Goal: Task Accomplishment & Management: Use online tool/utility

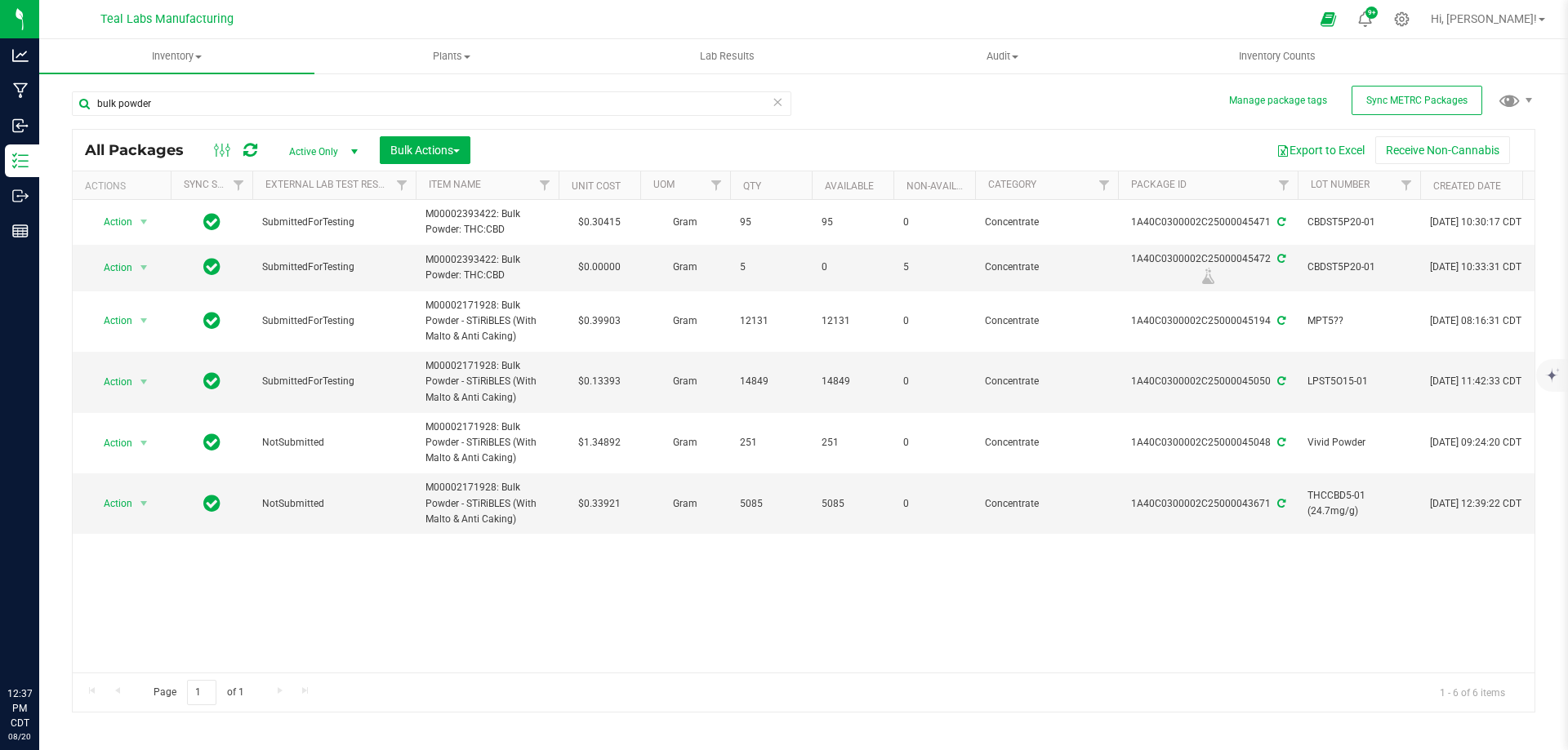
click at [700, 124] on div "bulk powder" at bounding box center [431, 110] width 720 height 37
click at [203, 106] on input "bulk powder" at bounding box center [431, 103] width 720 height 24
click at [987, 160] on div "Export to Excel Receive Non-Cannabis" at bounding box center [1002, 150] width 1040 height 28
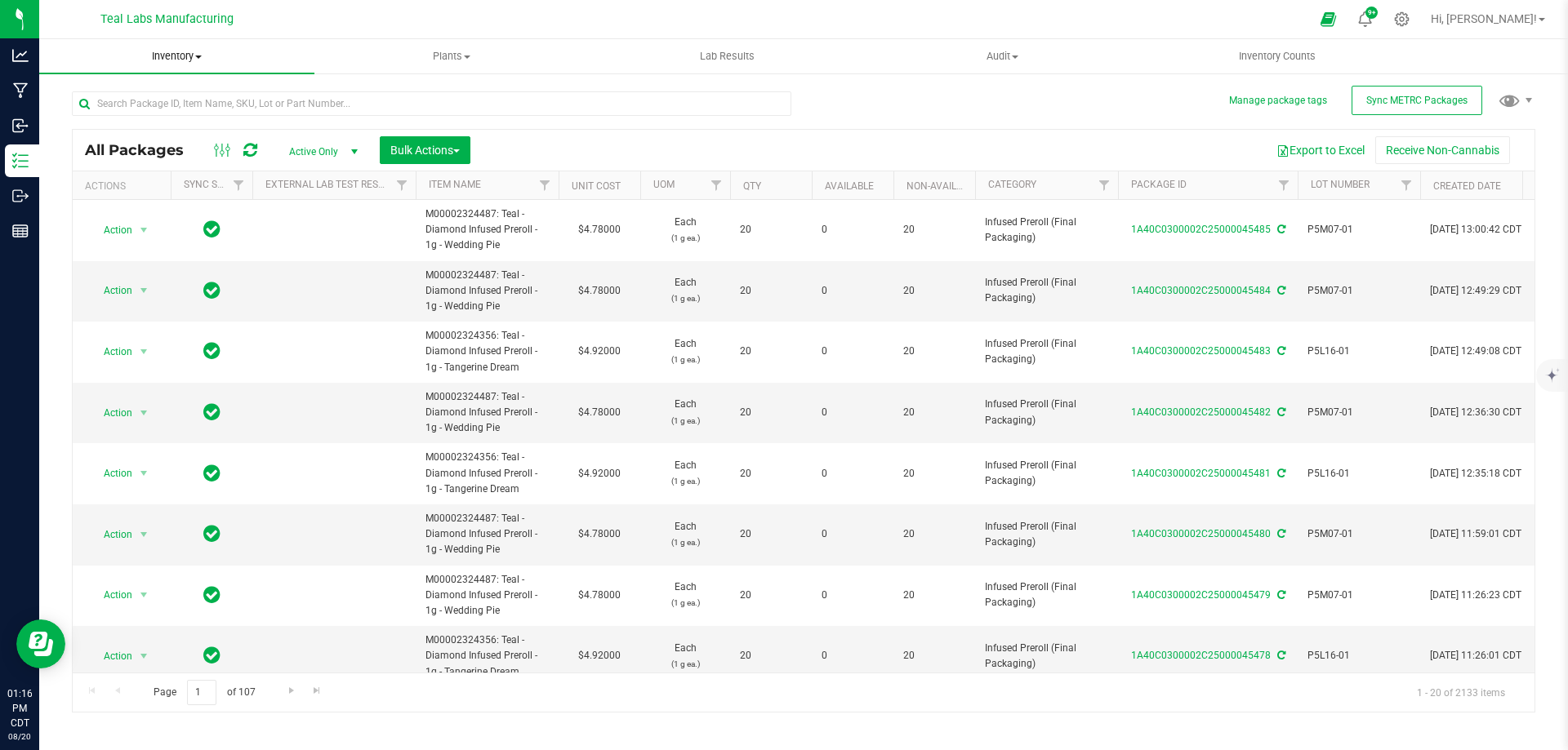
click at [194, 57] on span "Inventory" at bounding box center [177, 57] width 276 height 15
click at [111, 118] on span "All inventory" at bounding box center [94, 117] width 110 height 14
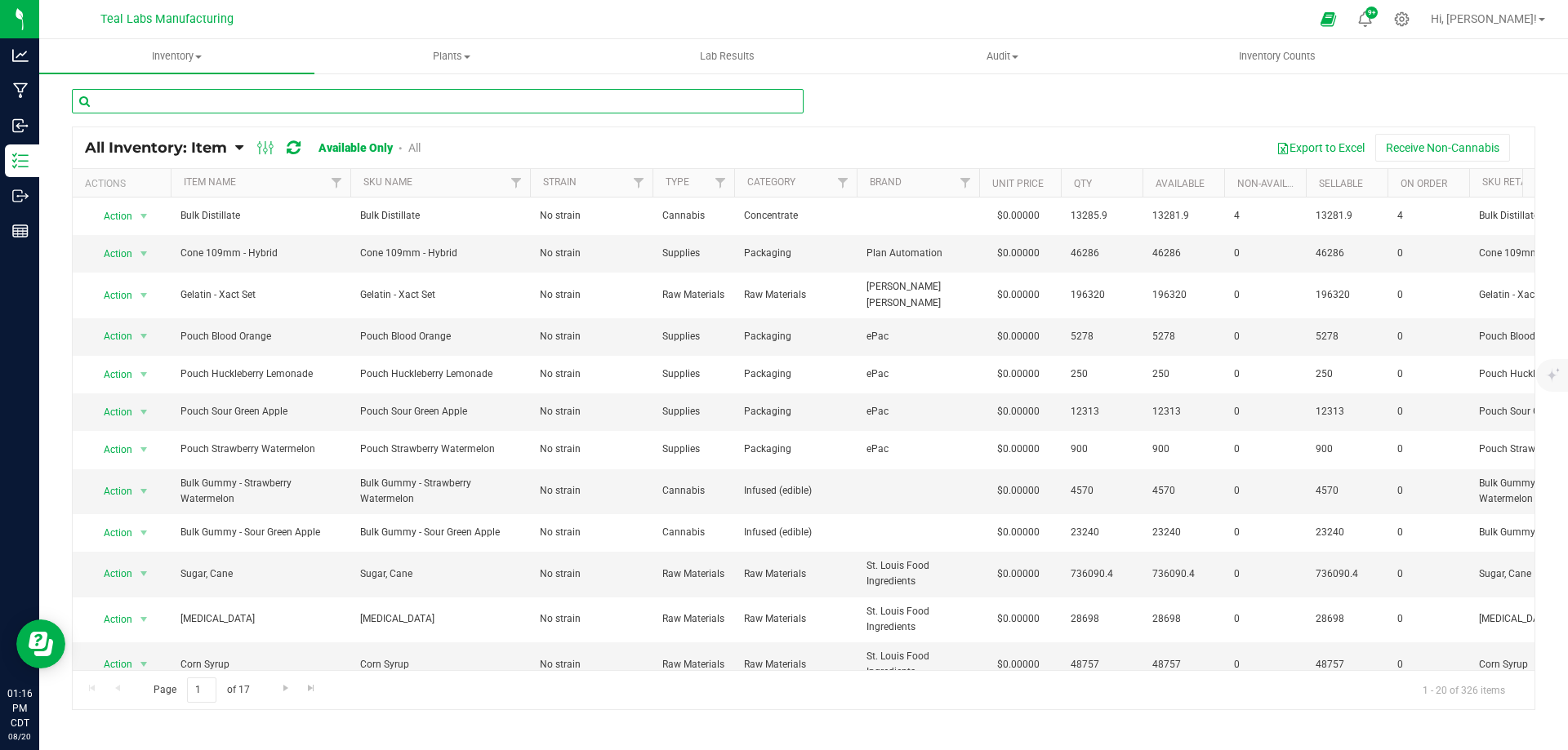
click at [564, 97] on input "text" at bounding box center [438, 101] width 732 height 24
click at [984, 138] on div "Export to Excel Receive Non-Cannabis" at bounding box center [983, 148] width 1077 height 28
drag, startPoint x: 1067, startPoint y: 145, endPoint x: 1075, endPoint y: 152, distance: 10.6
click at [1067, 145] on div "Export to Excel Receive Non-Cannabis" at bounding box center [983, 148] width 1077 height 28
click at [383, 101] on input "text" at bounding box center [438, 101] width 732 height 24
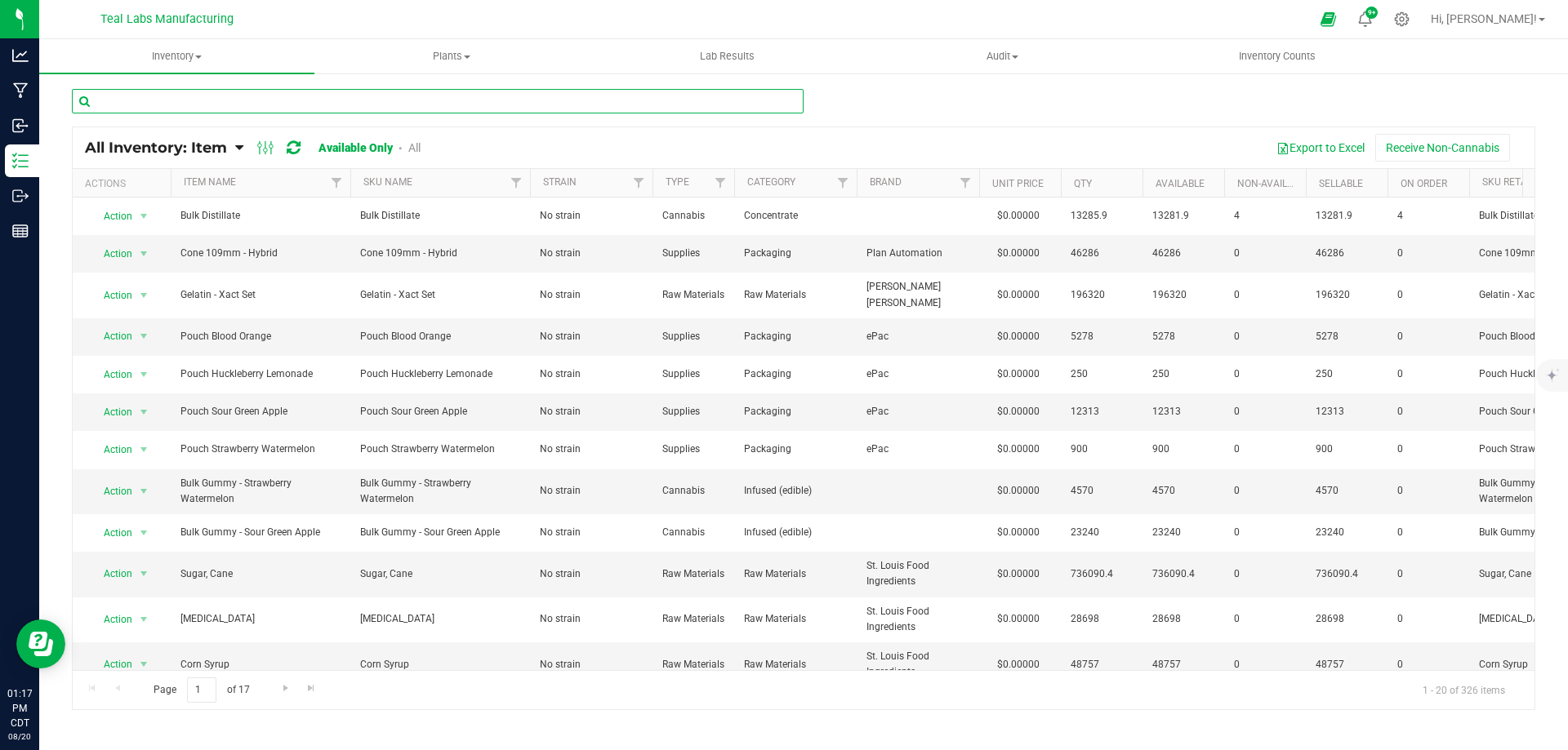
click at [383, 101] on input "text" at bounding box center [438, 101] width 732 height 24
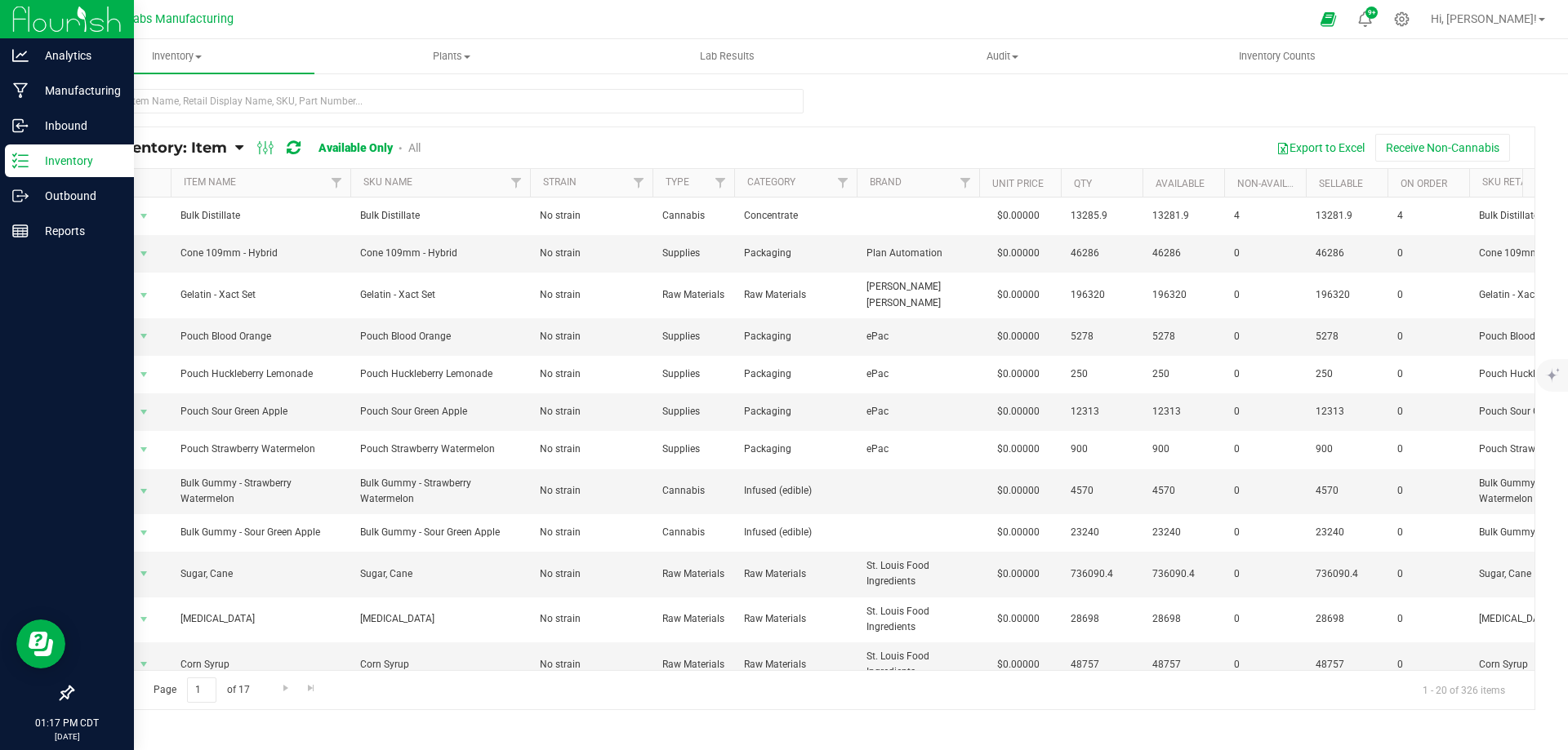
click at [36, 159] on p "Inventory" at bounding box center [77, 160] width 98 height 20
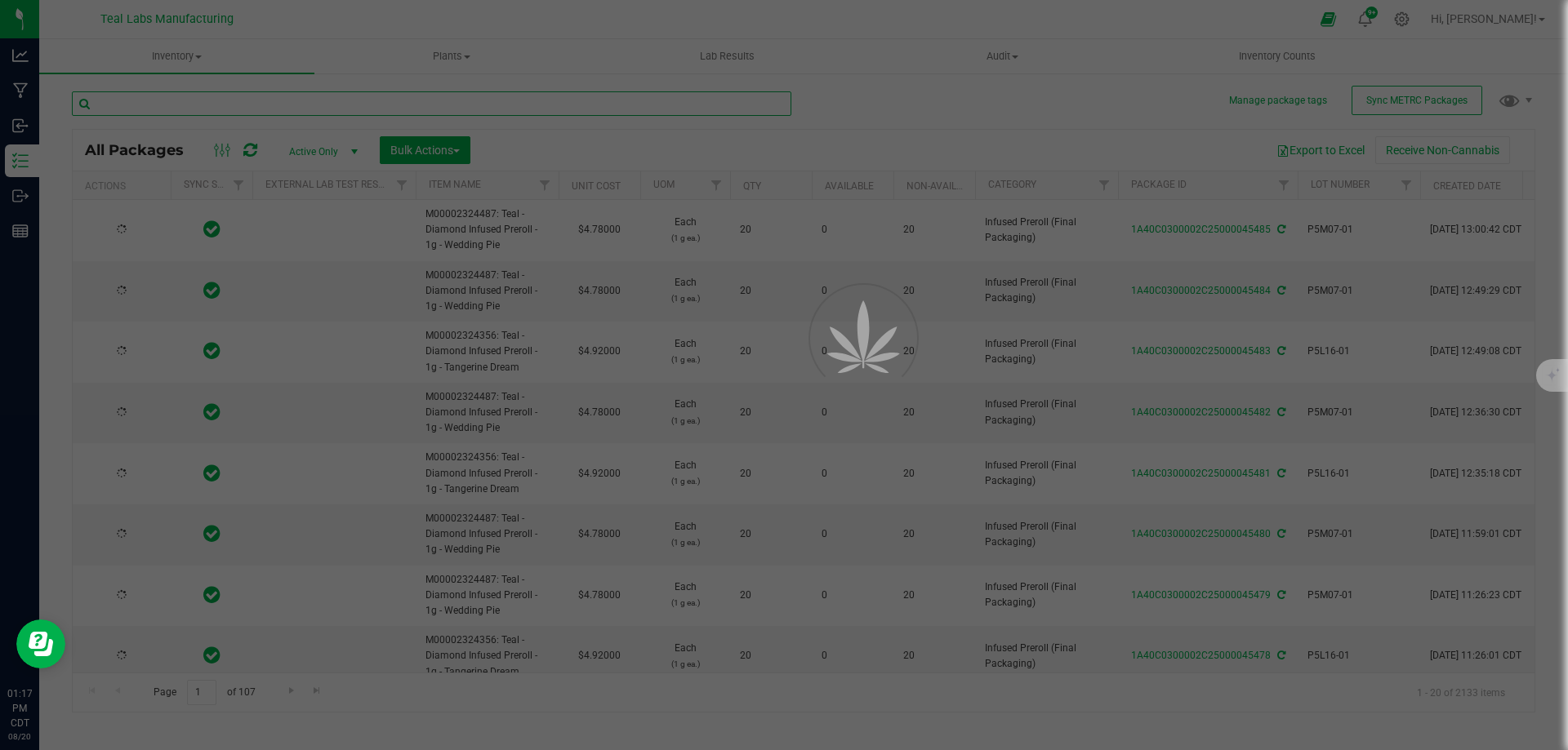
click at [431, 102] on input "text" at bounding box center [431, 103] width 720 height 24
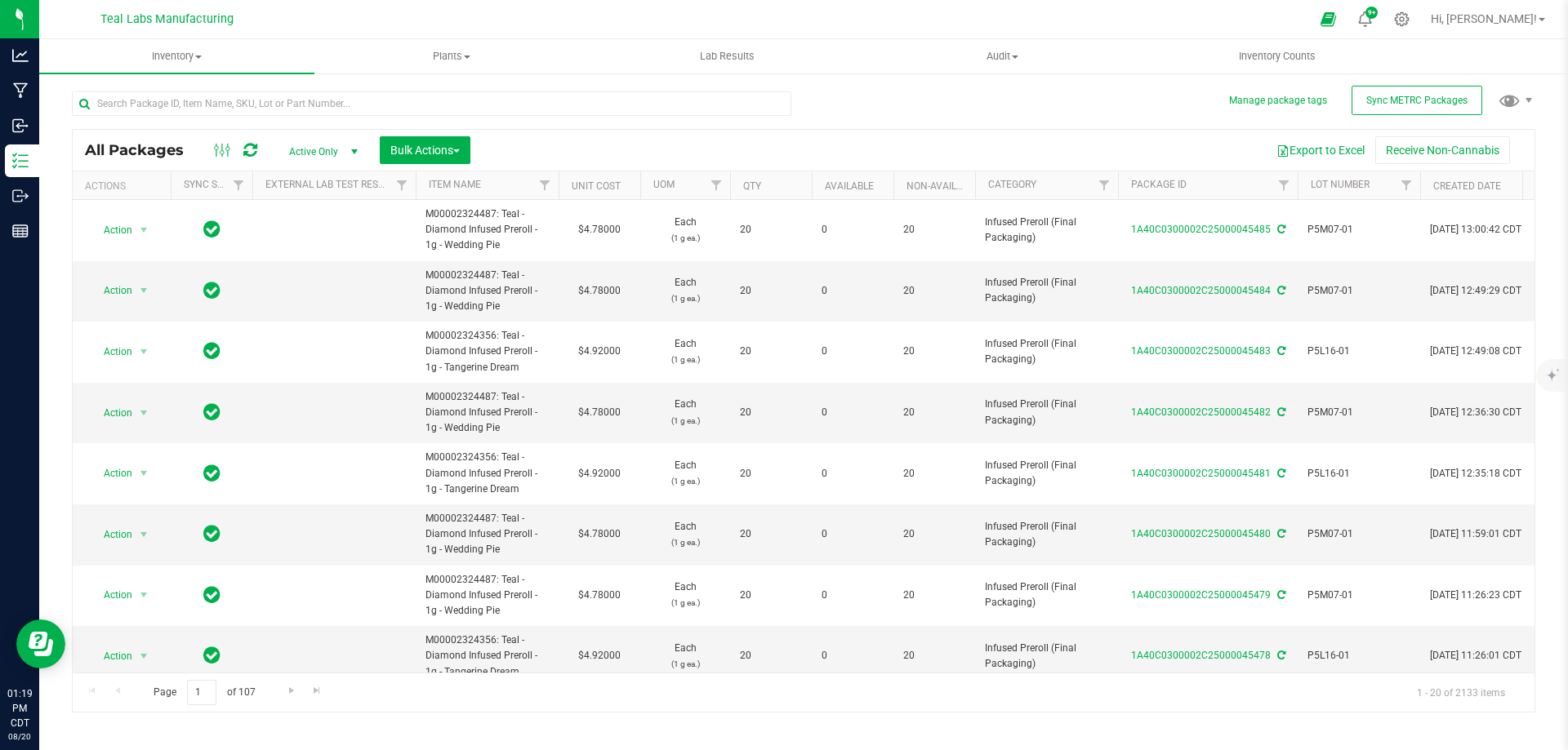
click at [895, 80] on div "All Packages Active Only Active Only Lab Samples Locked All External Internal B…" at bounding box center [804, 395] width 1464 height 636
click at [163, 62] on span "Inventory" at bounding box center [177, 57] width 276 height 15
click at [94, 114] on span "All inventory" at bounding box center [94, 117] width 110 height 14
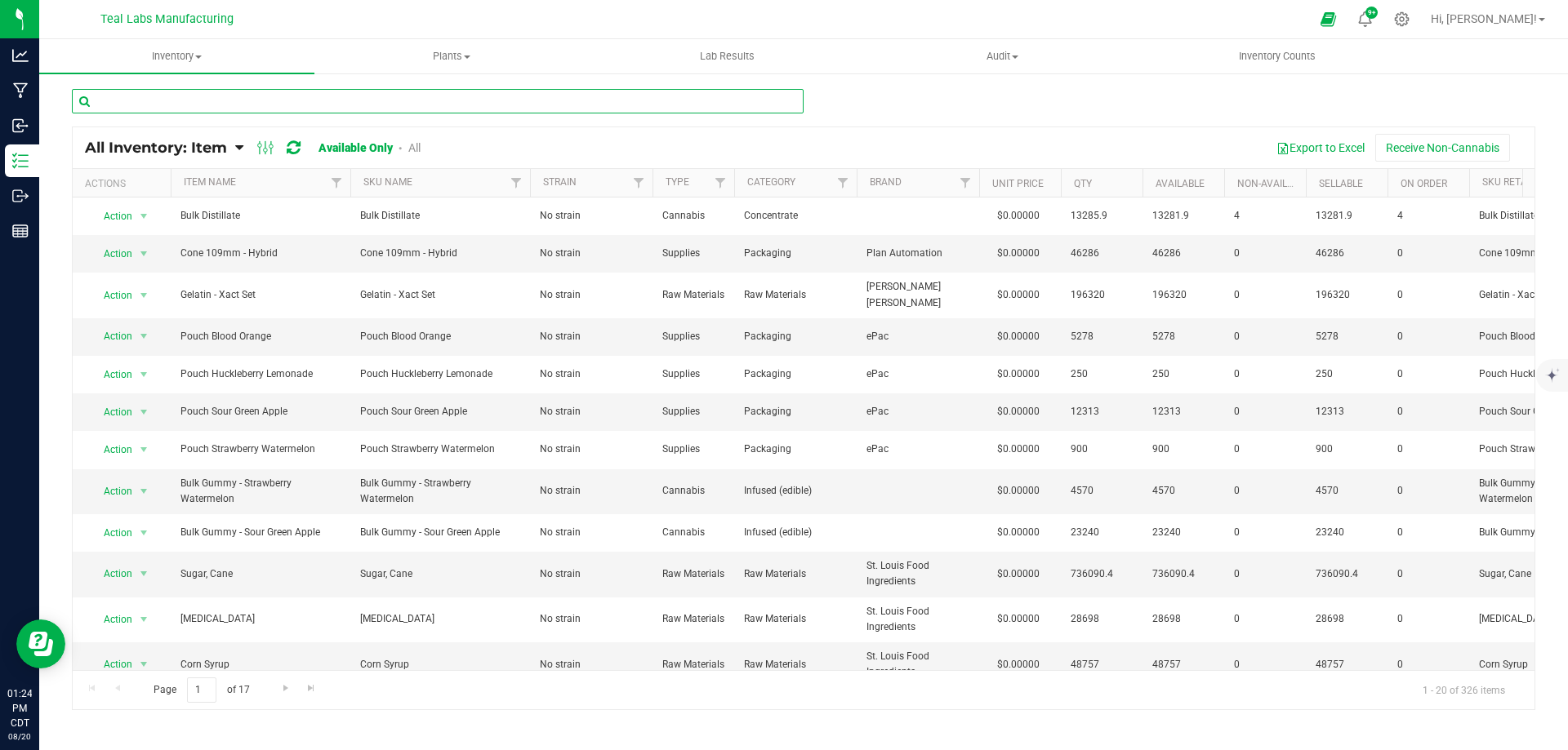
click at [372, 100] on input "text" at bounding box center [438, 101] width 732 height 24
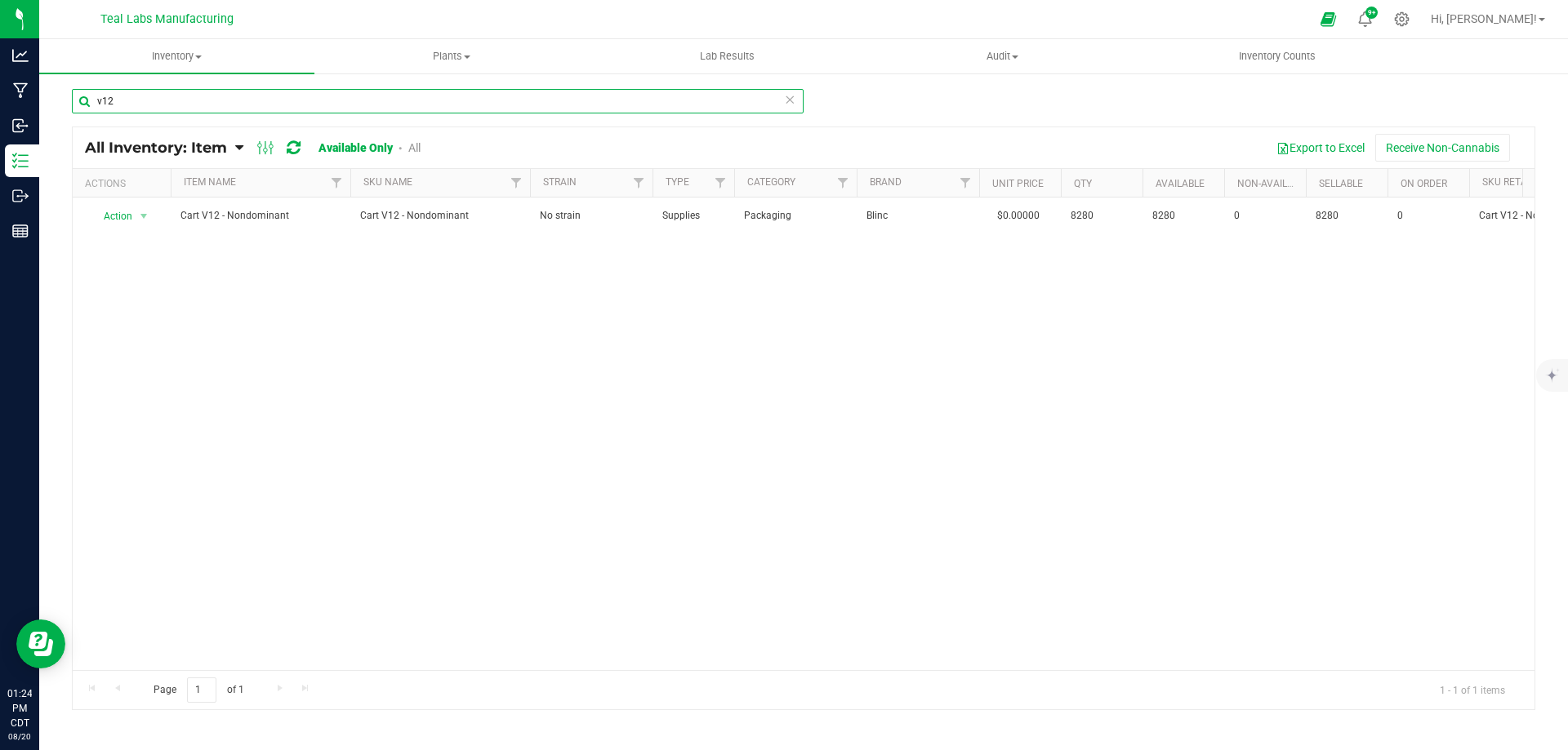
click at [216, 95] on input "v12" at bounding box center [438, 101] width 732 height 24
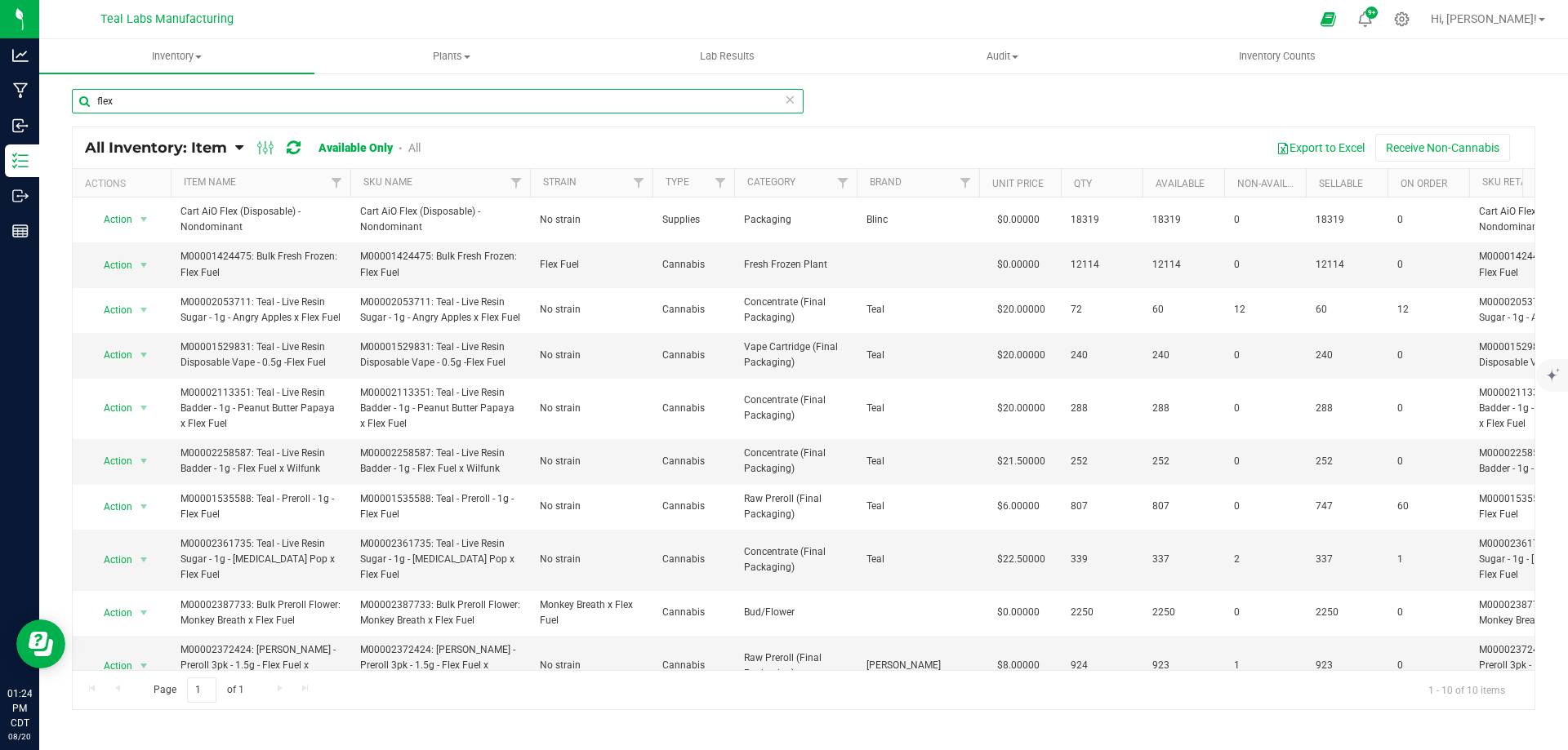
click at [164, 99] on input "flex" at bounding box center [438, 101] width 732 height 24
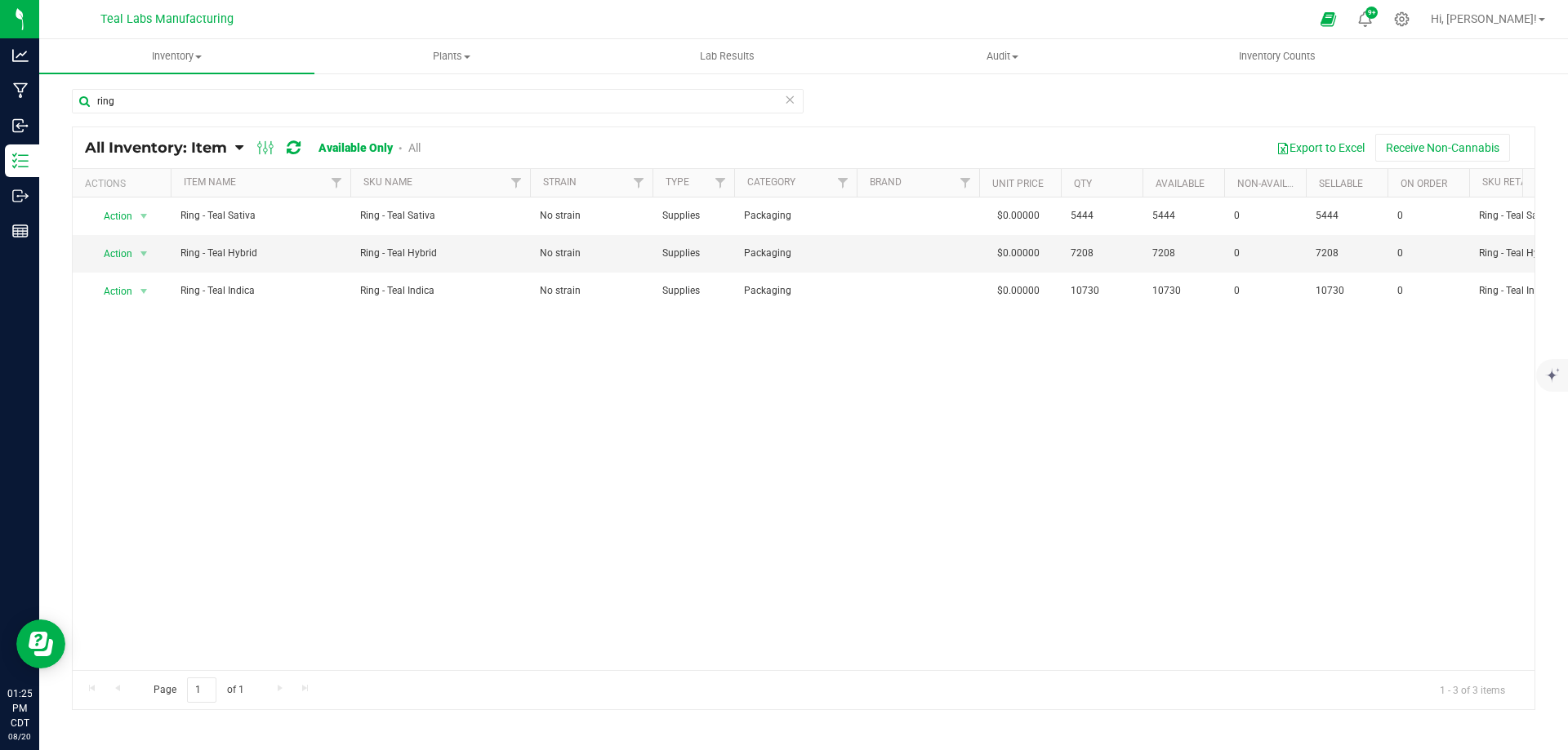
click at [1152, 582] on div "Action Action Adjust qty Edit lots/costs Global inventory Locate inventory Prin…" at bounding box center [804, 434] width 1462 height 473
click at [182, 98] on input "ring" at bounding box center [438, 101] width 732 height 24
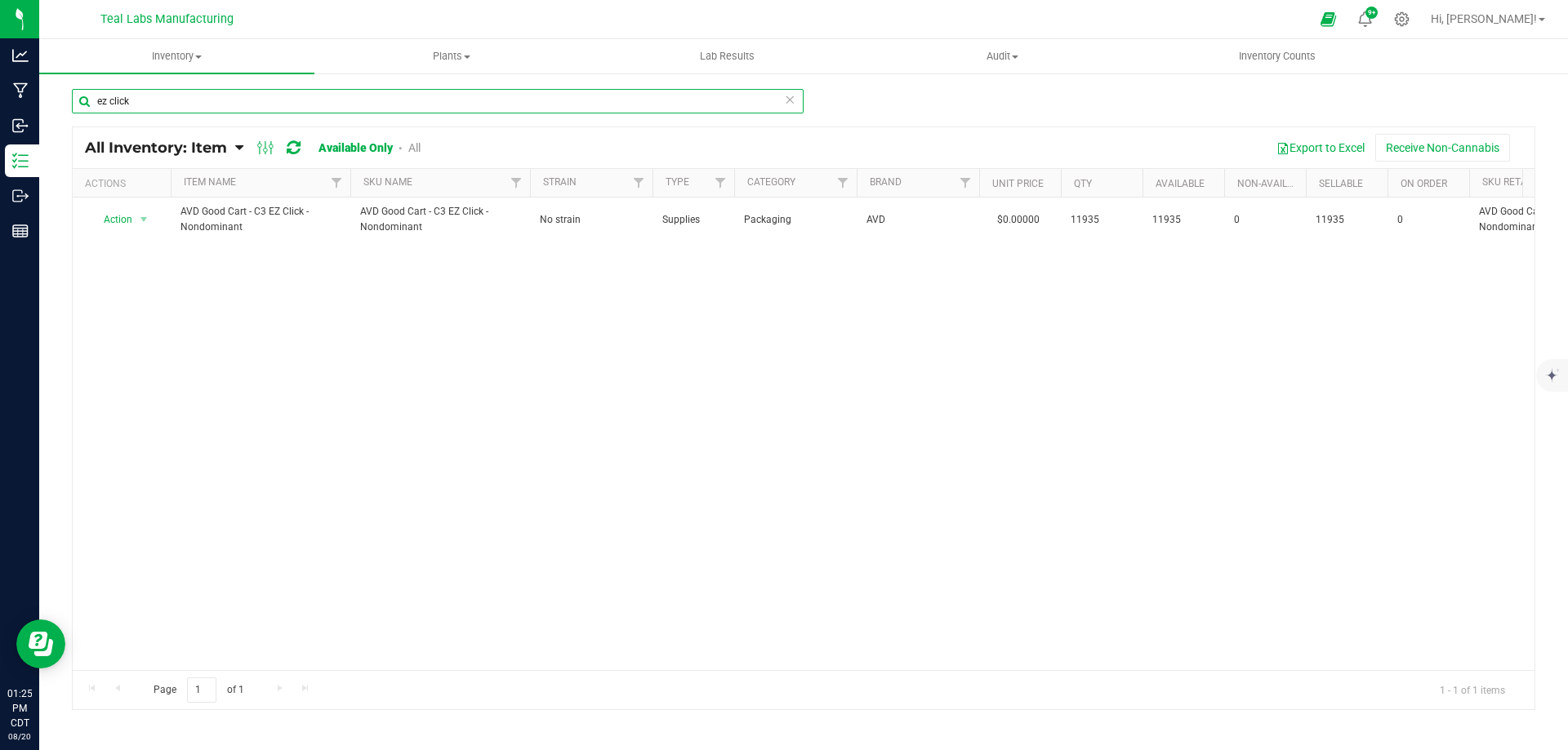
click at [275, 94] on input "ez click" at bounding box center [438, 101] width 732 height 24
type input "avd"
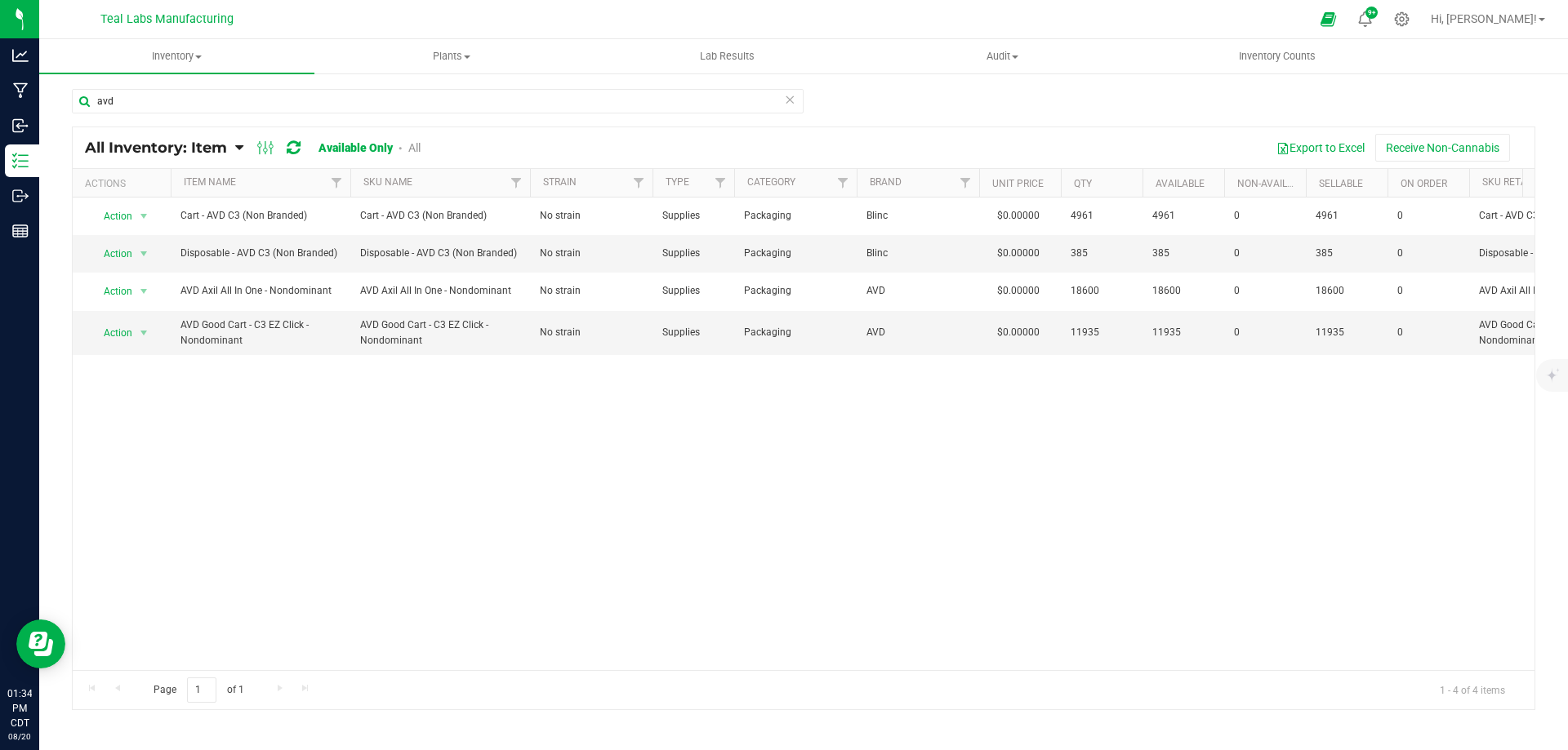
click at [662, 584] on div "Action Action Adjust qty Edit lots/costs Global inventory Locate inventory Prin…" at bounding box center [804, 434] width 1462 height 473
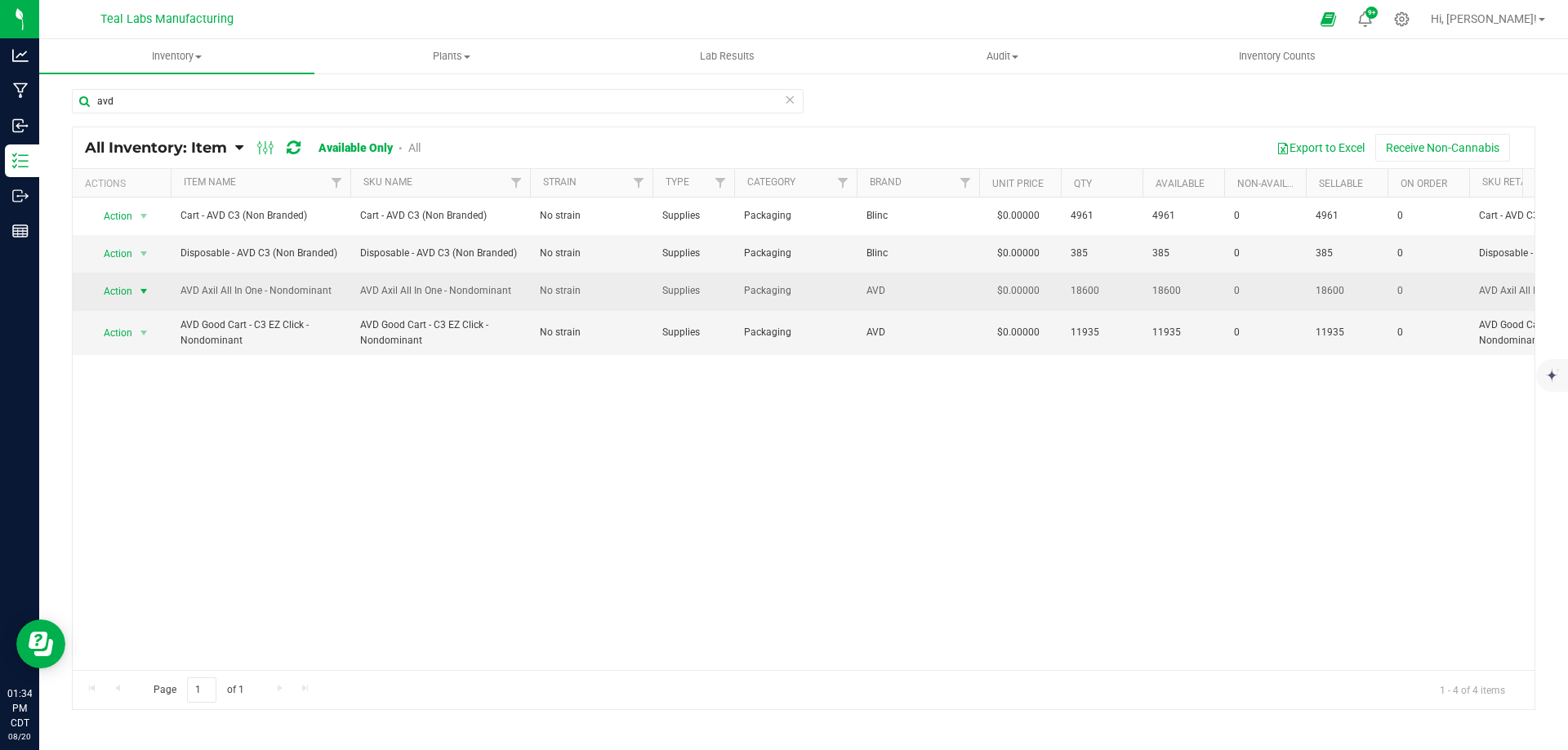
click at [103, 282] on span "Action" at bounding box center [111, 291] width 44 height 23
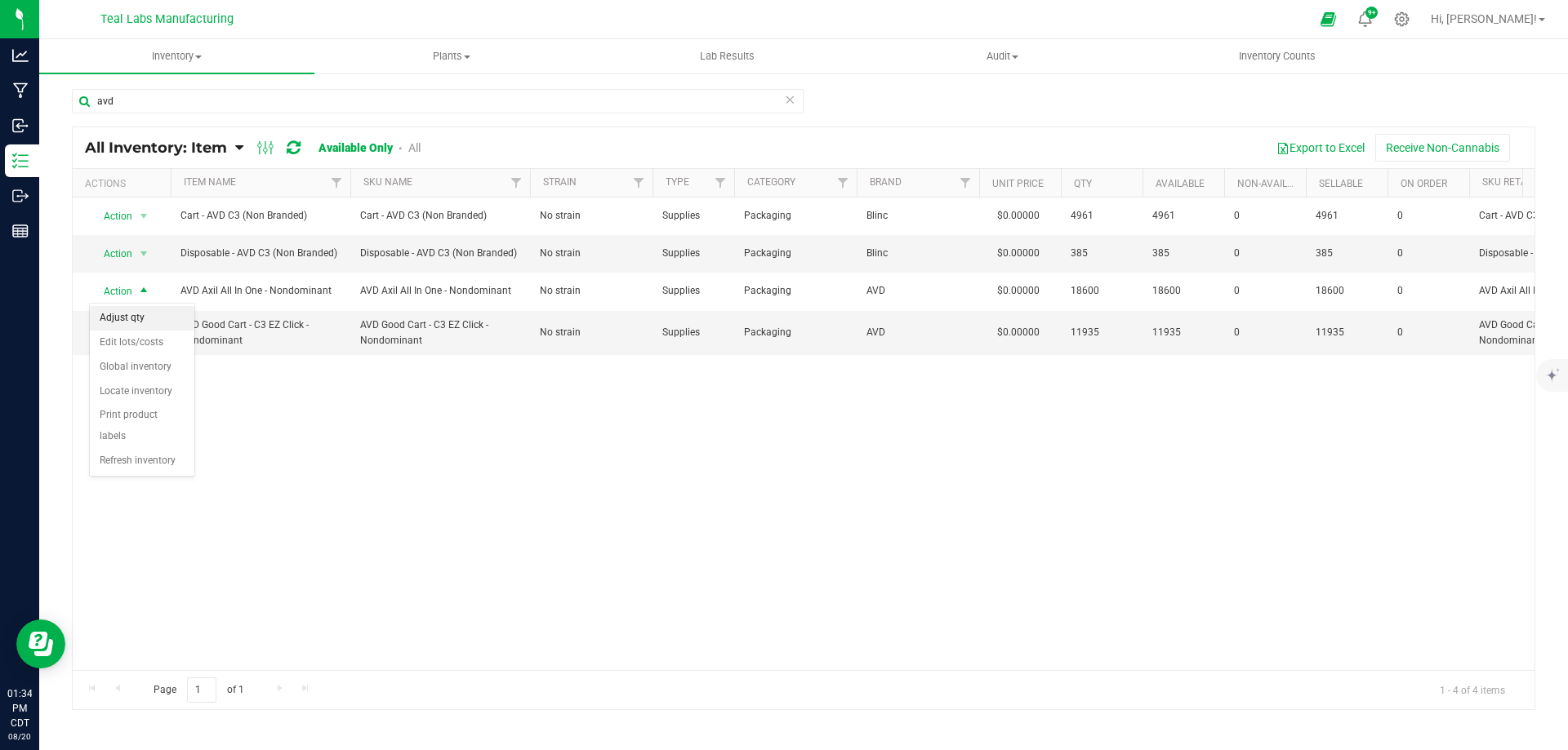
click at [129, 324] on li "Adjust qty" at bounding box center [142, 318] width 104 height 24
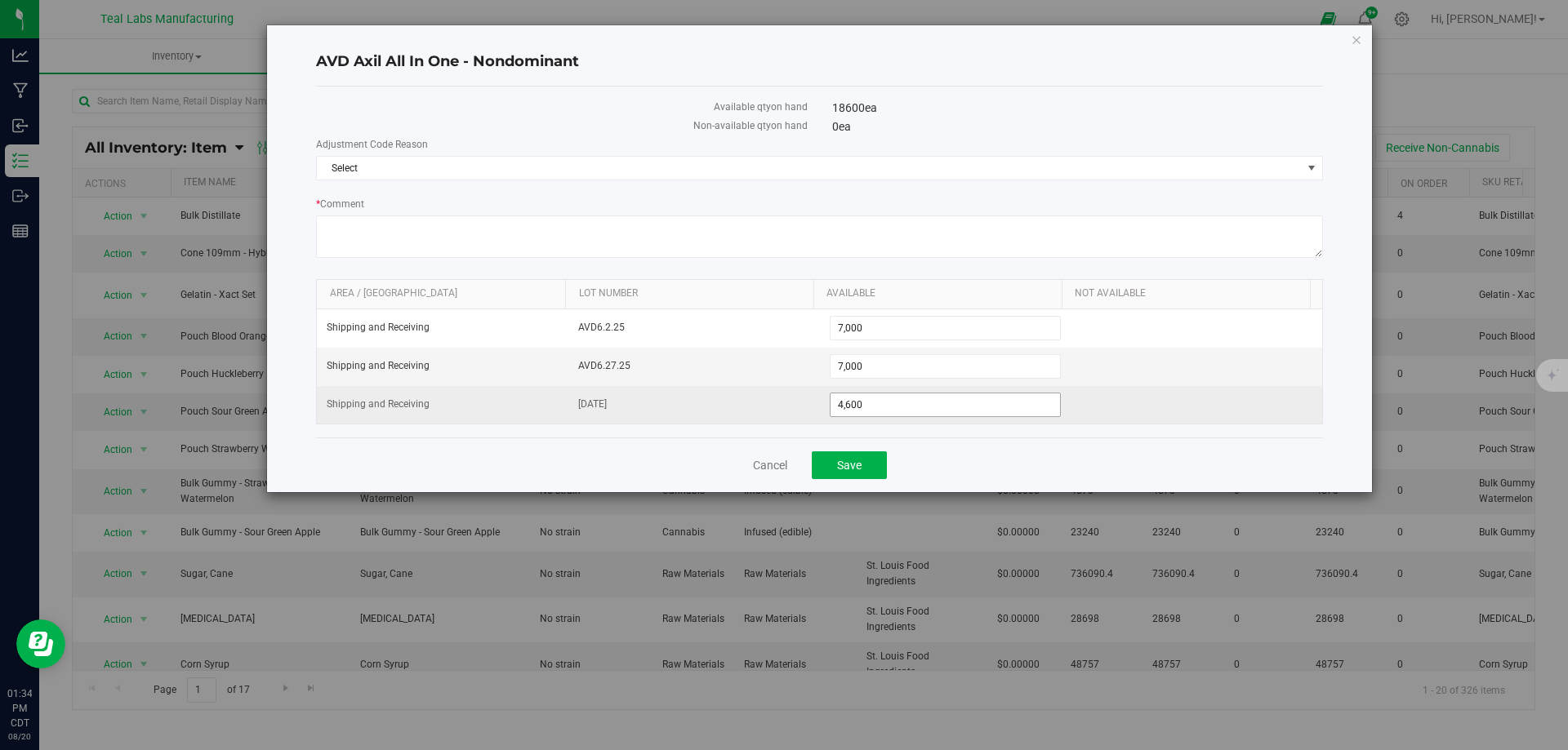
click at [934, 412] on span "4,600 4600" at bounding box center [945, 405] width 232 height 24
click at [934, 412] on input "4600" at bounding box center [945, 405] width 230 height 23
click at [940, 412] on input "4600" at bounding box center [945, 405] width 230 height 23
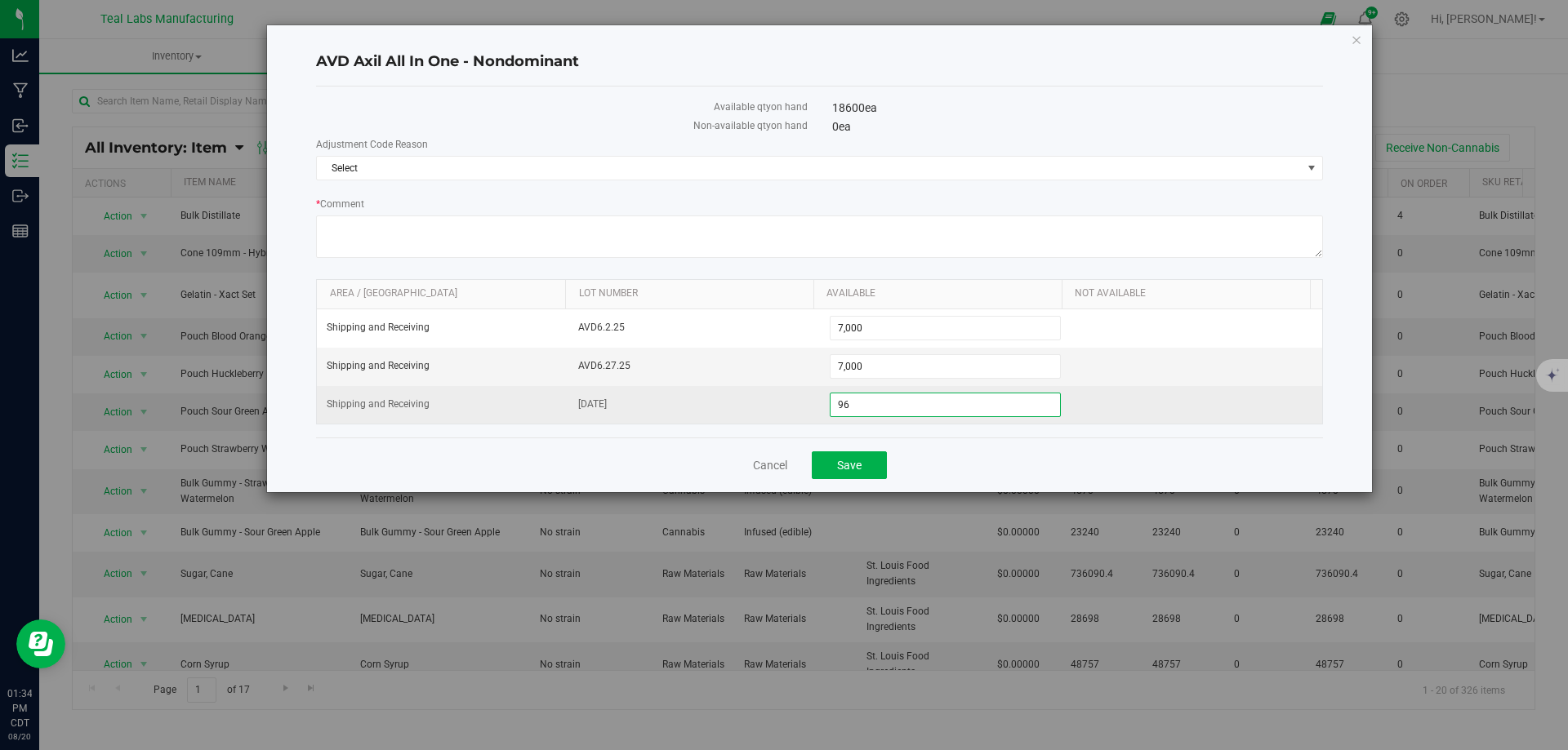
type input "960"
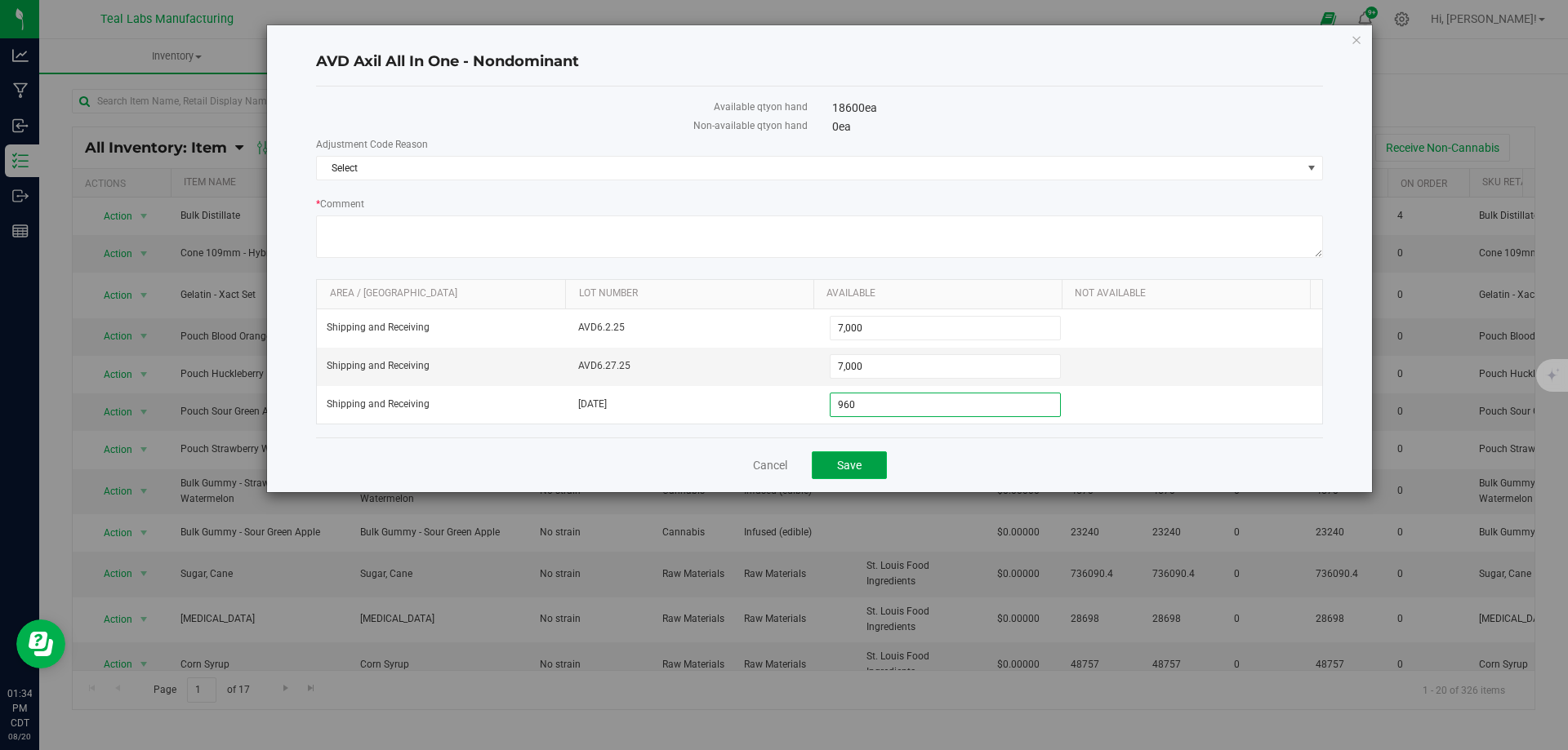
type input "960"
click at [863, 462] on button "Save" at bounding box center [849, 465] width 75 height 28
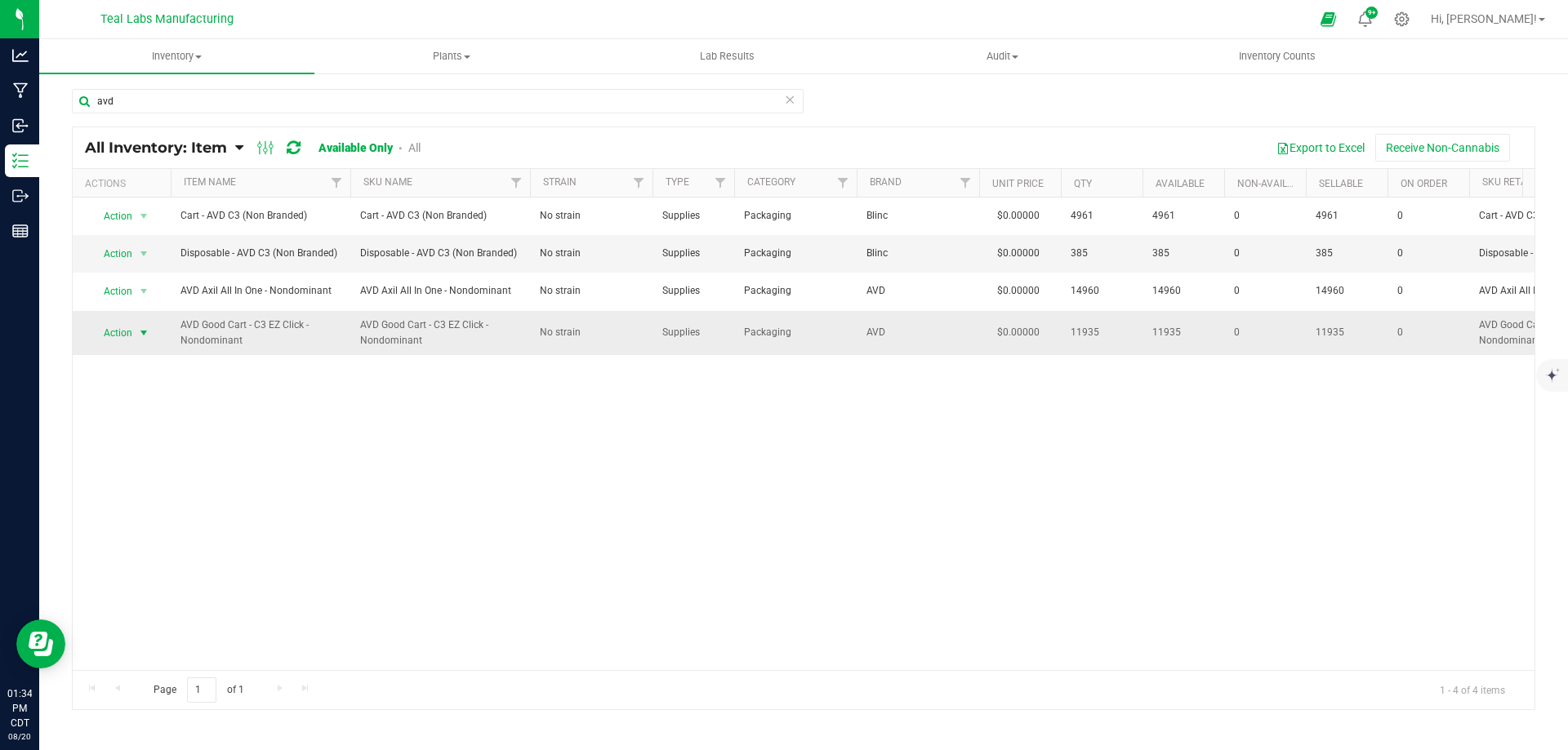
click at [125, 333] on span "Action" at bounding box center [111, 333] width 44 height 23
click at [136, 360] on li "Adjust qty" at bounding box center [142, 360] width 104 height 24
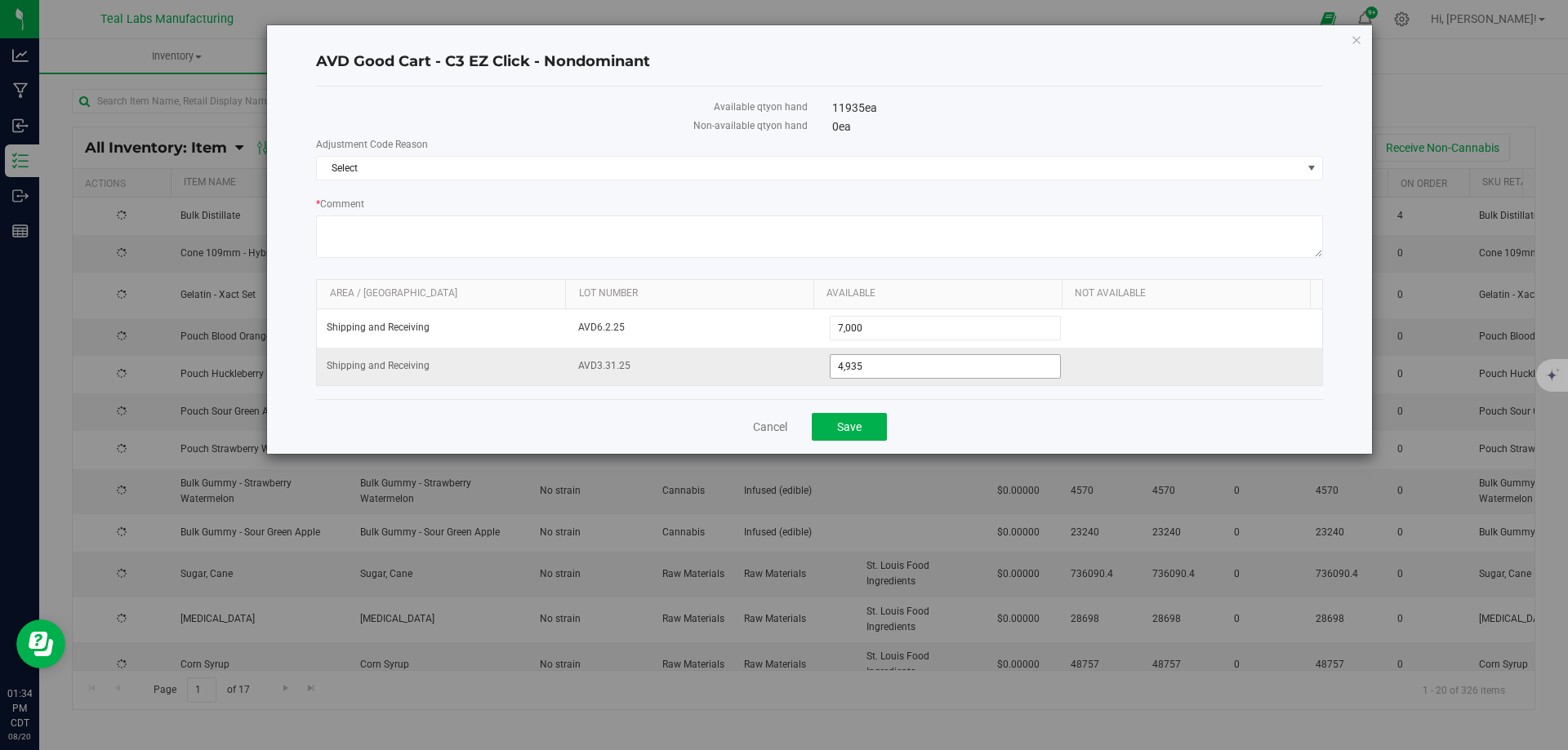
click at [885, 364] on input "4,935" at bounding box center [945, 367] width 230 height 23
click at [885, 364] on span "4,935 4935" at bounding box center [945, 367] width 232 height 24
click at [0, 0] on input "4935" at bounding box center [0, 0] width 0 height 0
drag, startPoint x: 1300, startPoint y: 117, endPoint x: 1261, endPoint y: 144, distance: 47.4
click at [1300, 118] on div "0 ea" at bounding box center [1077, 127] width 491 height 17
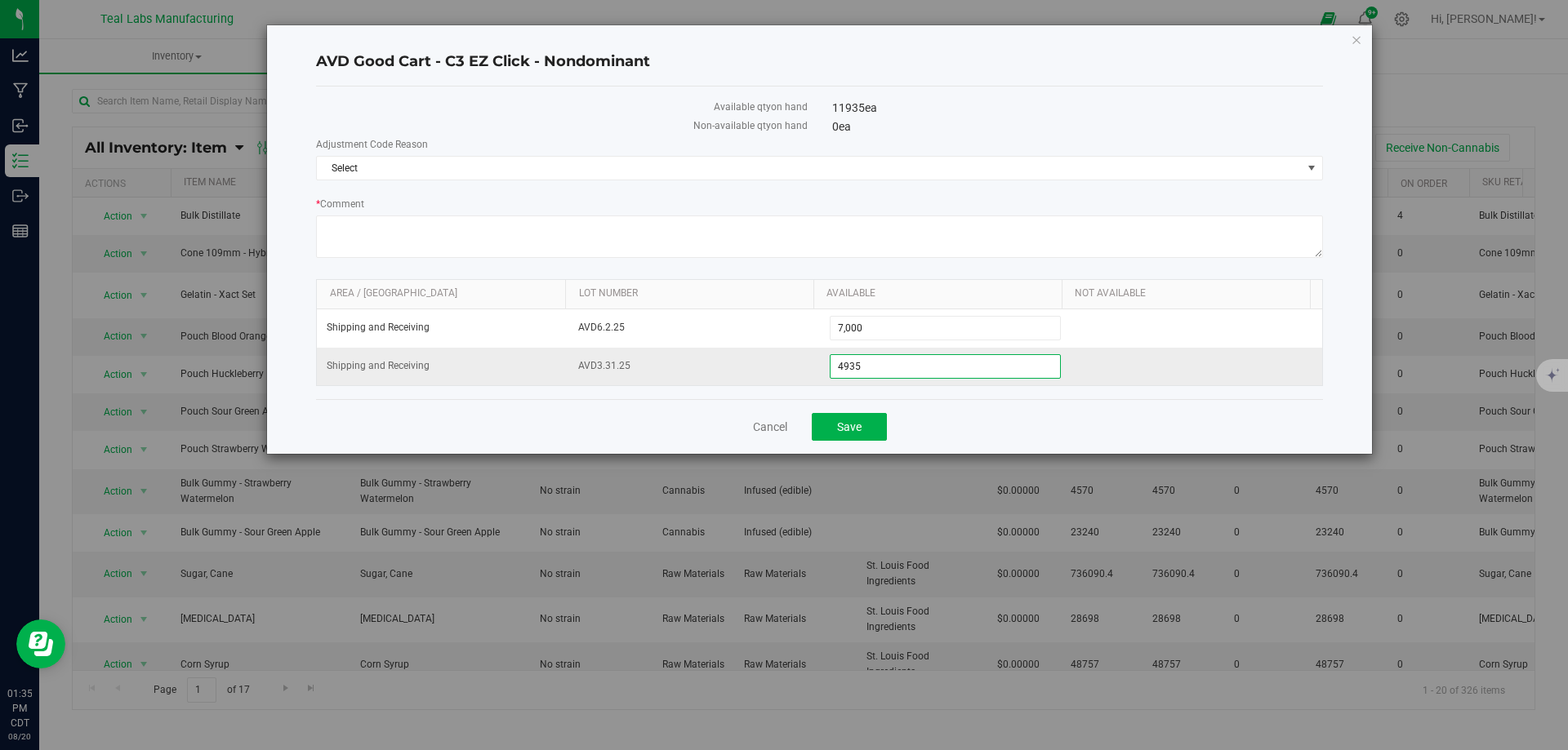
click at [933, 365] on span "4,935 4935" at bounding box center [945, 367] width 232 height 24
click at [933, 367] on input "4935" at bounding box center [945, 367] width 230 height 23
type input "7960"
type input "7,960"
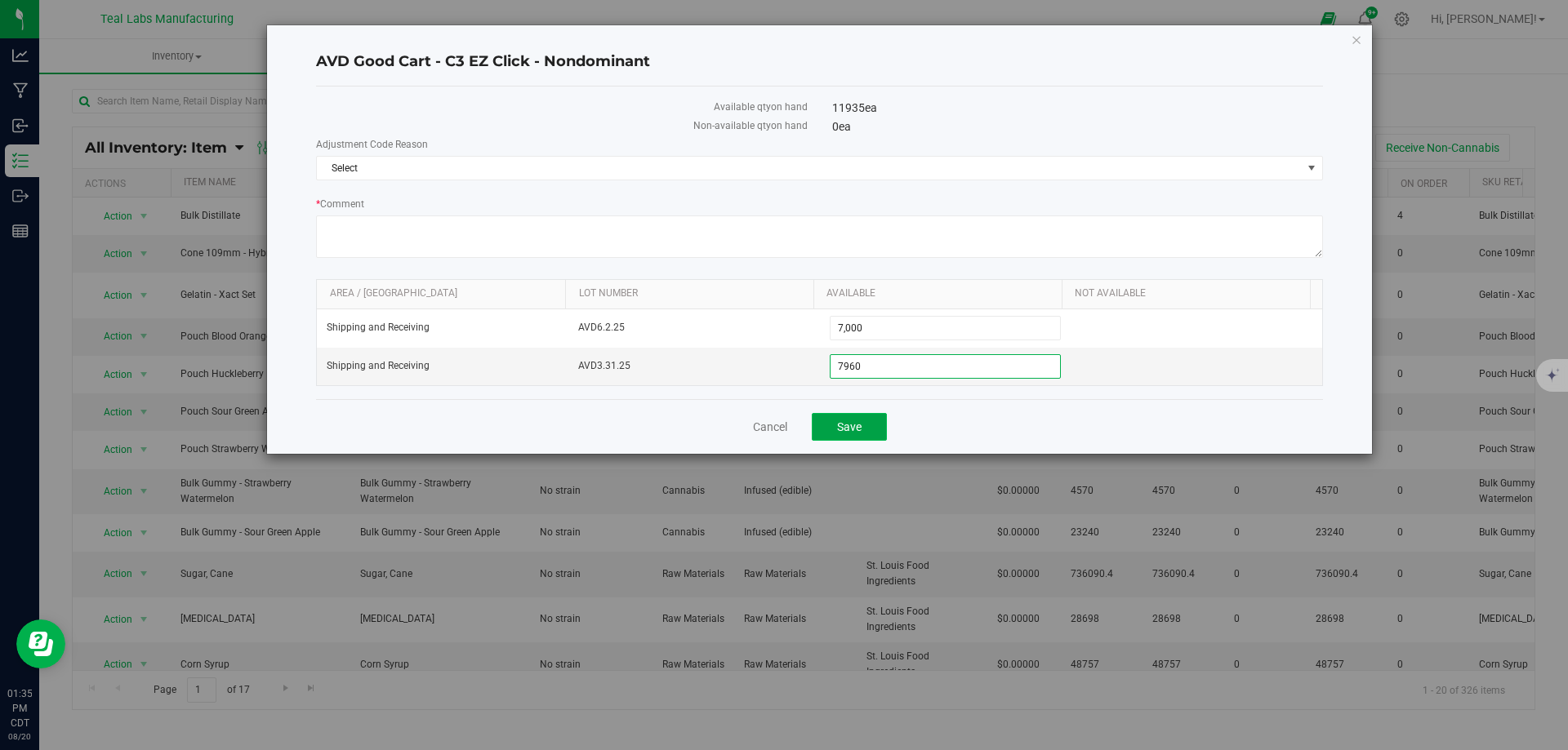
click at [860, 422] on span "Save" at bounding box center [849, 427] width 24 height 13
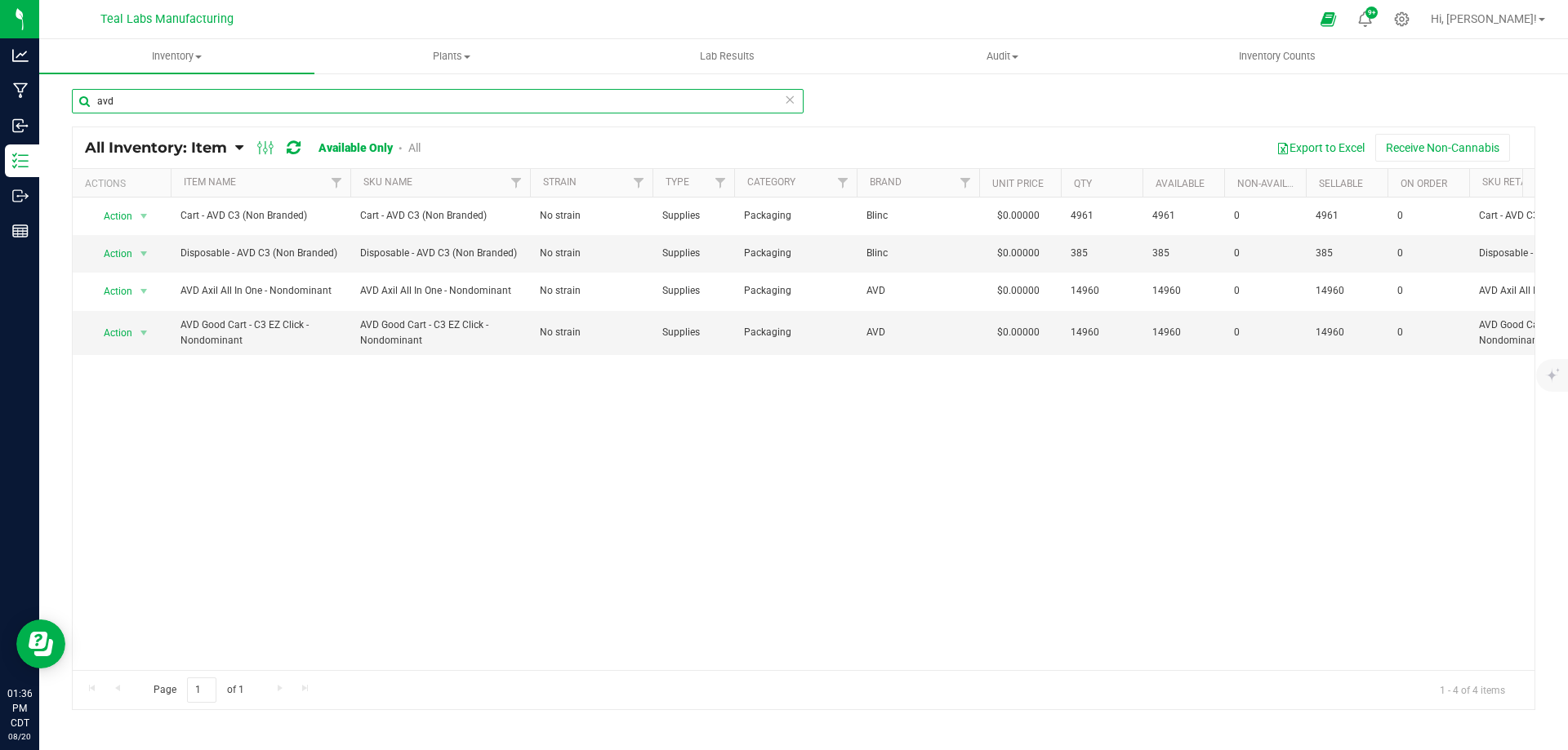
click at [182, 103] on input "avd" at bounding box center [438, 101] width 732 height 24
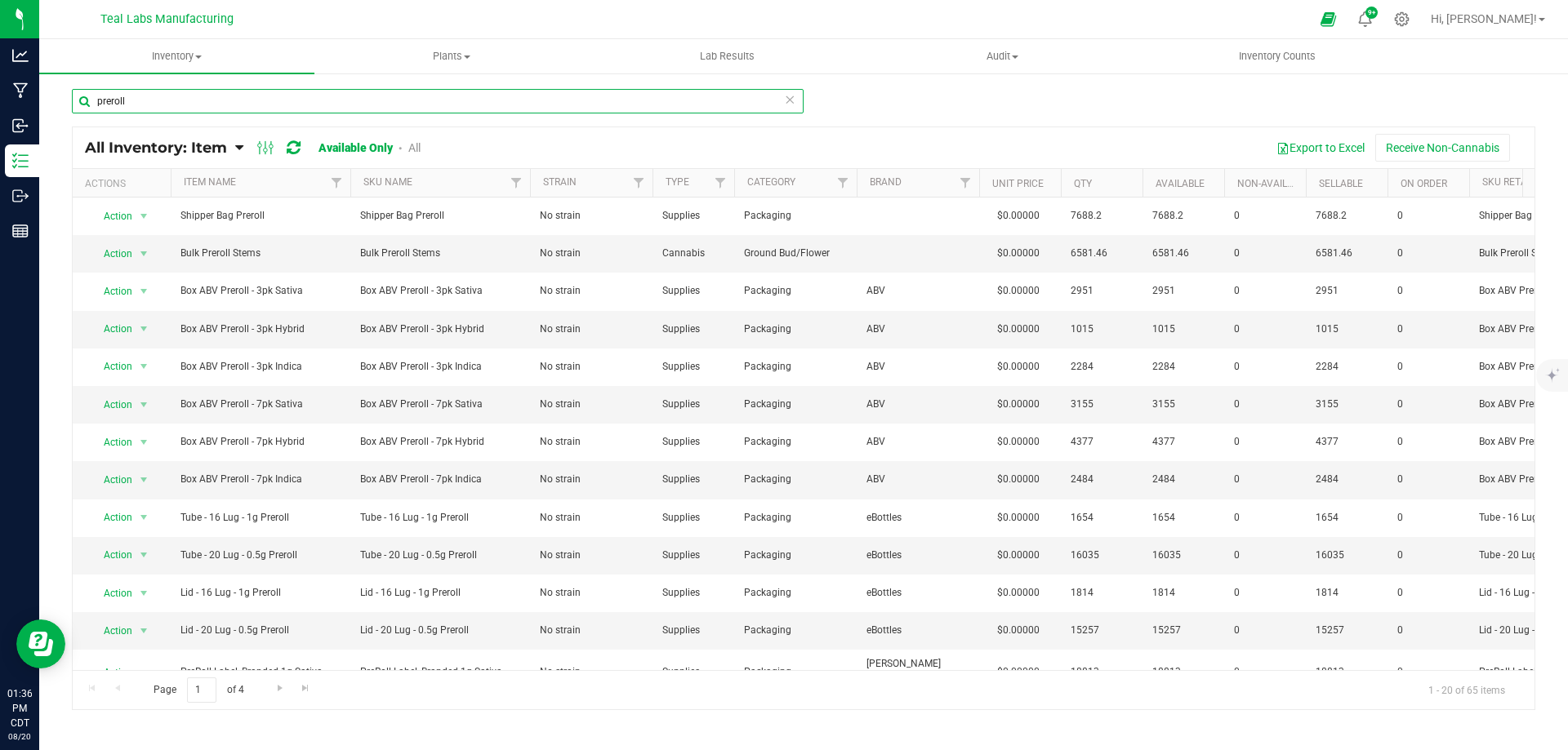
drag, startPoint x: 160, startPoint y: 102, endPoint x: 85, endPoint y: 106, distance: 75.1
click at [83, 108] on input "preroll" at bounding box center [438, 101] width 732 height 24
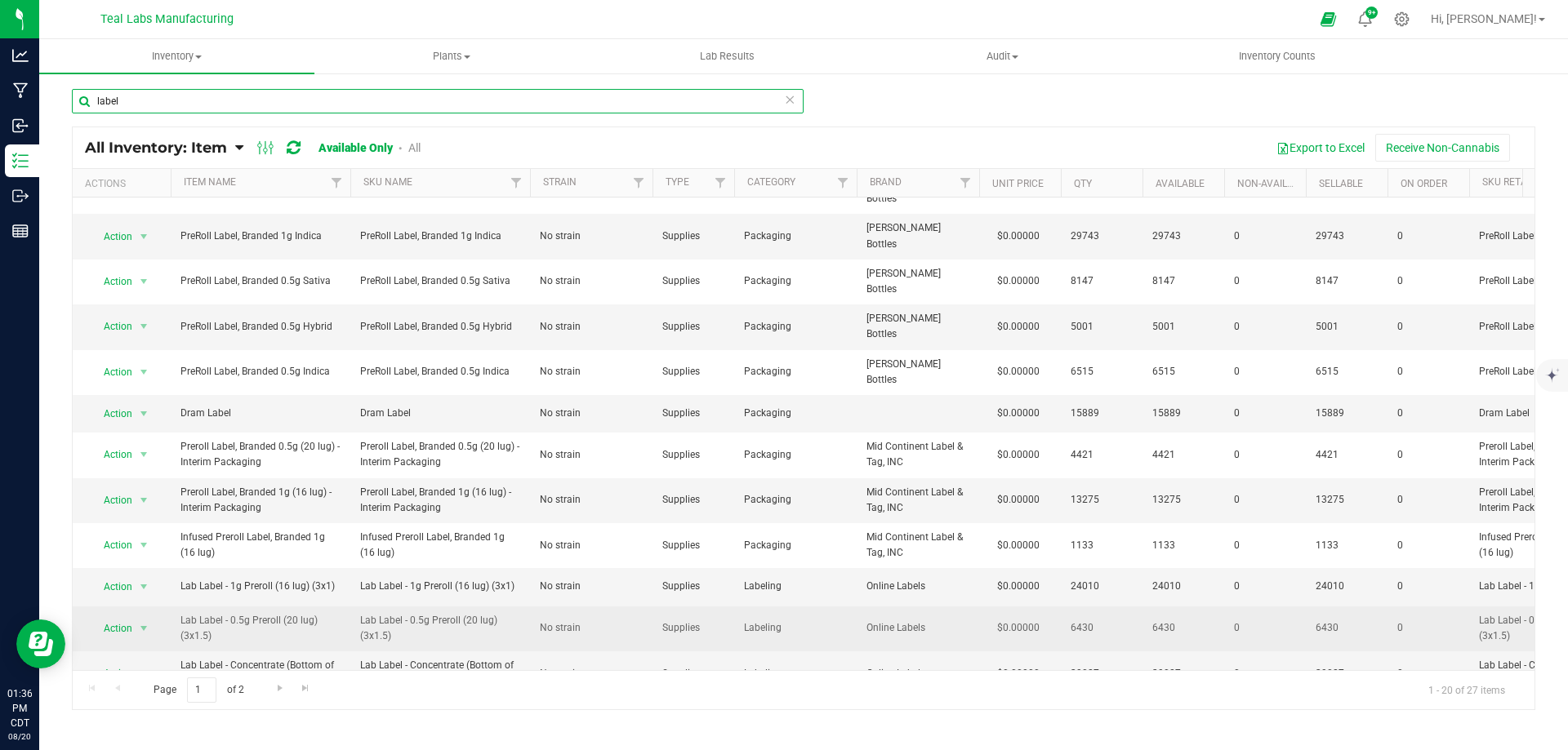
scroll to position [182, 0]
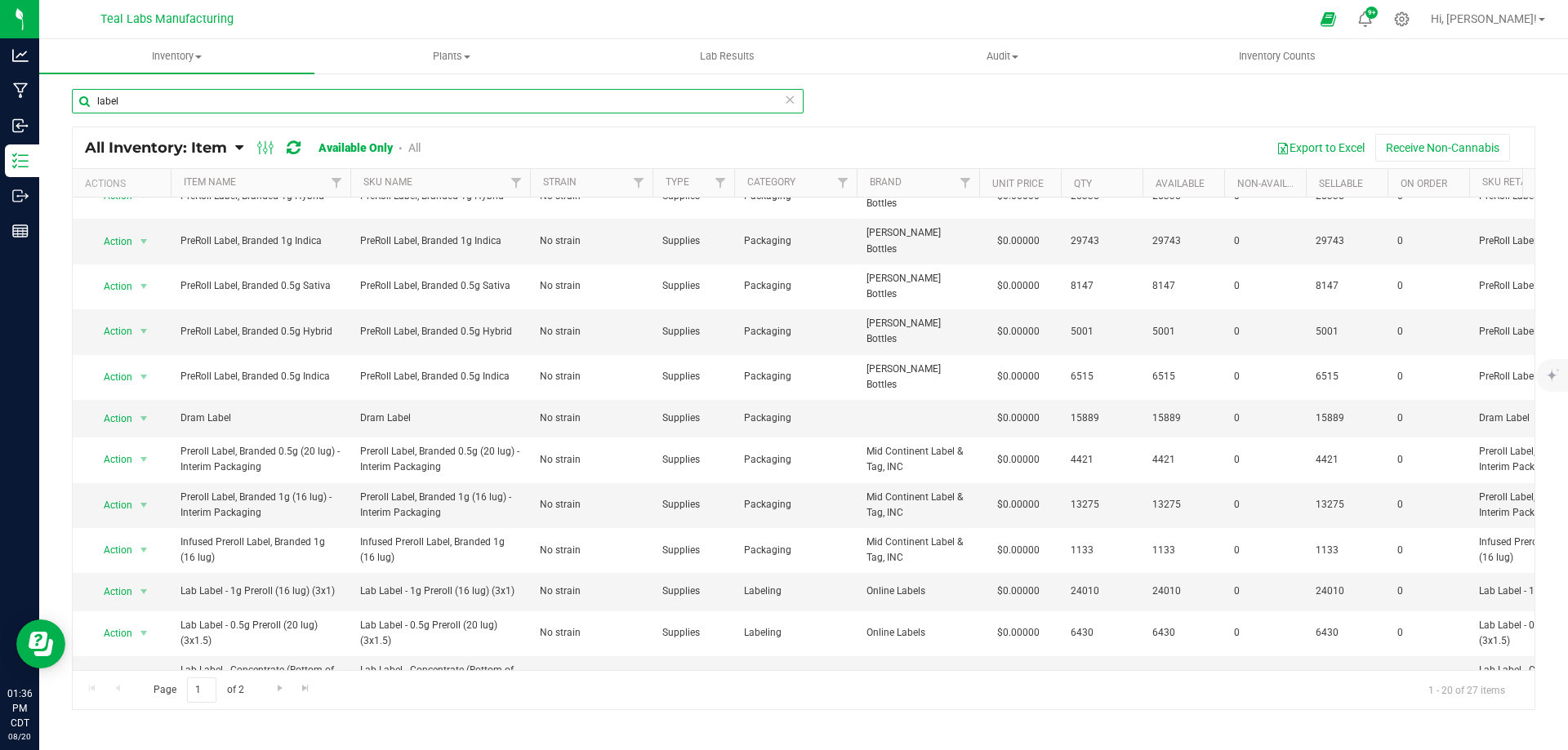
click at [439, 102] on input "label" at bounding box center [438, 101] width 732 height 24
type input "avd"
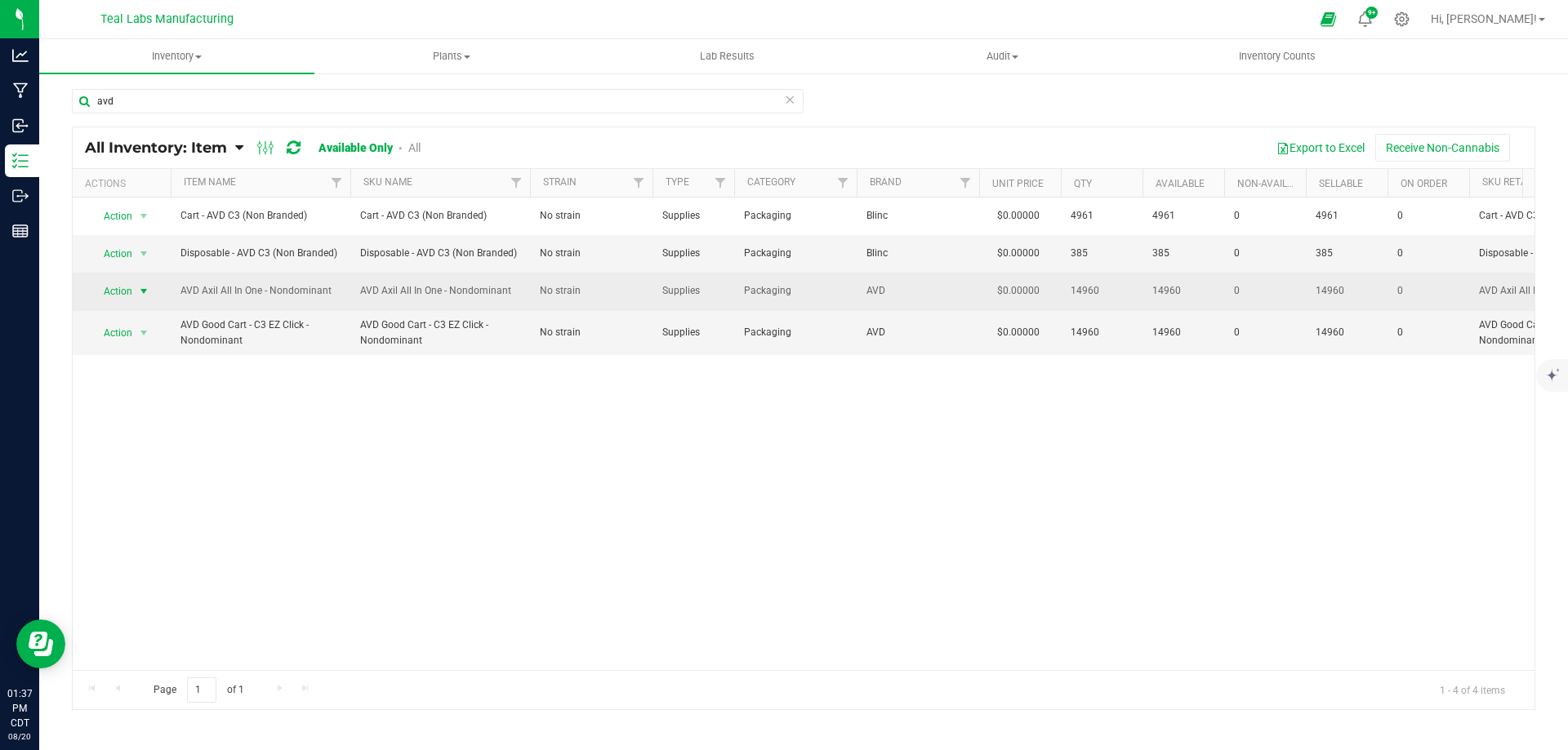
click at [116, 296] on span "Action" at bounding box center [111, 291] width 44 height 23
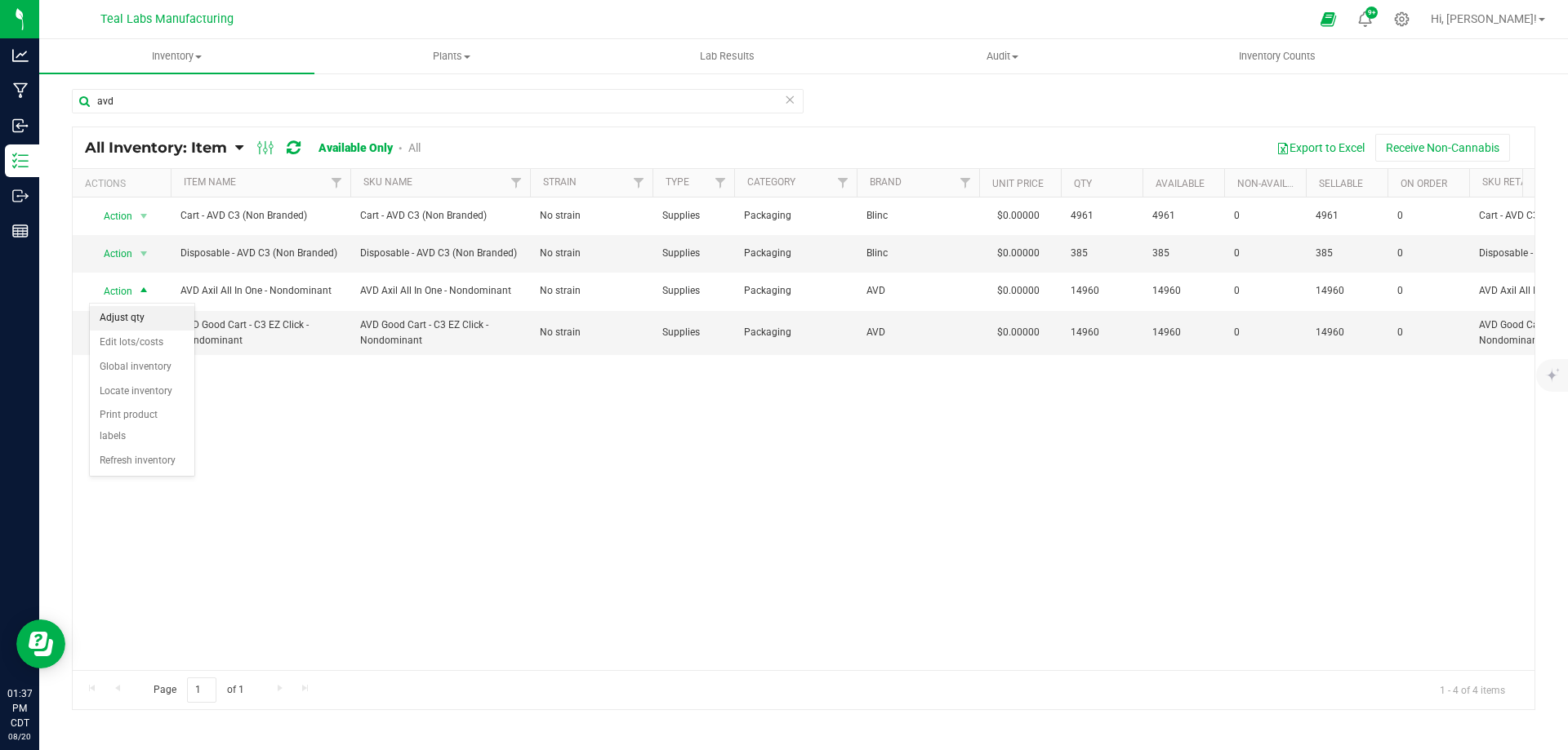
click at [144, 314] on li "Adjust qty" at bounding box center [142, 318] width 104 height 24
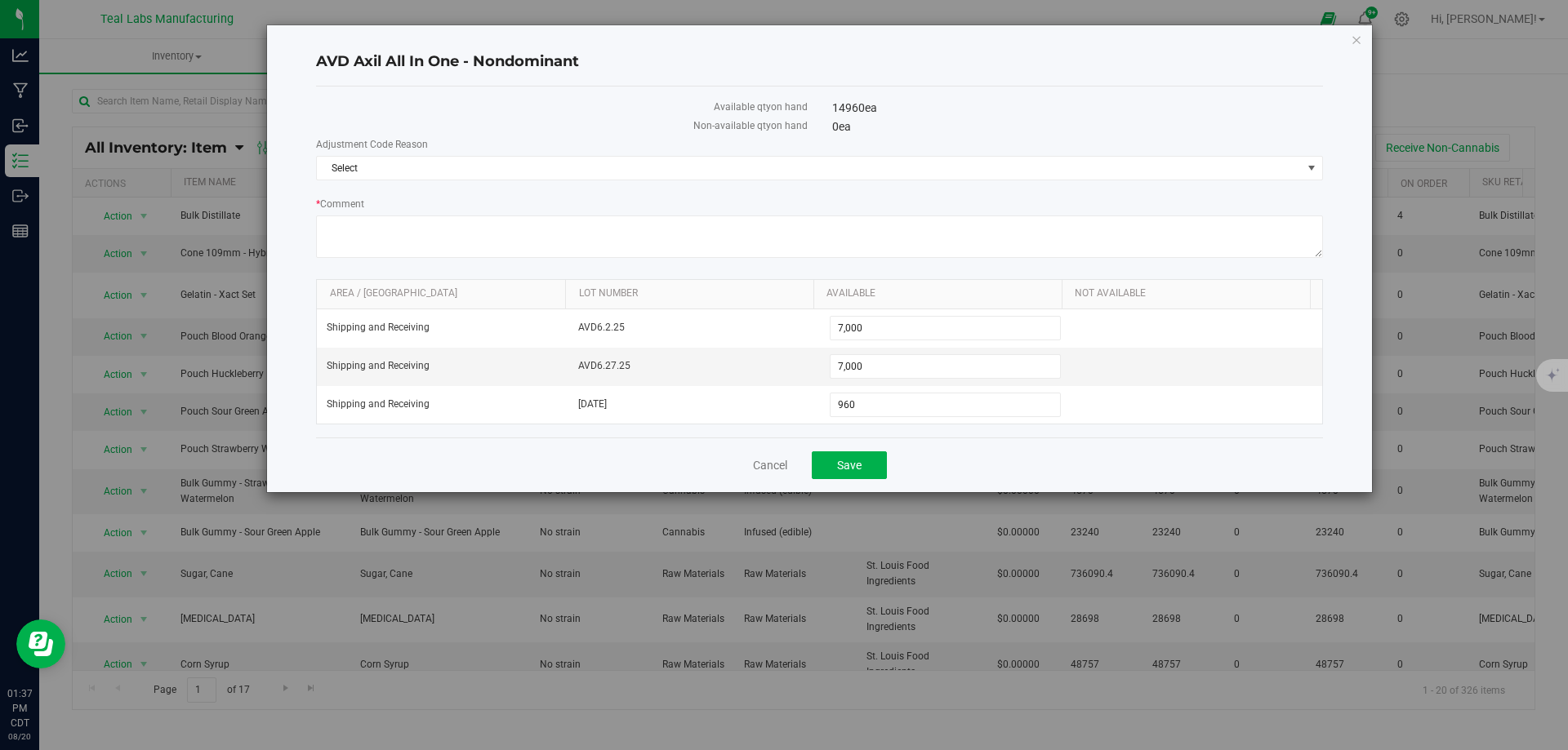
click at [1203, 56] on h4 "AVD Axil All In One - Nondominant" at bounding box center [819, 61] width 1007 height 21
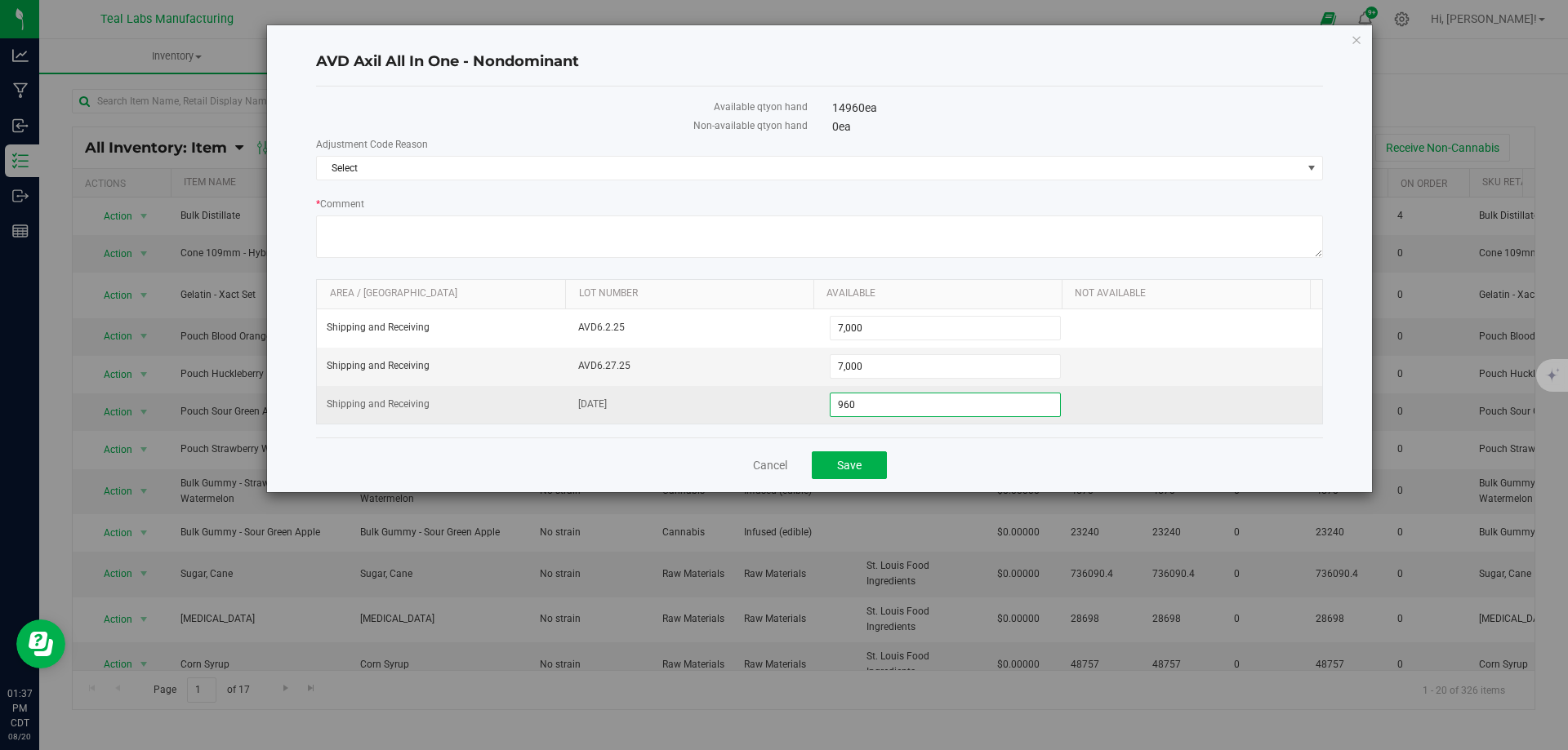
click at [861, 399] on span "960 960" at bounding box center [945, 405] width 232 height 24
click at [861, 399] on input "960" at bounding box center [945, 405] width 230 height 23
type input "4960"
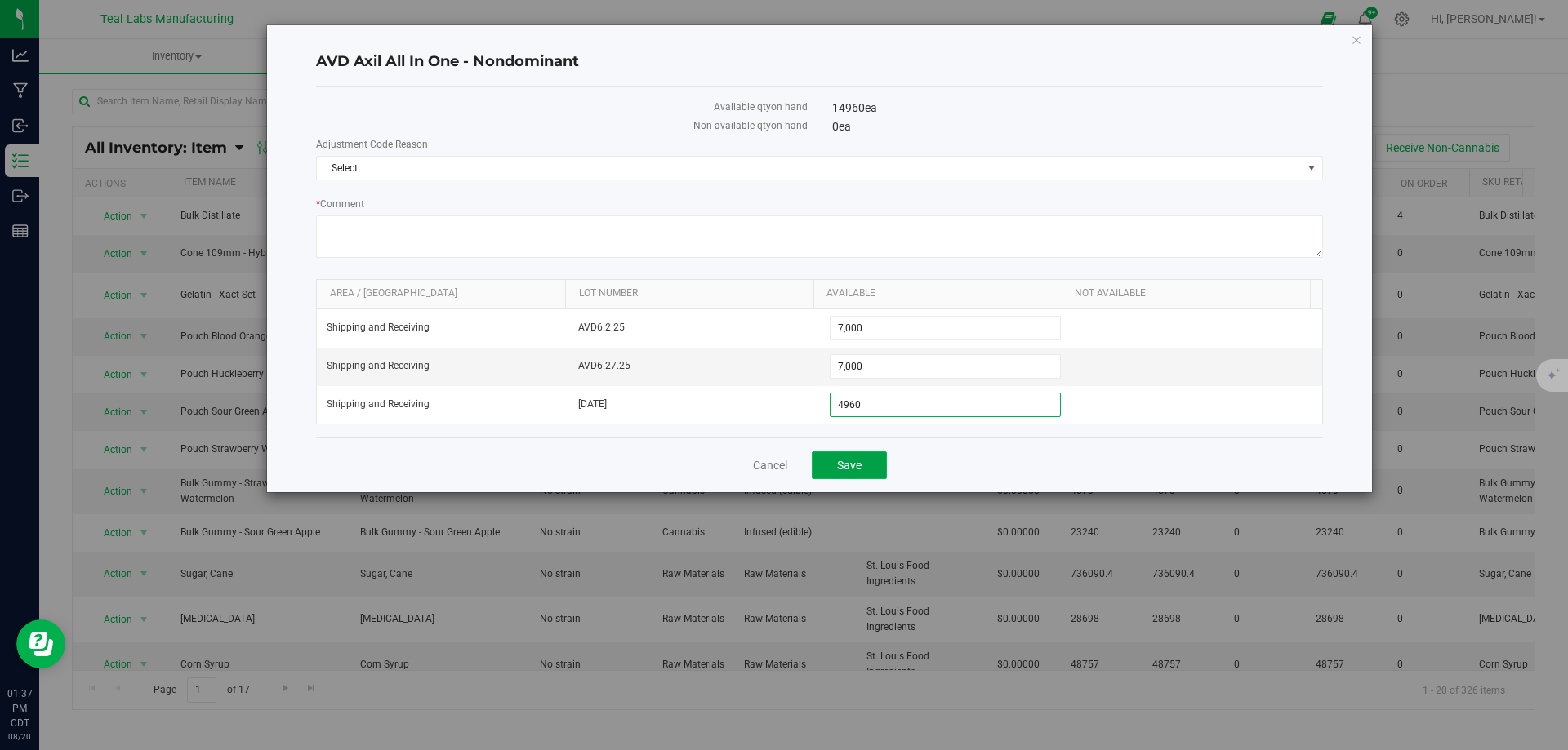
type input "4,960"
click at [861, 455] on button "Save" at bounding box center [849, 465] width 75 height 28
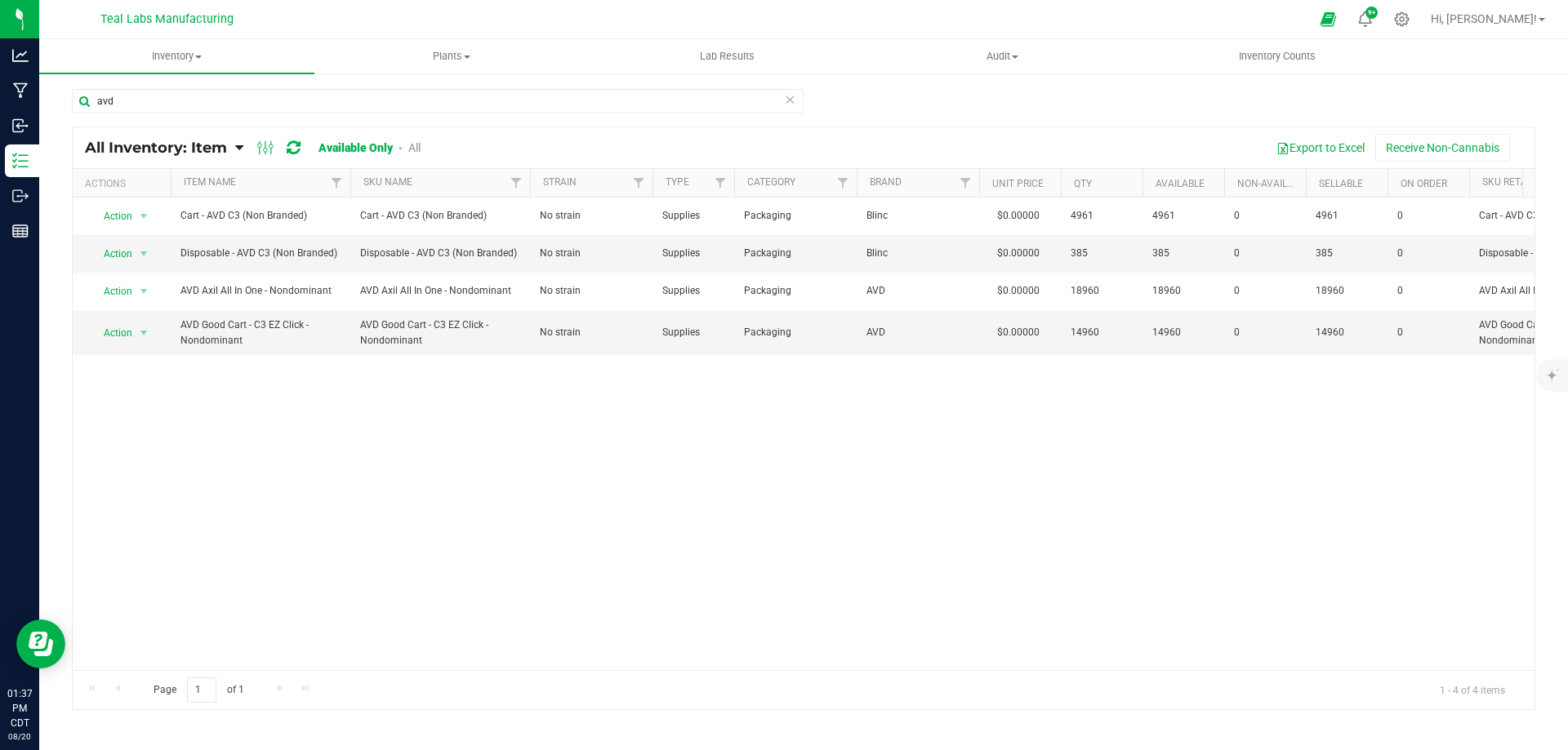
click at [1022, 551] on div "Action Action Adjust qty Edit lots/costs Global inventory Locate inventory Prin…" at bounding box center [804, 434] width 1462 height 473
click at [752, 107] on input "avd" at bounding box center [438, 101] width 732 height 24
click at [753, 105] on input "avd" at bounding box center [438, 101] width 732 height 24
click at [754, 104] on input "avd" at bounding box center [438, 101] width 732 height 24
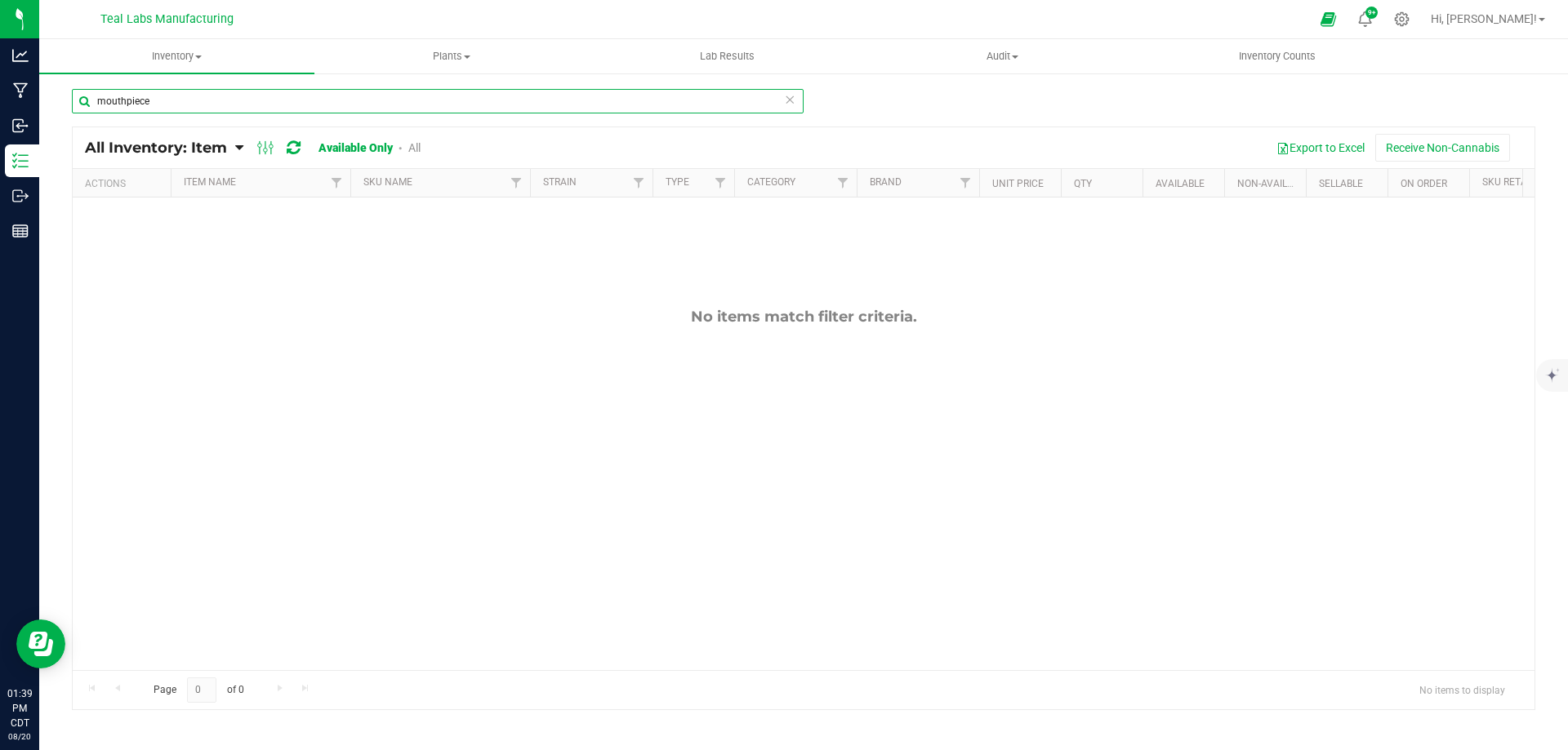
click at [325, 106] on input "mouthpiece" at bounding box center [438, 101] width 732 height 24
type input "mouthpiece"
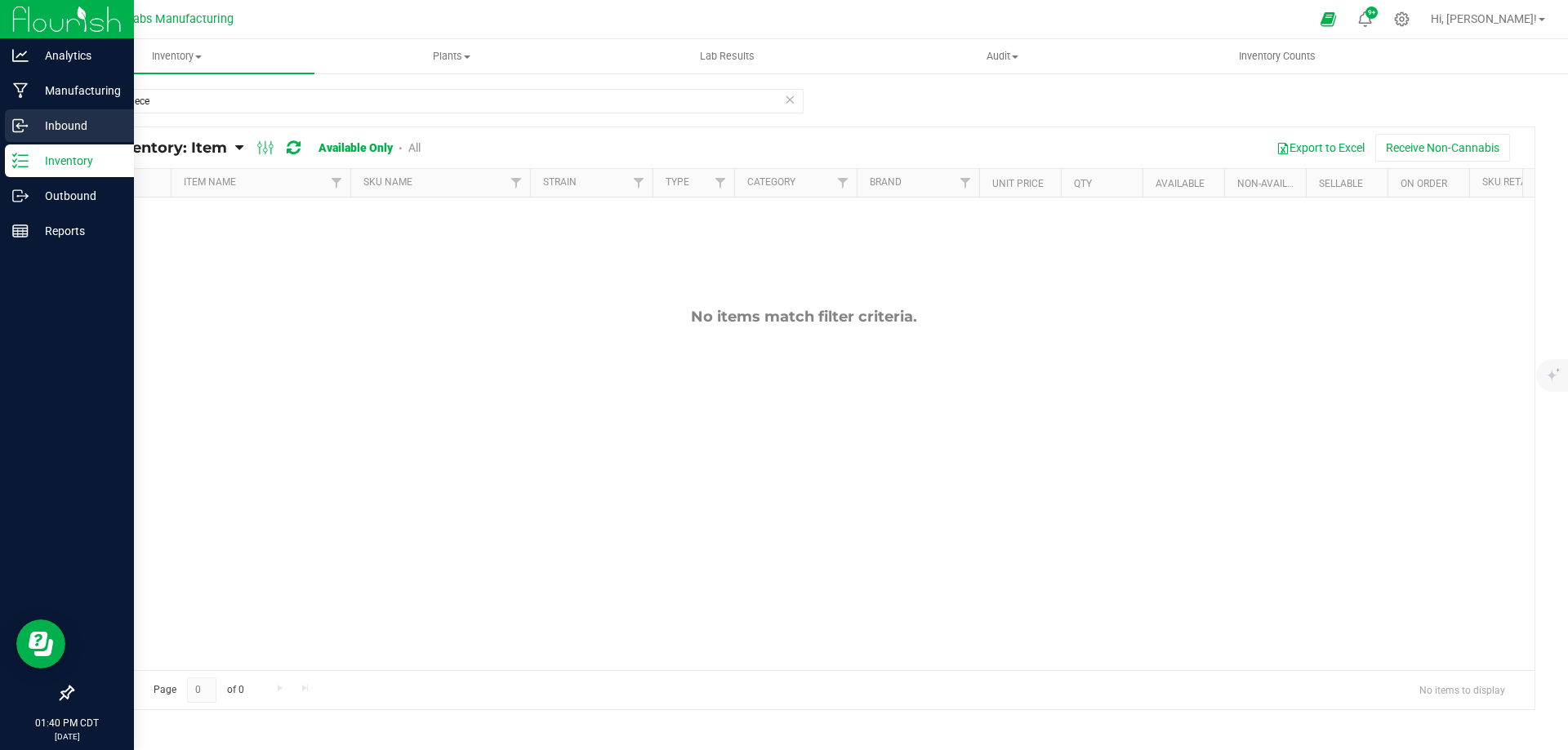
click at [40, 123] on p "Inbound" at bounding box center [77, 126] width 98 height 20
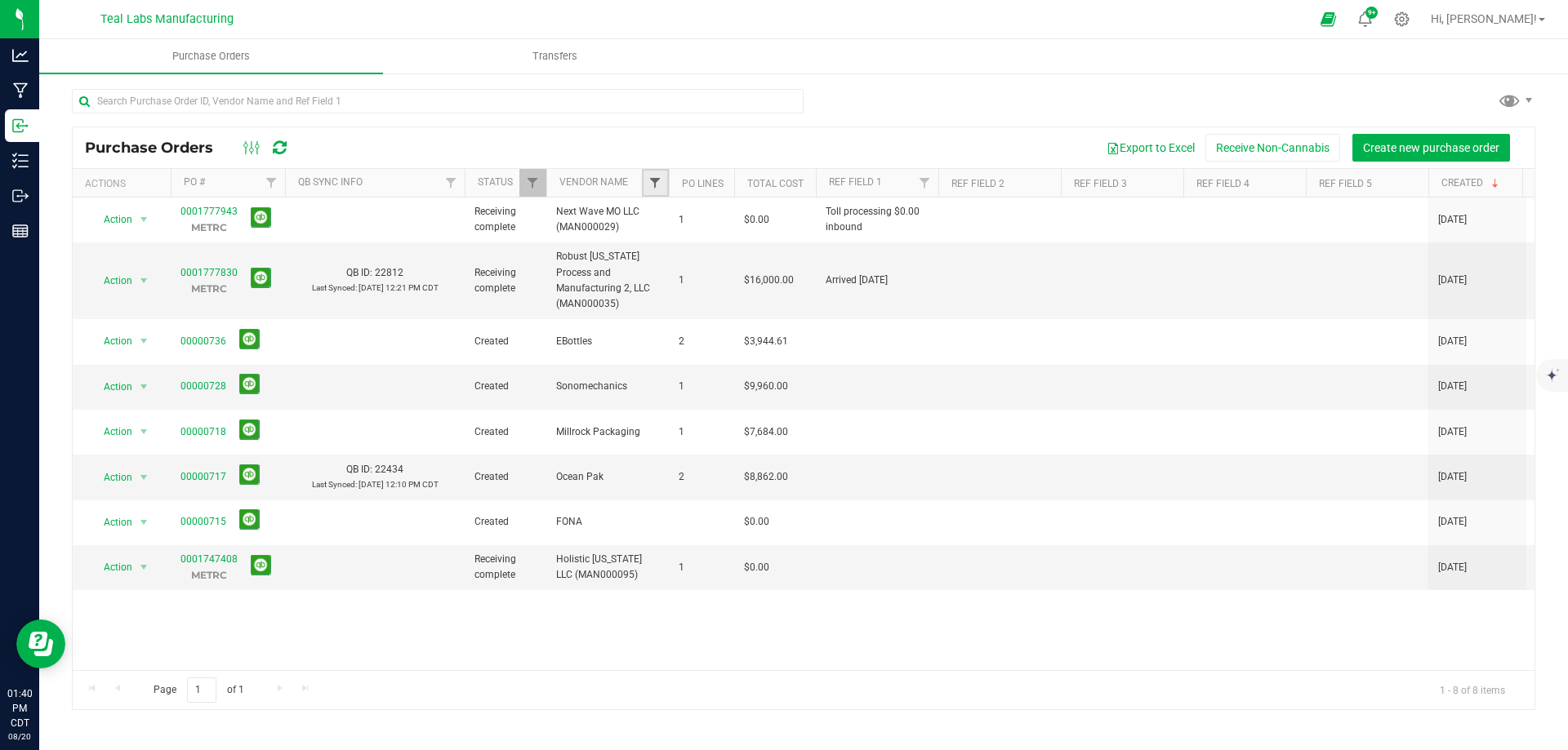
click at [656, 180] on span "Filter" at bounding box center [655, 182] width 13 height 13
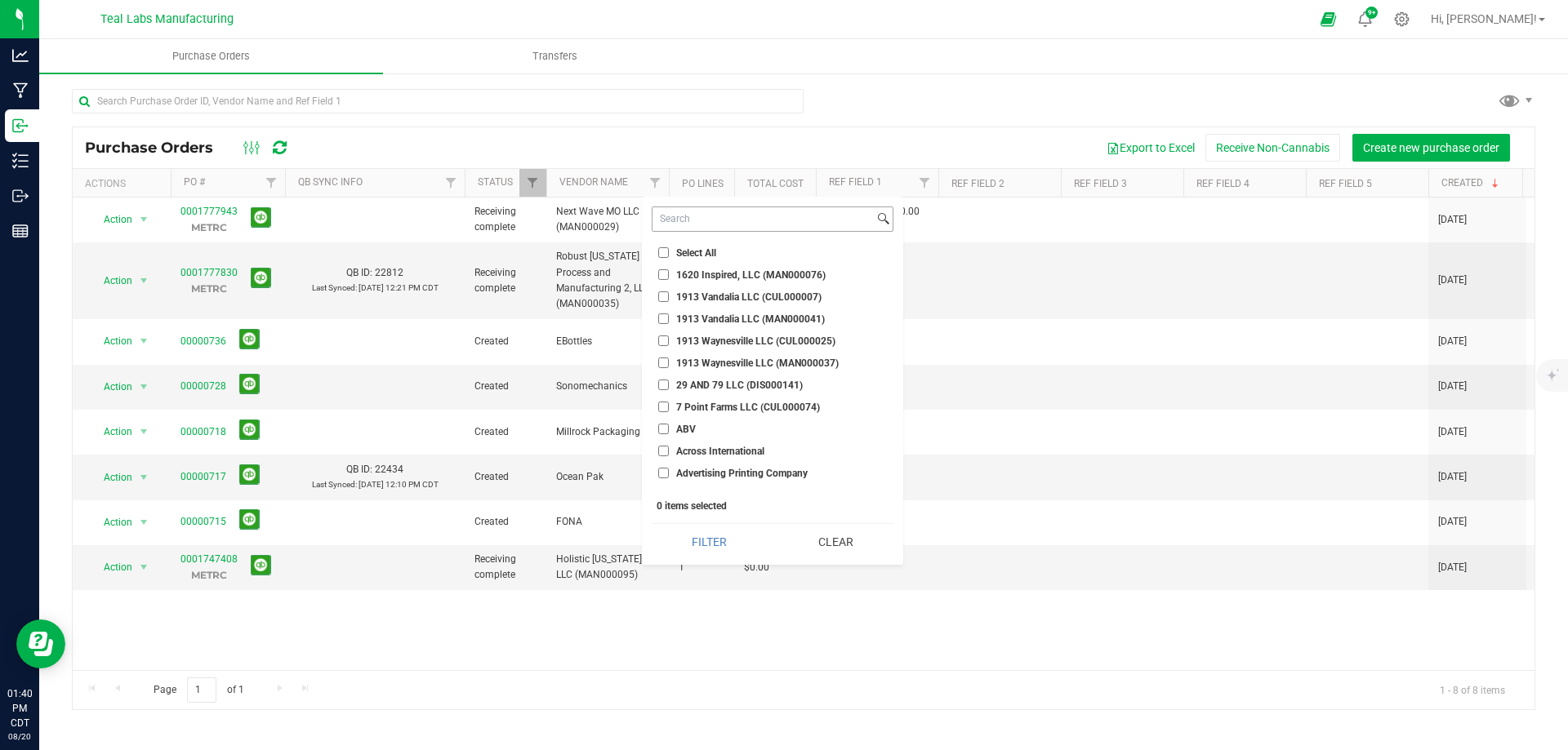
click at [709, 216] on input at bounding box center [764, 219] width 222 height 23
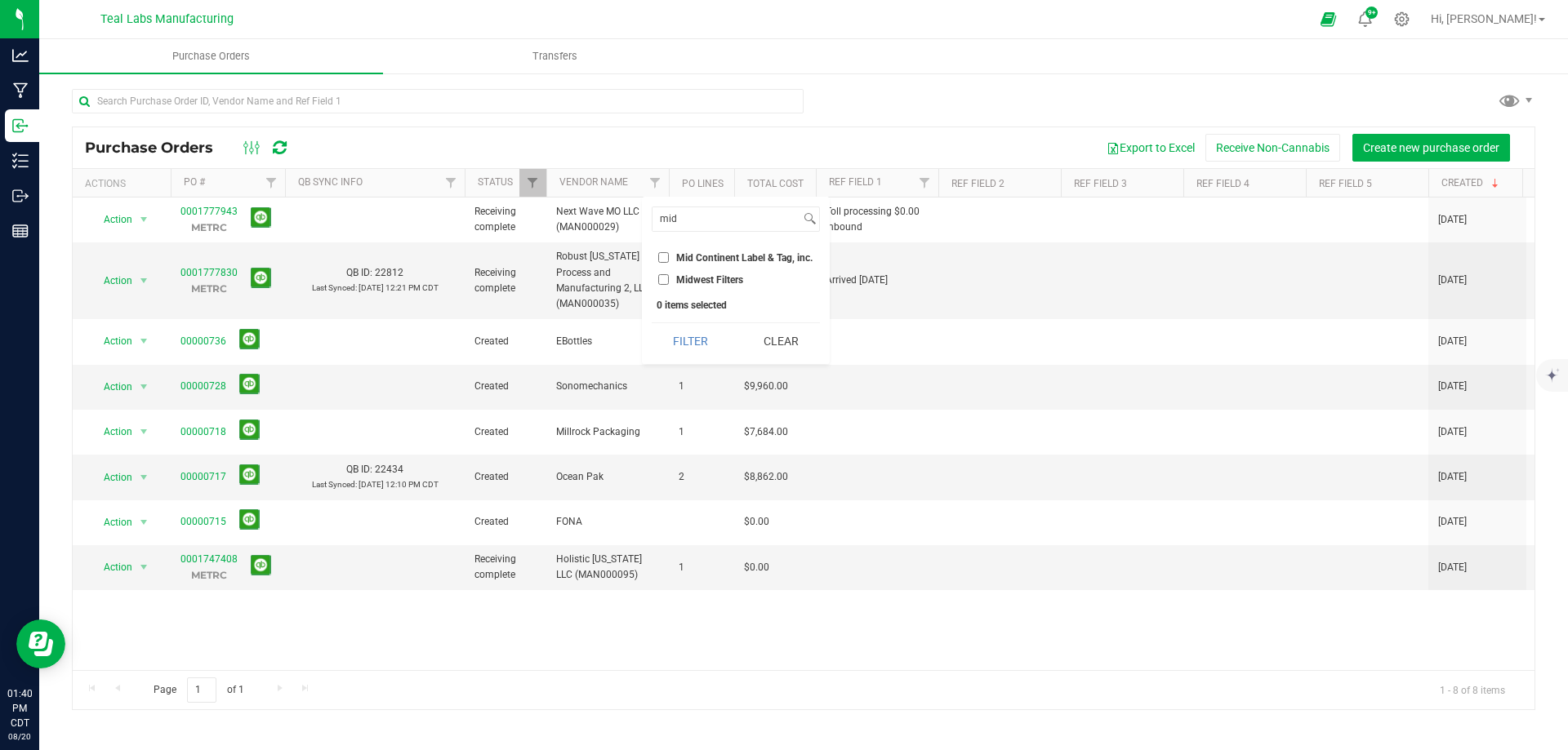
type input "mid"
click at [739, 260] on span "Mid Continent Label & Tag, inc." at bounding box center [744, 258] width 136 height 10
click at [669, 260] on input "Mid Continent Label & Tag, inc." at bounding box center [663, 257] width 10 height 10
checkbox input "true"
click at [707, 329] on button "Filter" at bounding box center [691, 341] width 78 height 36
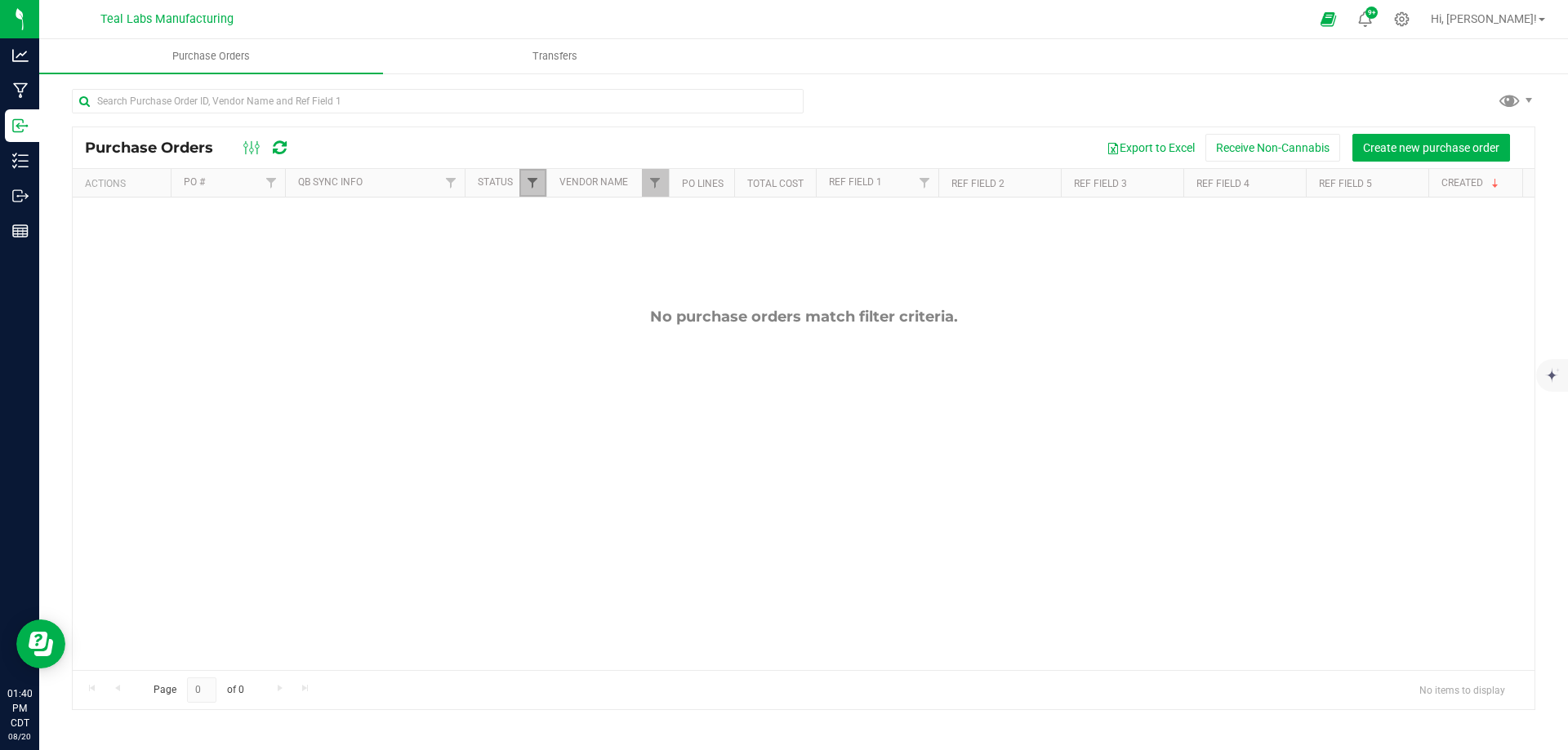
click at [535, 182] on span "Filter" at bounding box center [533, 182] width 13 height 13
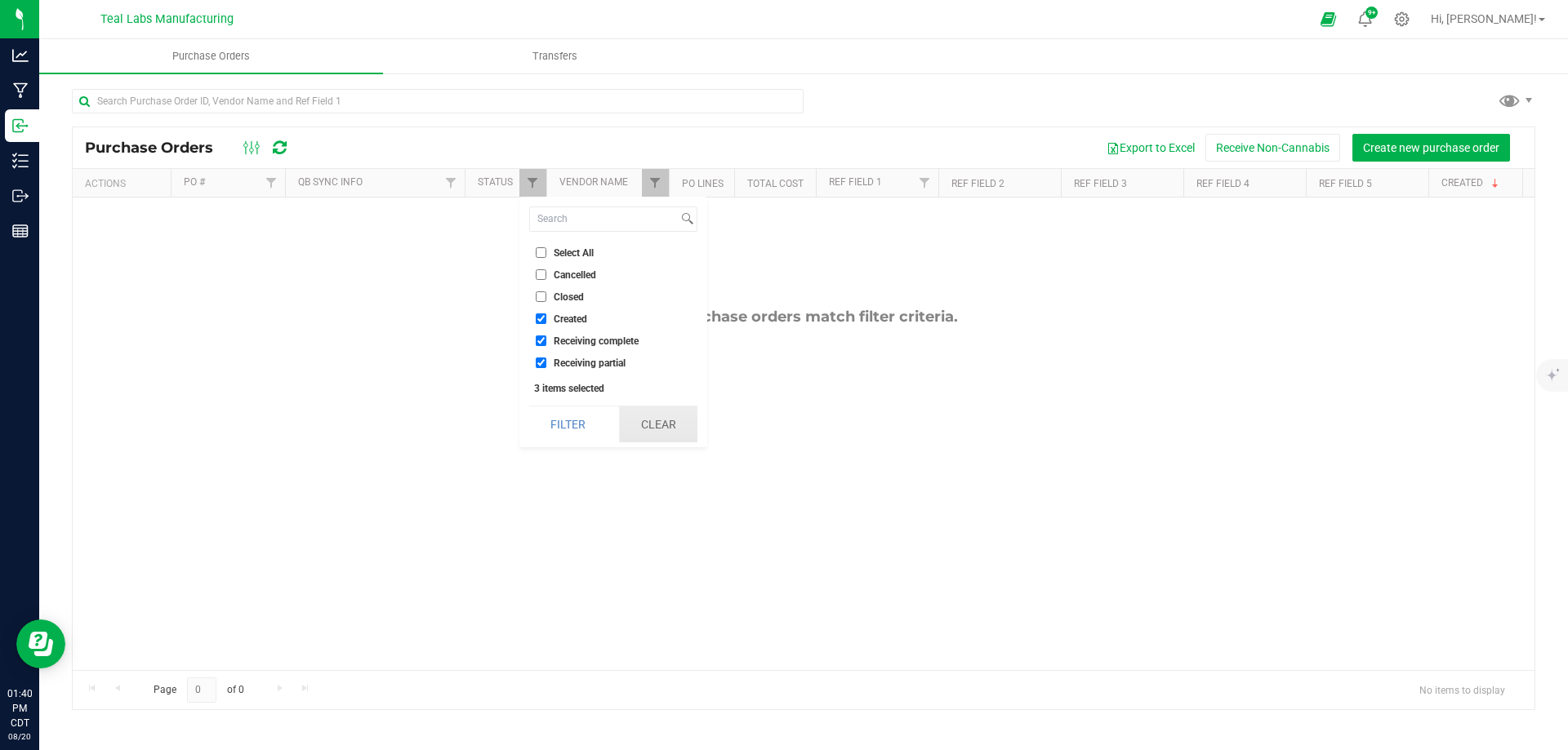
click at [662, 416] on button "Clear" at bounding box center [658, 424] width 78 height 36
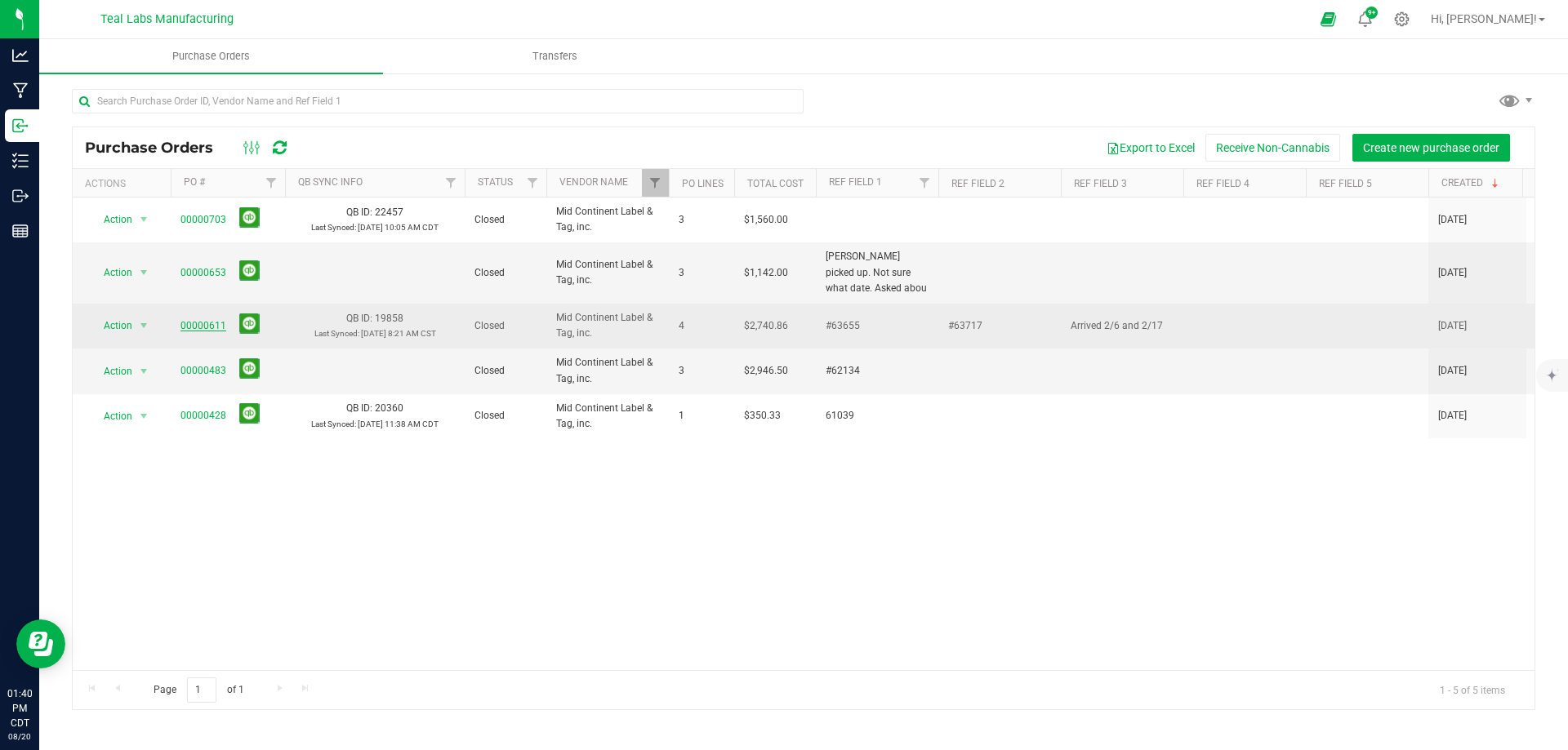
click at [210, 325] on link "00000611" at bounding box center [203, 326] width 46 height 11
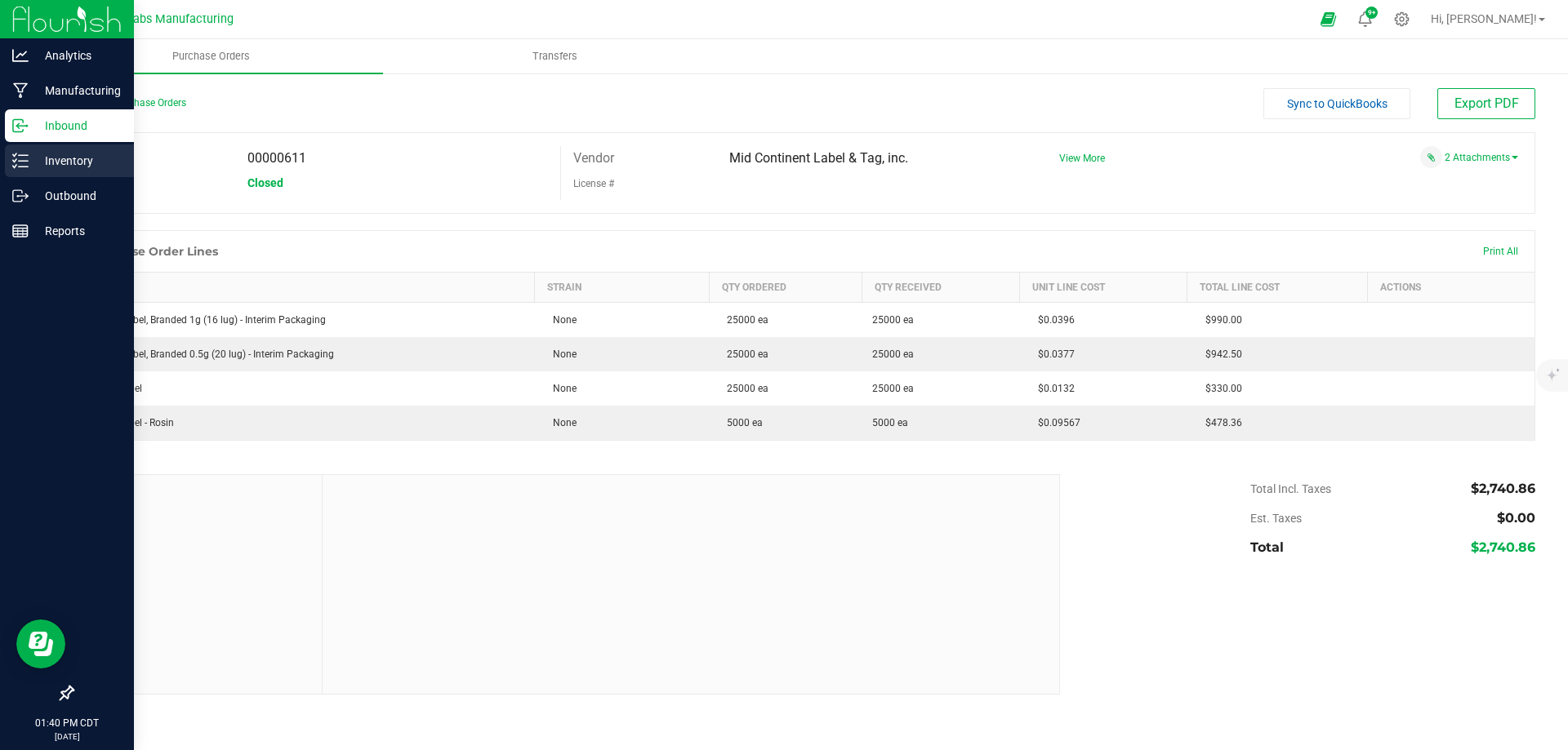
click at [62, 167] on p "Inventory" at bounding box center [77, 160] width 98 height 20
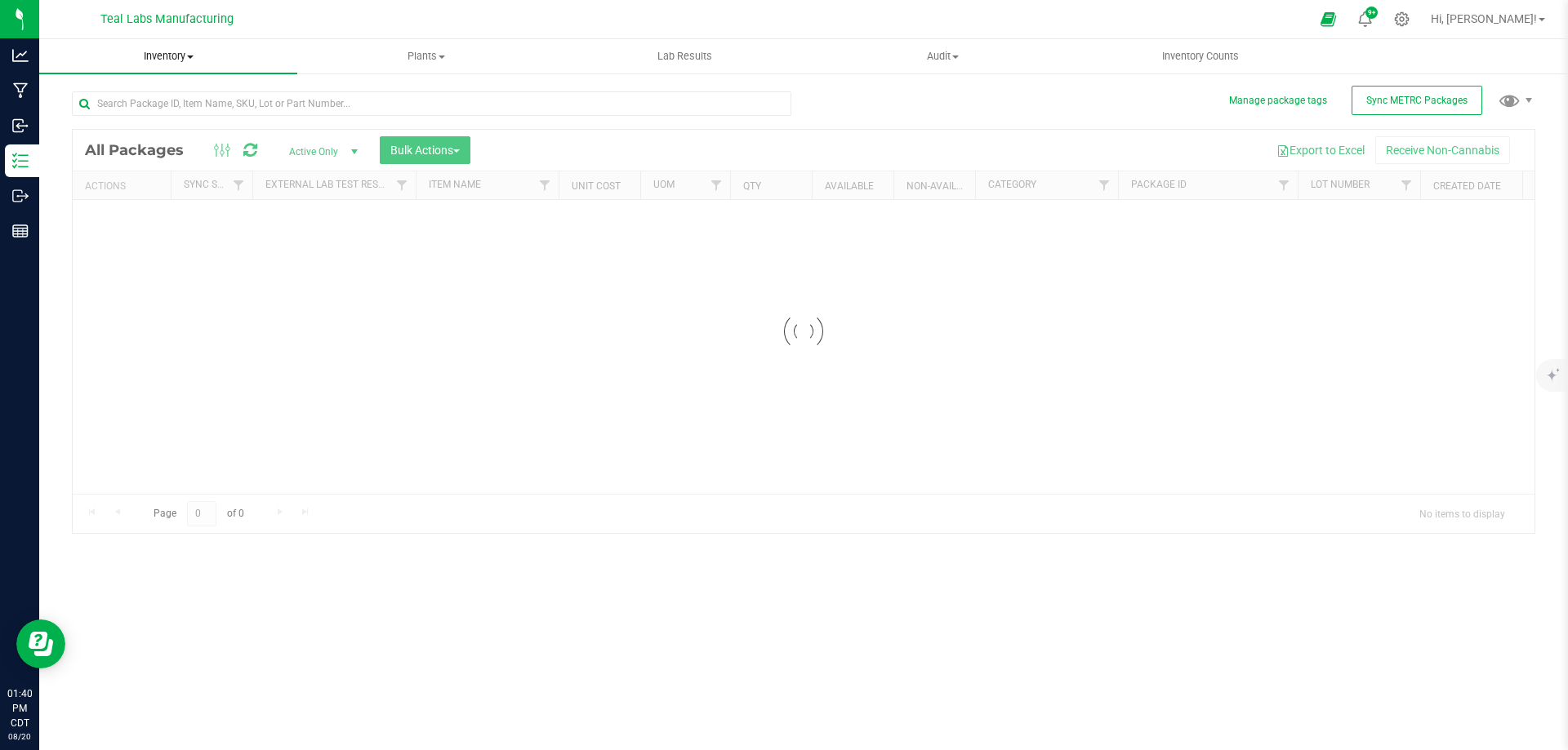
click at [164, 57] on span "Inventory" at bounding box center [168, 57] width 258 height 15
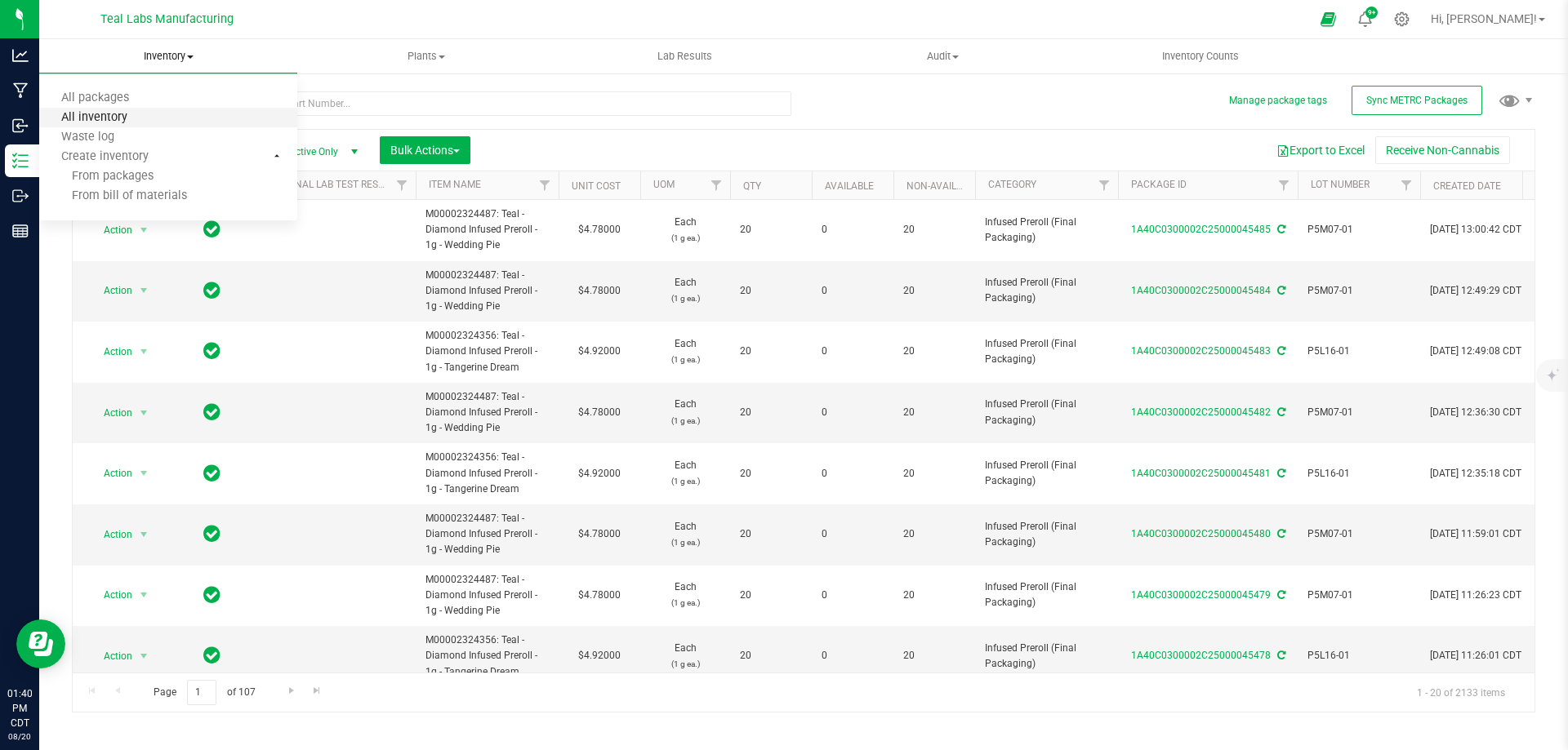
click at [93, 120] on span "All inventory" at bounding box center [94, 117] width 110 height 14
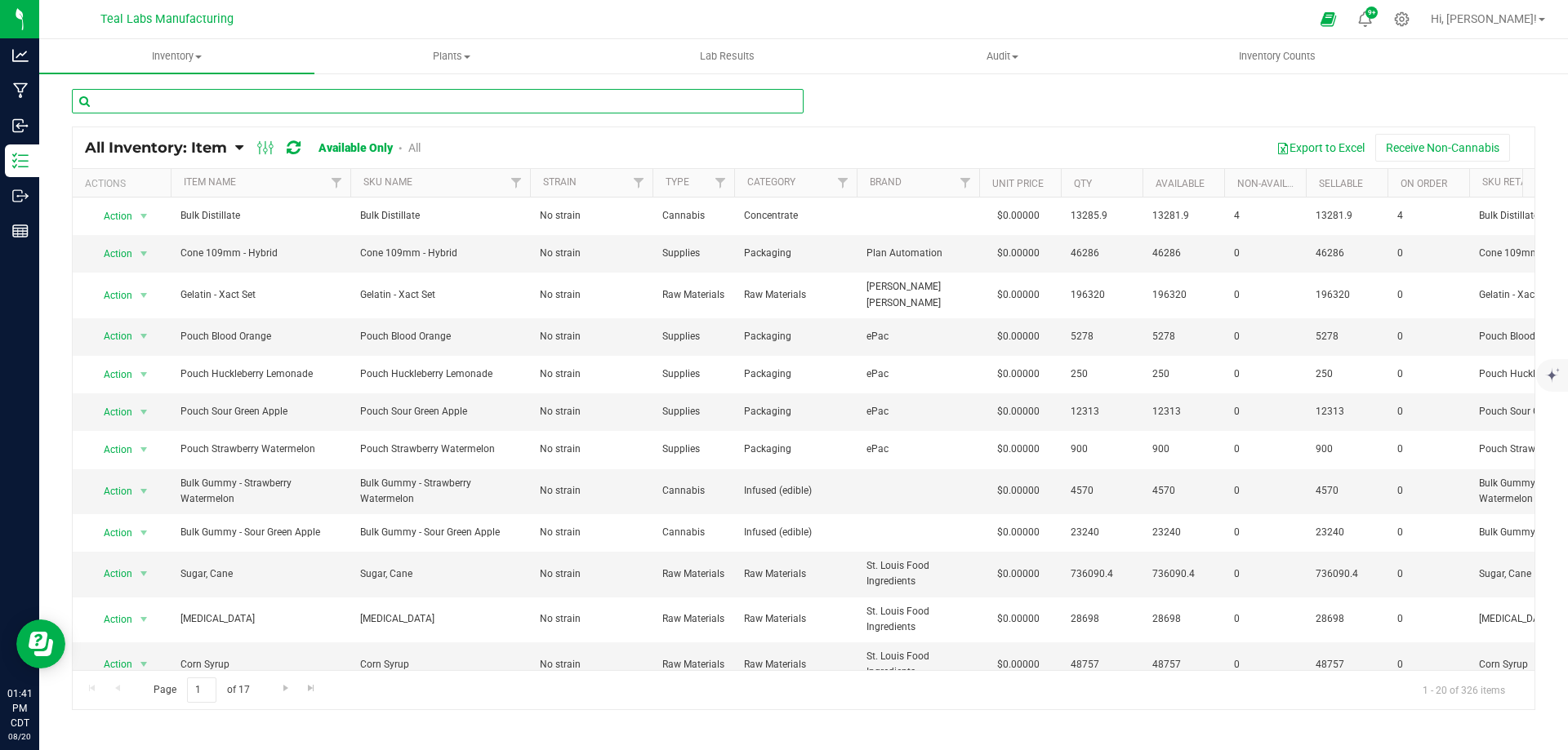
click at [583, 99] on input "text" at bounding box center [438, 101] width 732 height 24
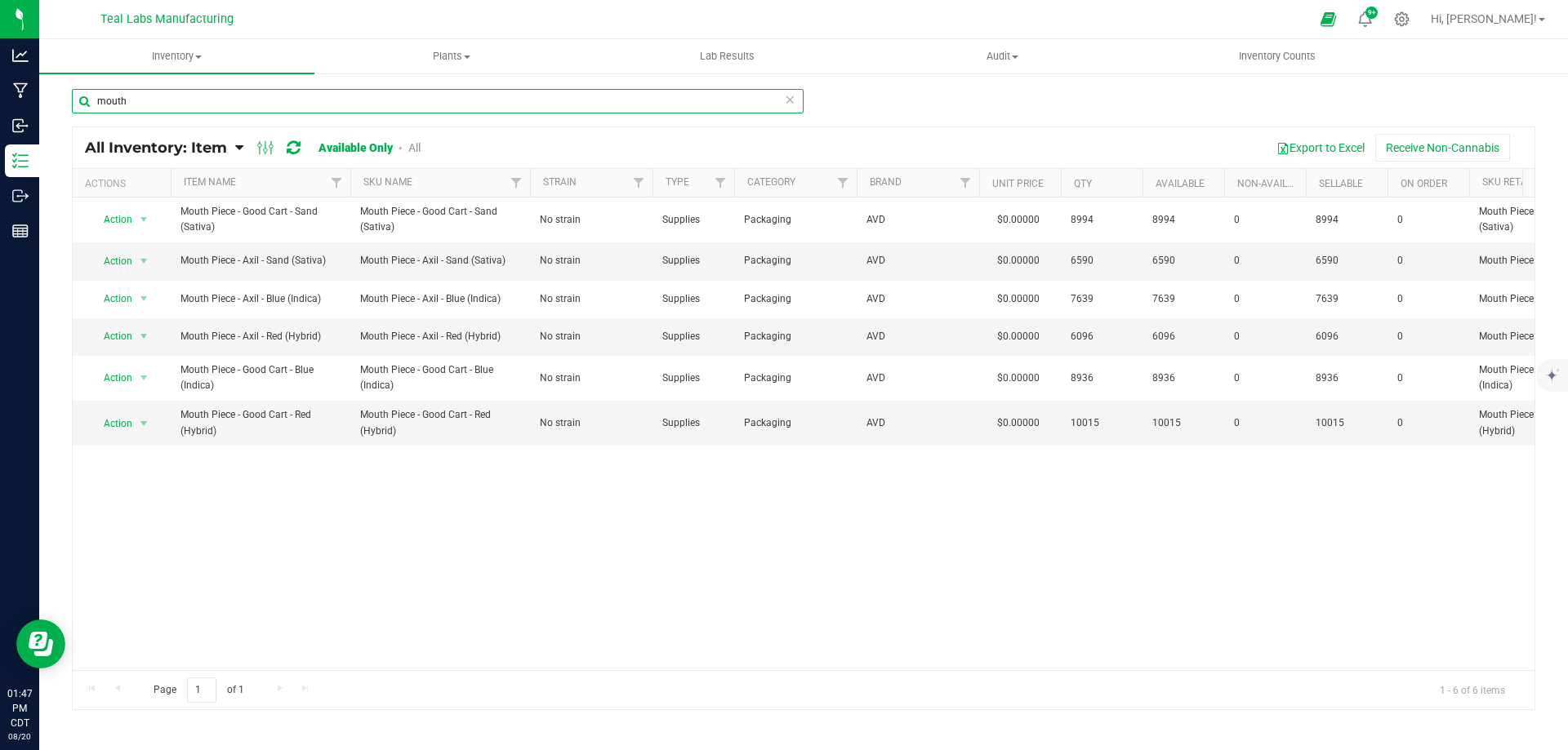
click at [206, 103] on input "mouth" at bounding box center [438, 101] width 732 height 24
type input "ecopro"
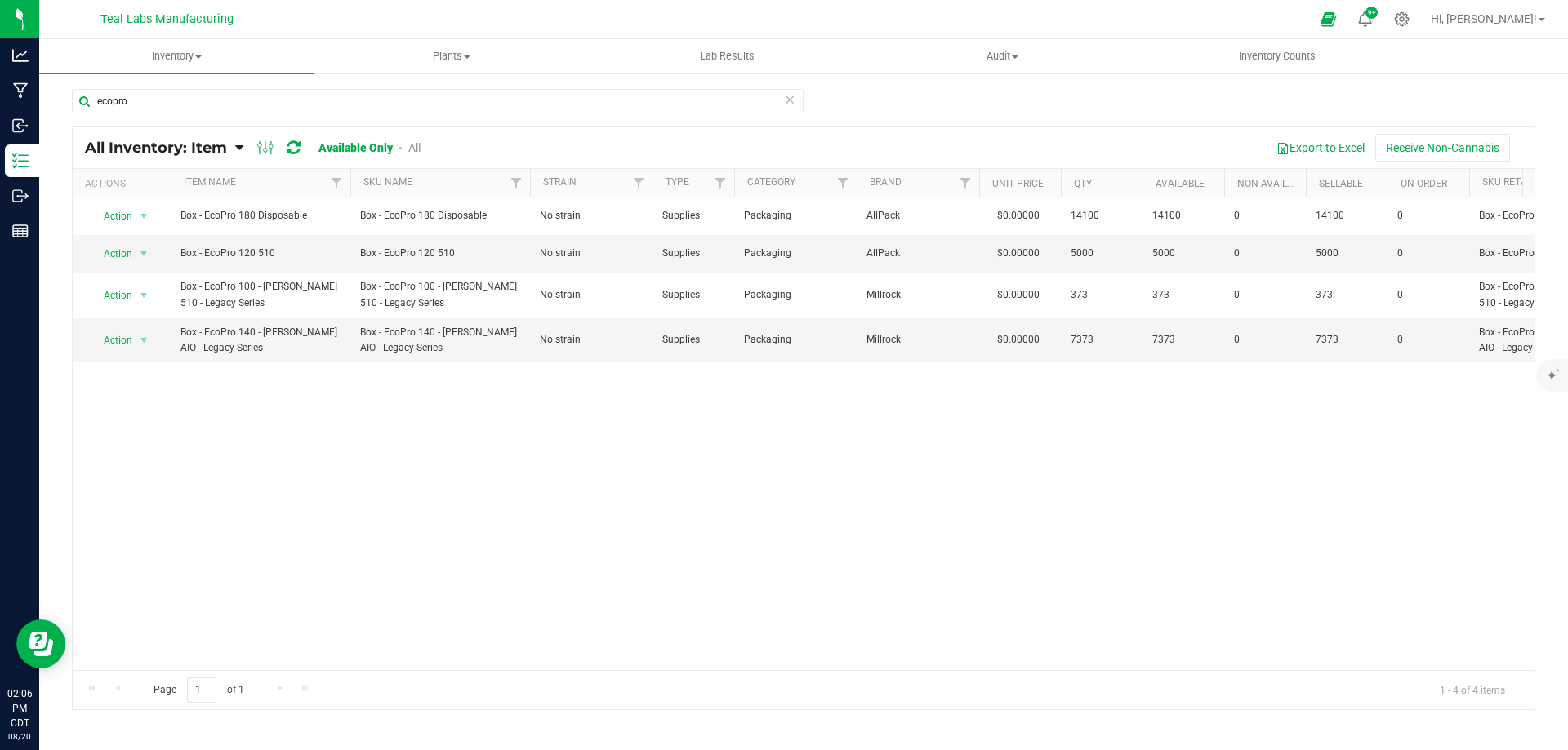
click at [1201, 608] on div "Action Action Adjust qty Edit lots/costs Global inventory Locate inventory Prin…" at bounding box center [804, 434] width 1462 height 473
drag, startPoint x: 1200, startPoint y: 609, endPoint x: 1472, endPoint y: 720, distance: 293.8
click at [1200, 609] on div "Action Action Adjust qty Edit lots/costs Global inventory Locate inventory Prin…" at bounding box center [804, 434] width 1462 height 473
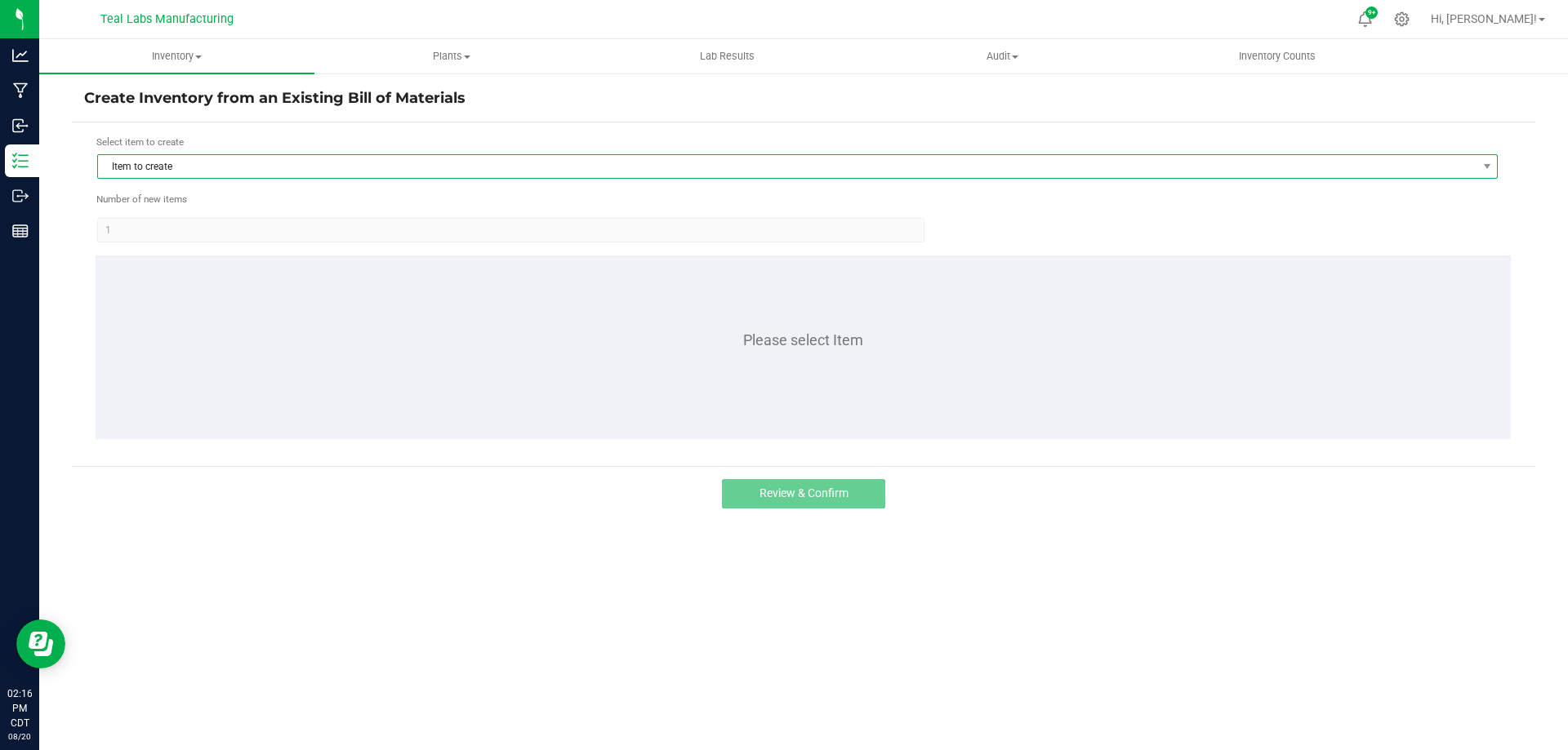
click at [426, 165] on span "Item to create" at bounding box center [787, 167] width 1379 height 23
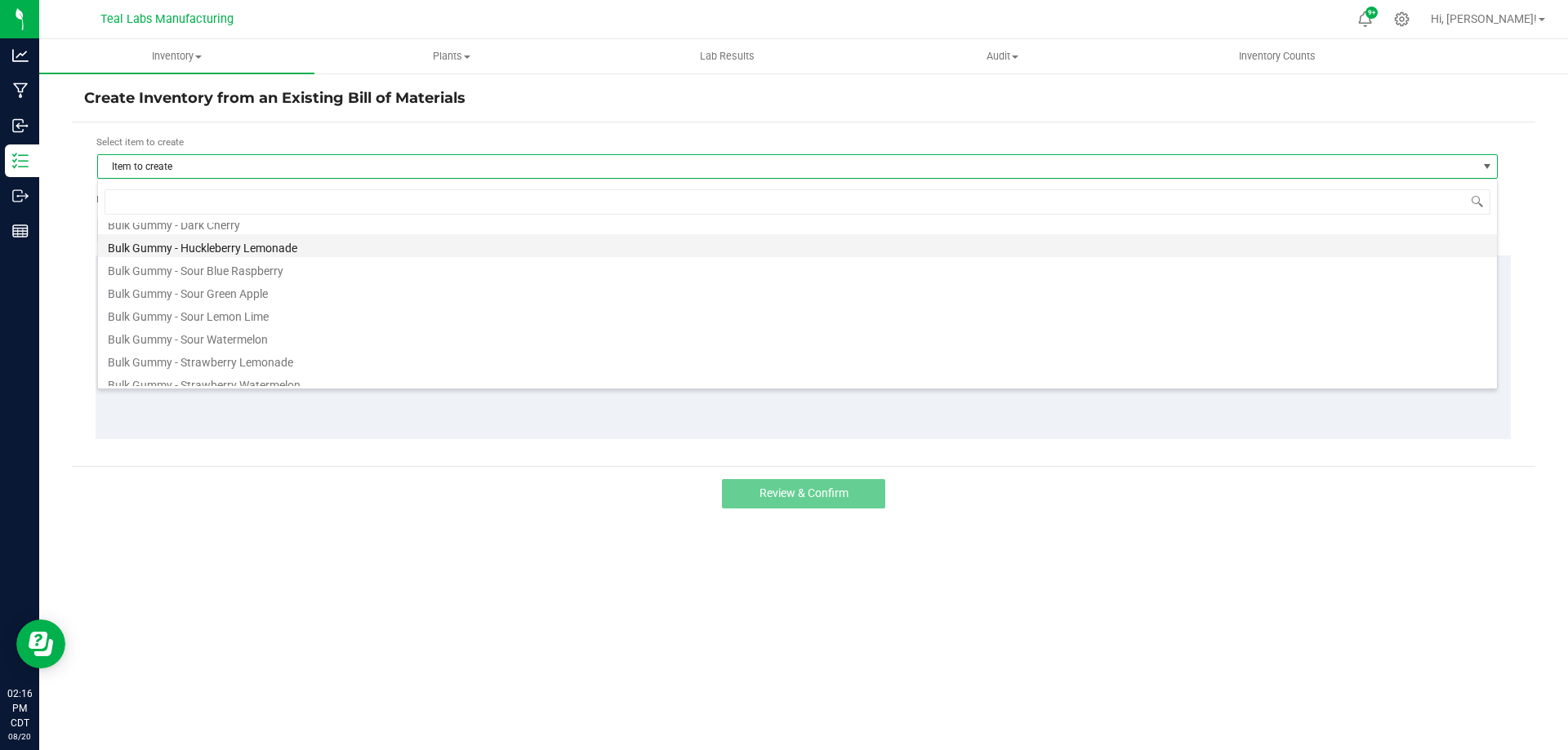
scroll to position [82, 0]
click at [311, 362] on li "Bulk Gummy - Strawberry Watermelon" at bounding box center [797, 358] width 1399 height 23
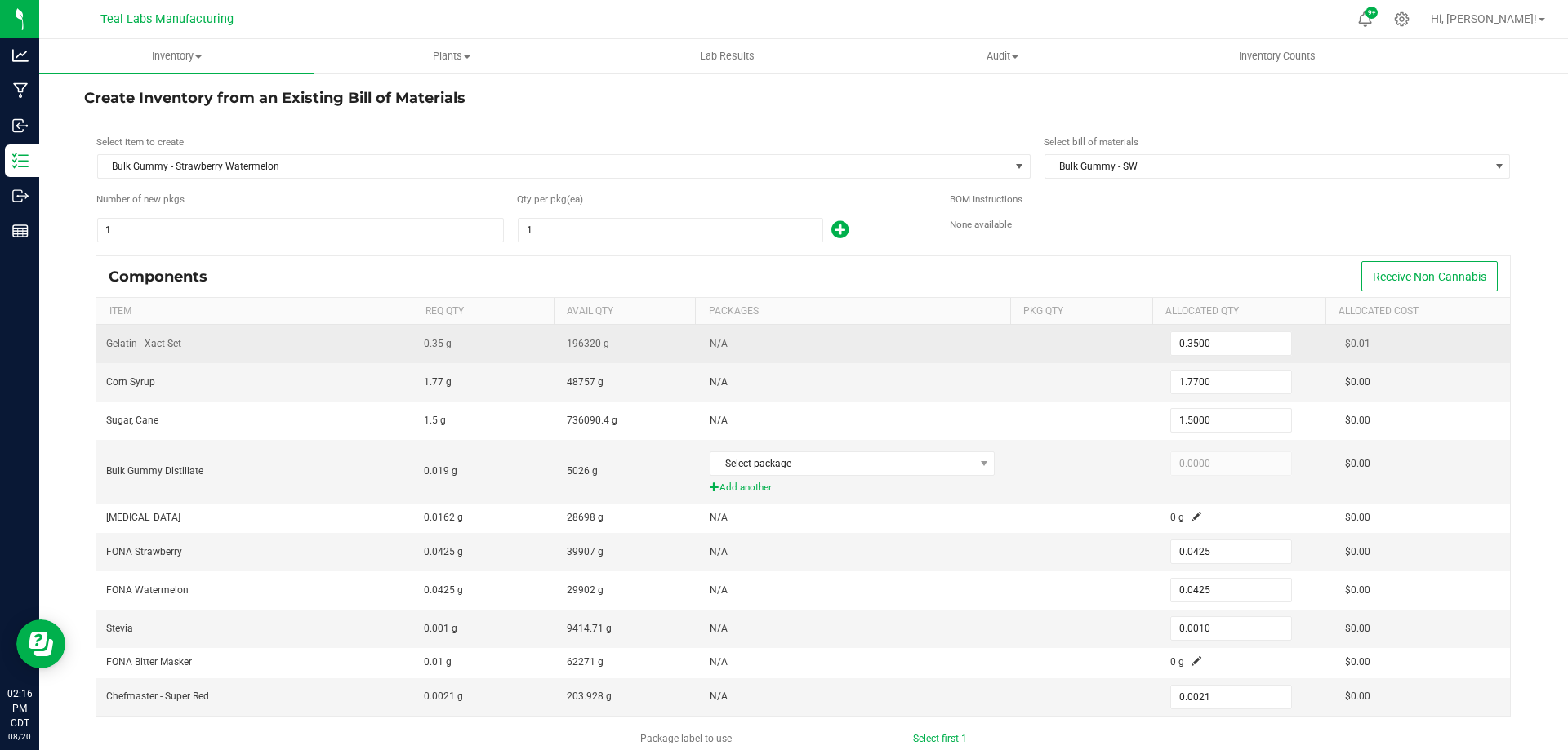
click at [1283, 343] on td "0.3500" at bounding box center [1248, 343] width 175 height 38
click at [1262, 344] on input "0.35" at bounding box center [1231, 343] width 120 height 23
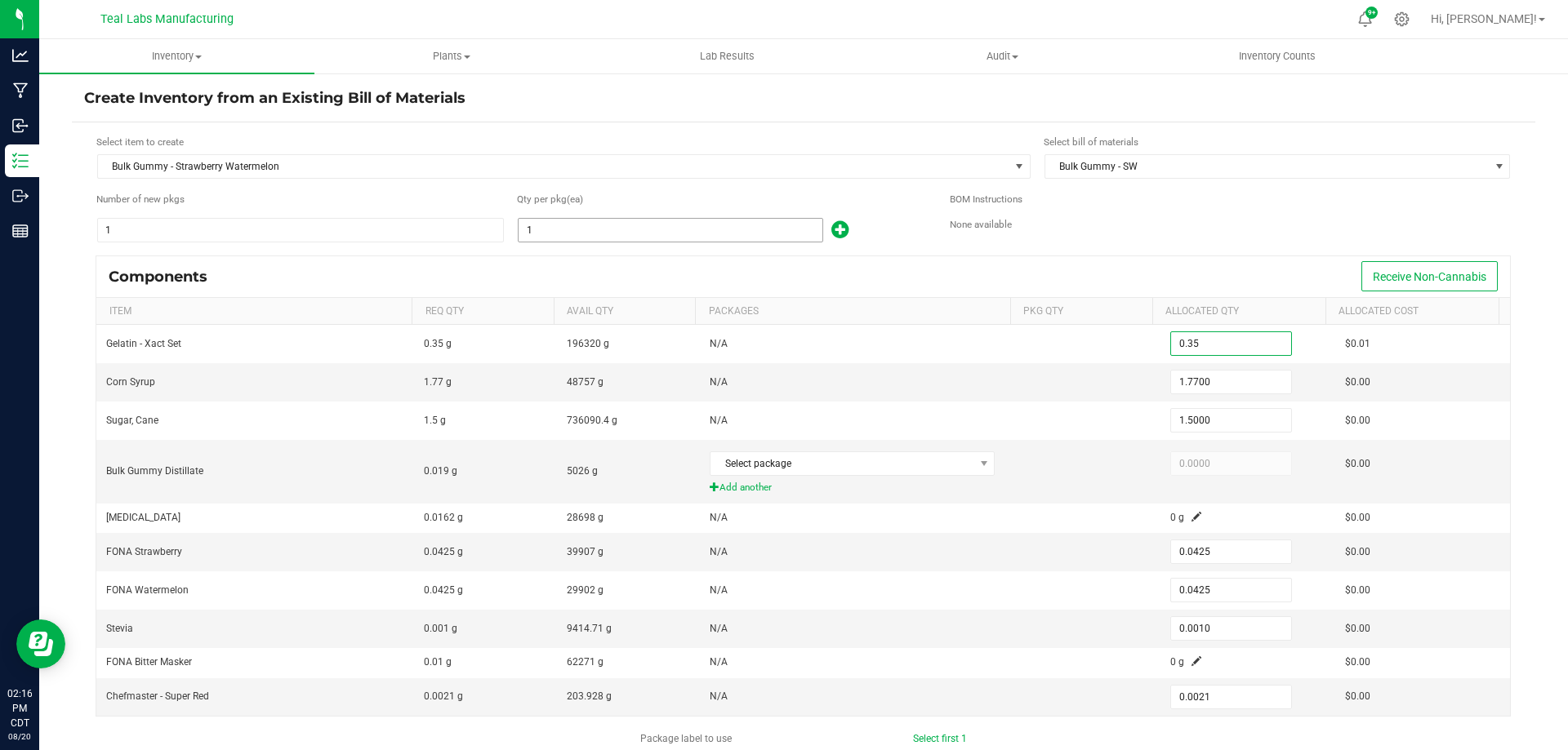
type input "0.3500"
click at [564, 237] on input "1" at bounding box center [670, 230] width 304 height 23
type input "4"
type input "1.4000"
type input "7.0800"
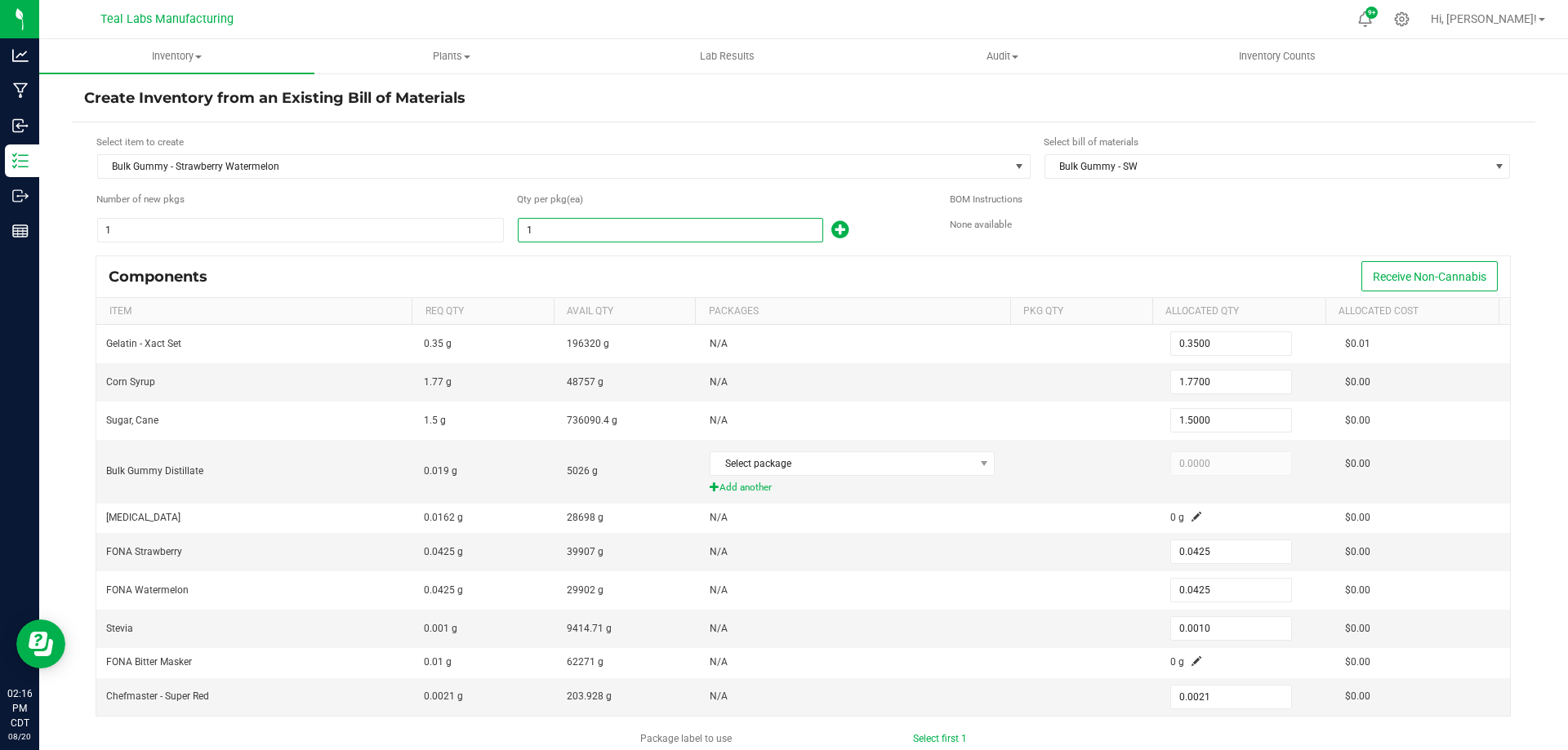
type input "6.0000"
type input "0.1700"
type input "0.0040"
type input "0.0084"
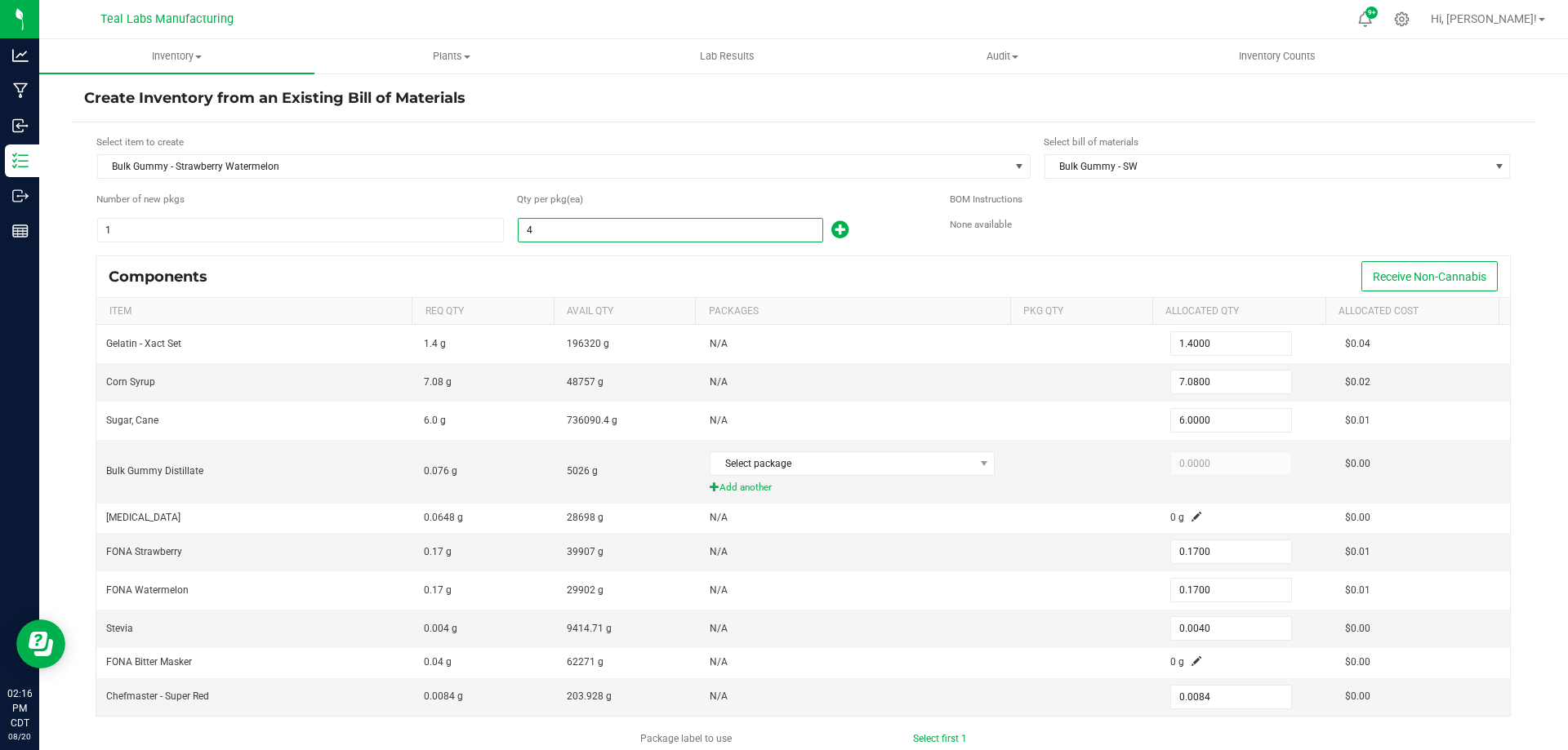
type input "44"
type input "15.4000"
type input "77.8800"
type input "66.0000"
type input "1.8700"
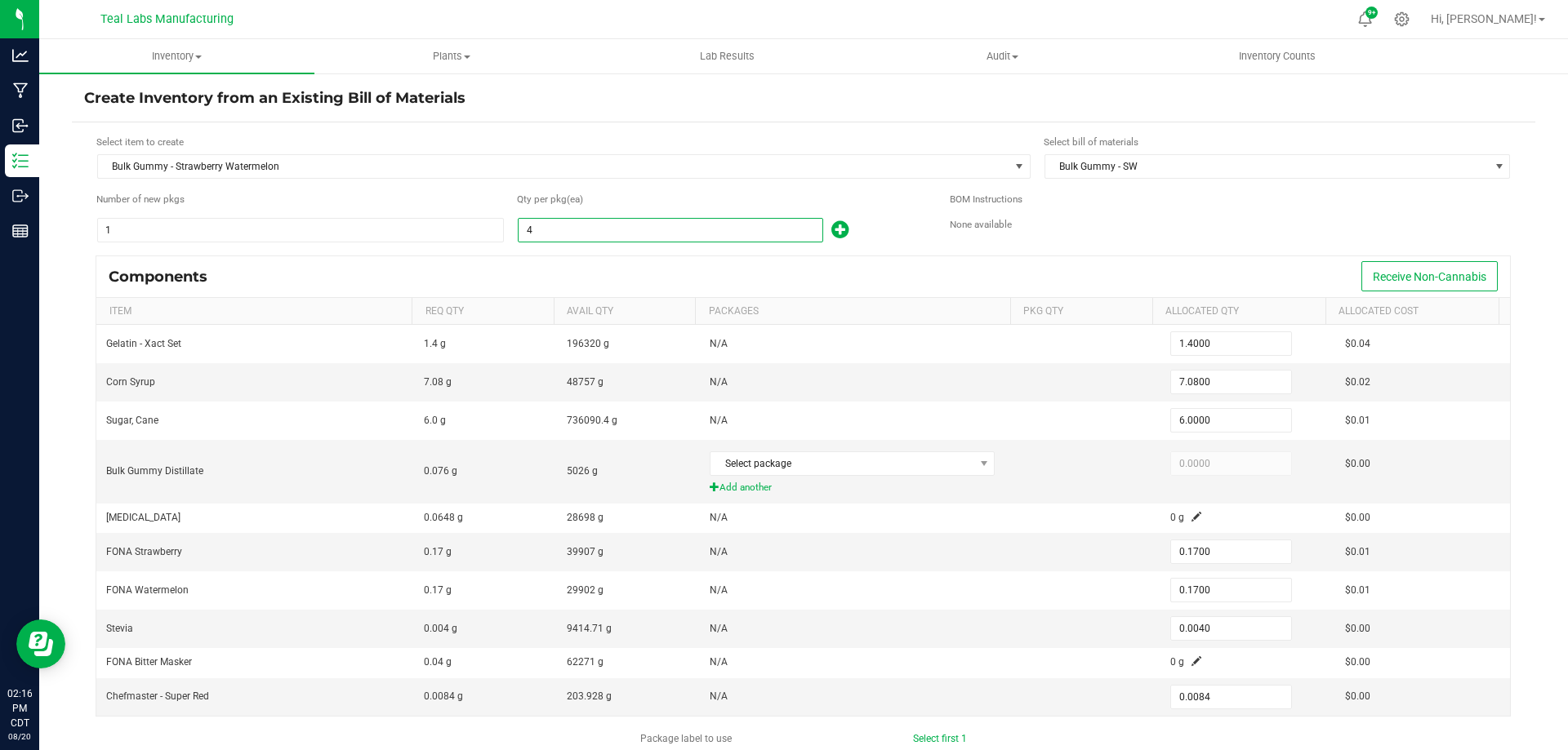
type input "1.8700"
type input "0.0440"
type input "0.0924"
type input "446"
type input "156.1000"
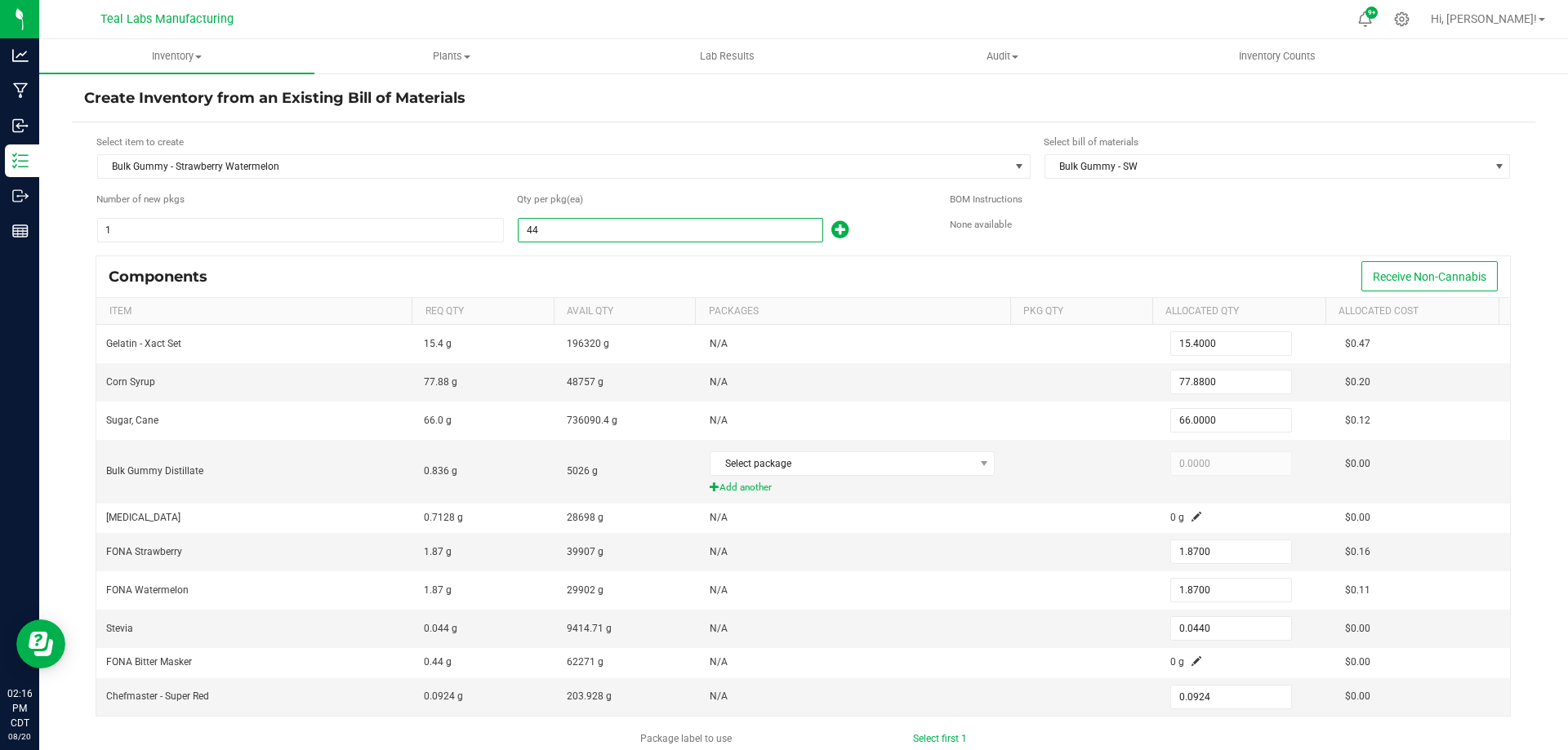
type input "789.4200"
type input "669.0000"
type input "18.9550"
type input "0.4460"
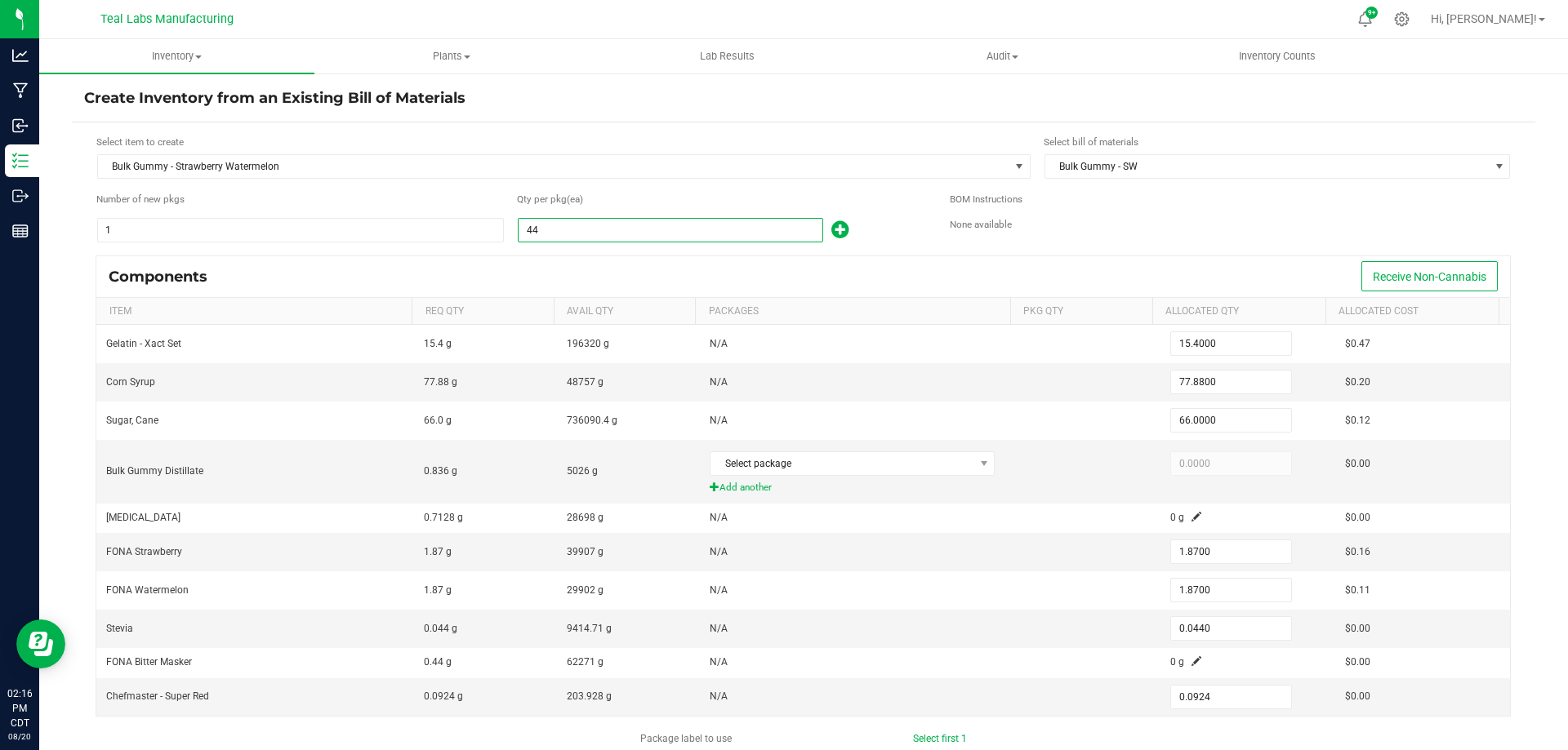
type input "0.9366"
type input "4460"
type input "1,561.0000"
type input "7,894.2000"
type input "6,690.0000"
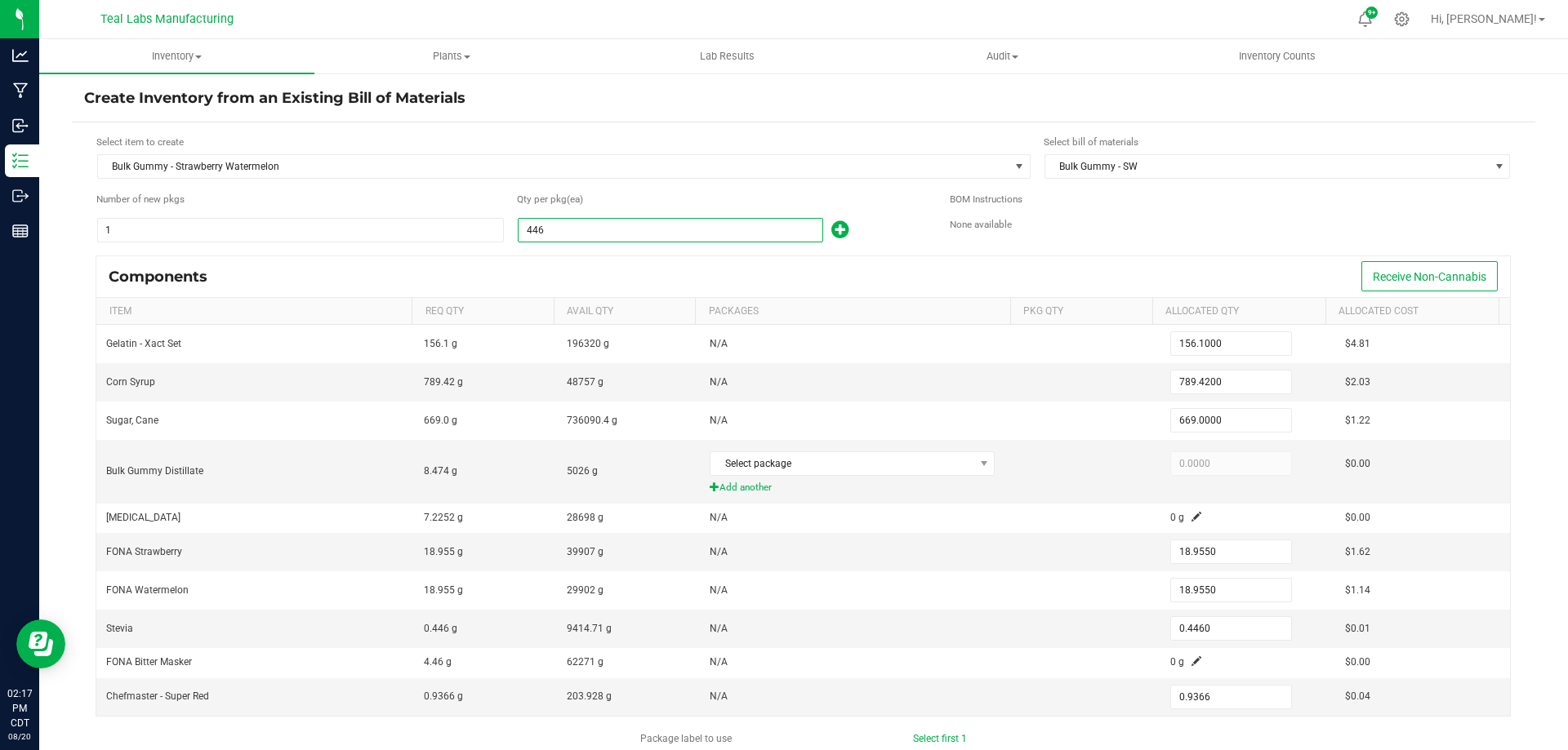
type input "189.5500"
type input "4.4600"
type input "9.3660"
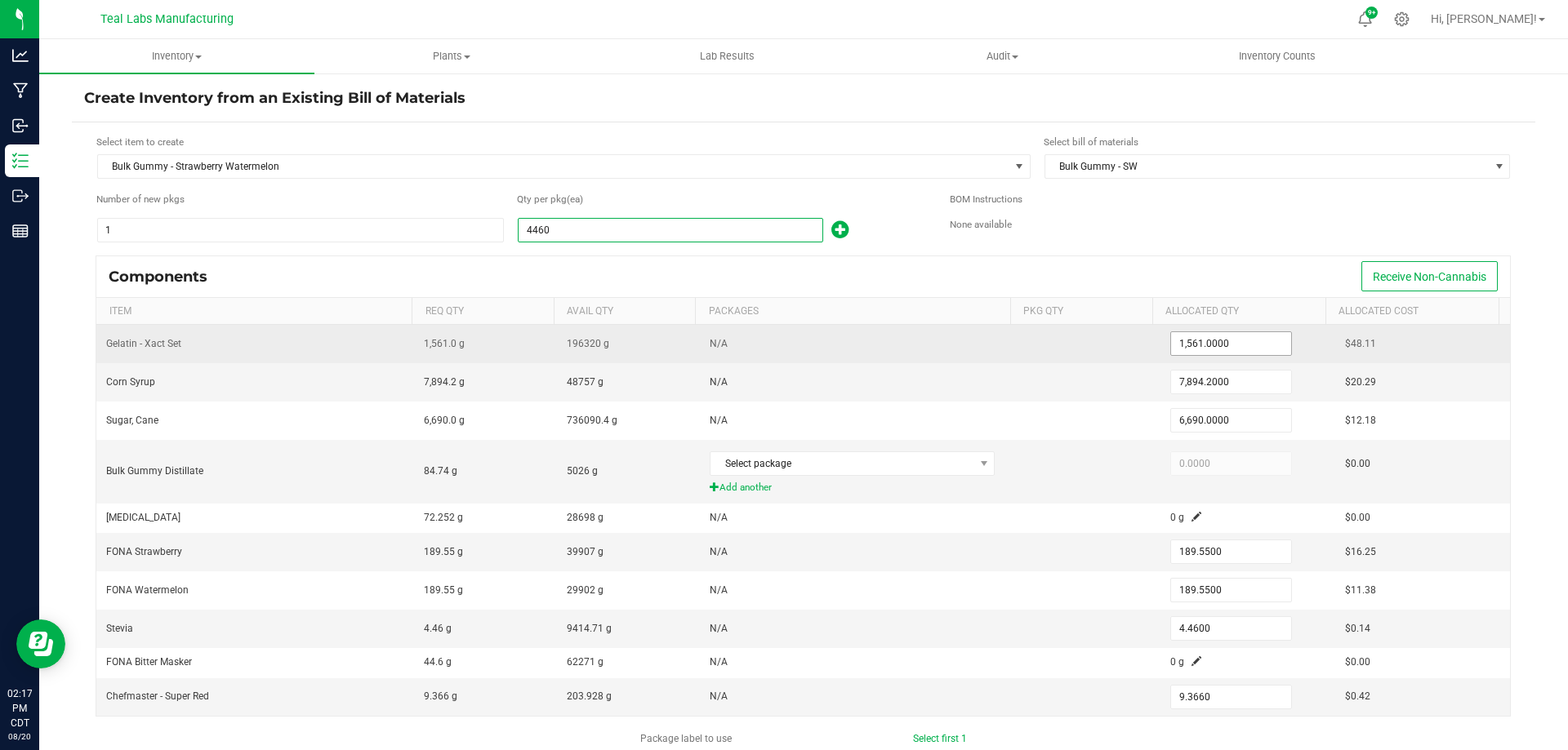
type input "4,460"
click at [1215, 342] on input "1561" at bounding box center [1231, 343] width 120 height 23
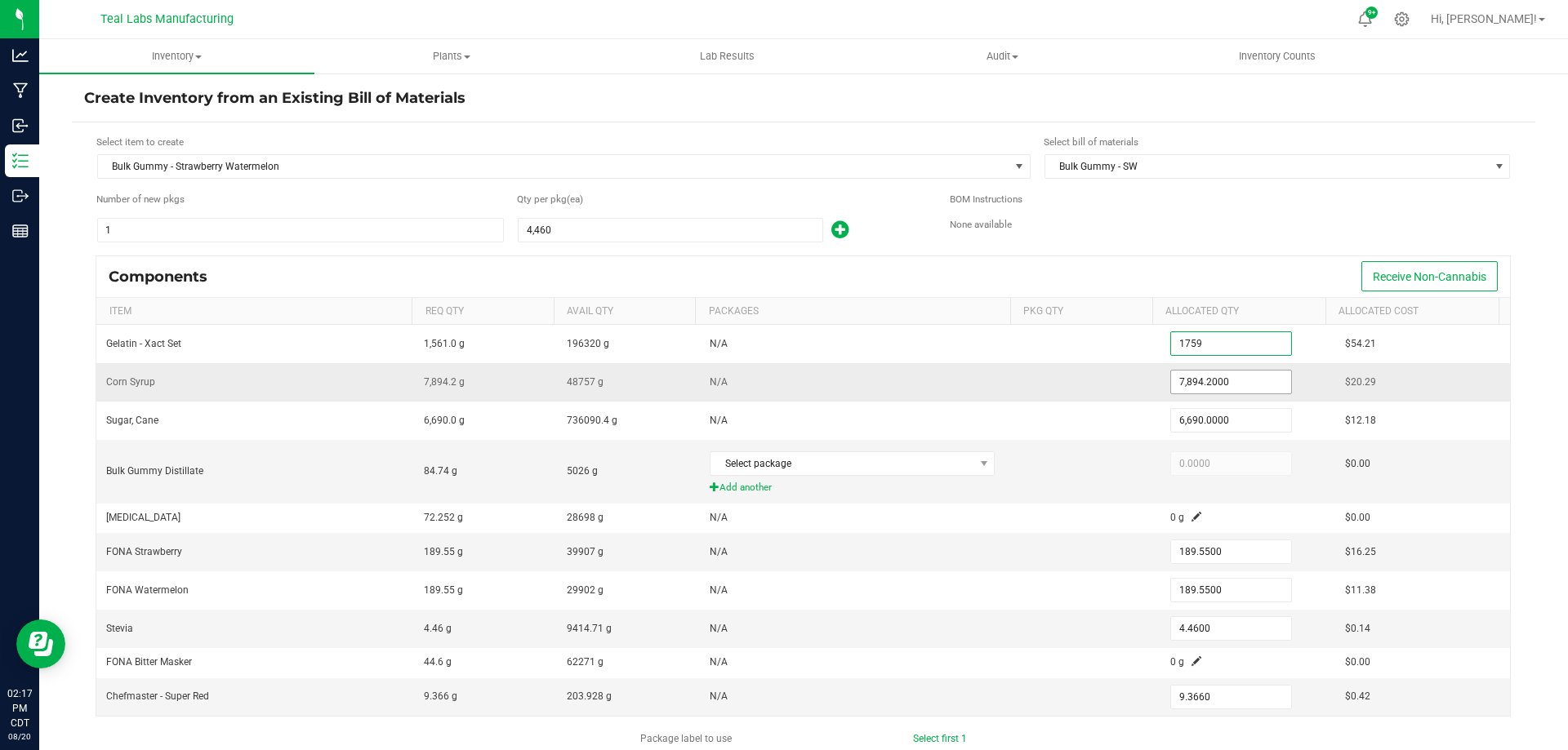
type input "1,759.0000"
click at [1232, 387] on input "7894.2" at bounding box center [1231, 382] width 120 height 23
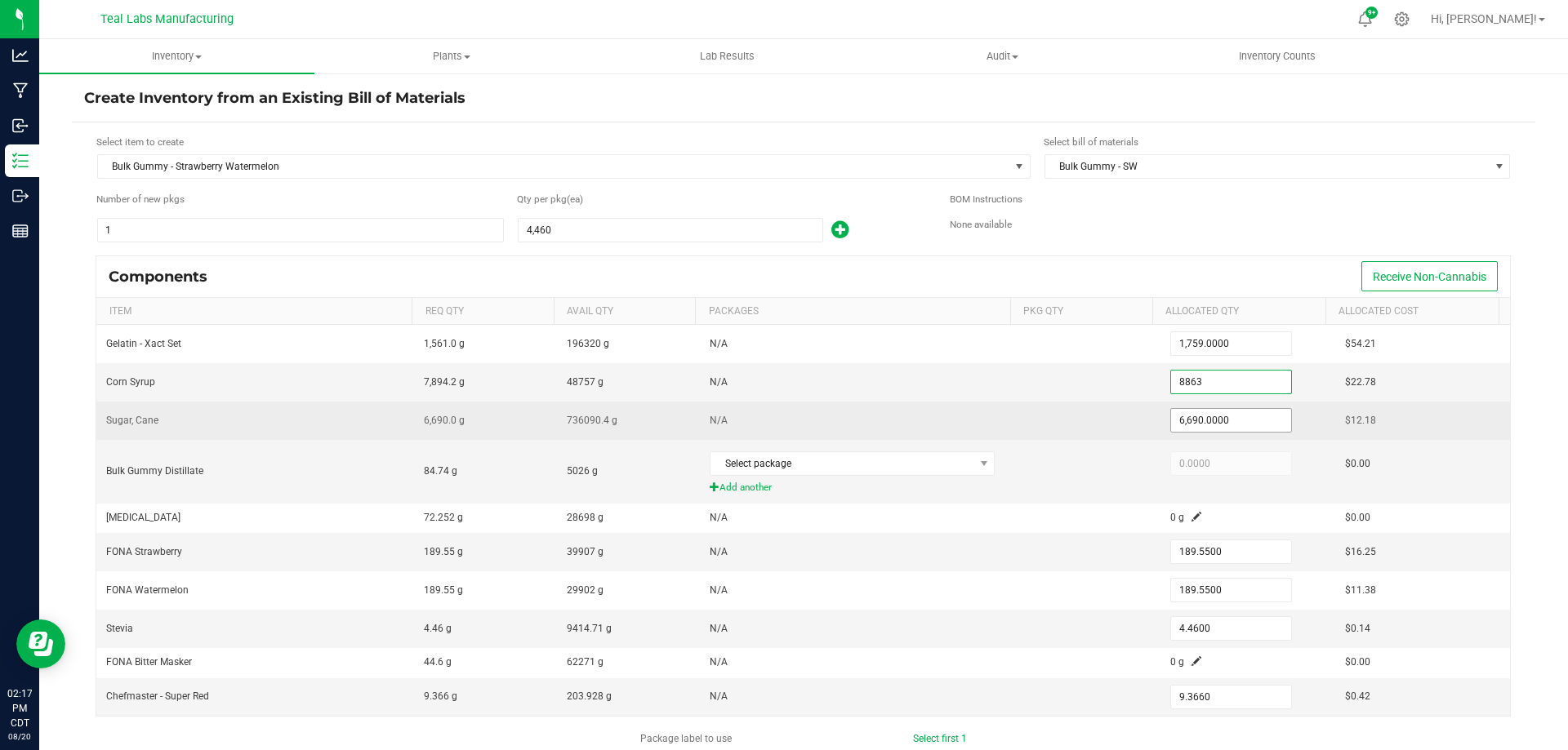
type input "8,863.0000"
click at [1228, 422] on input "6690" at bounding box center [1231, 420] width 120 height 23
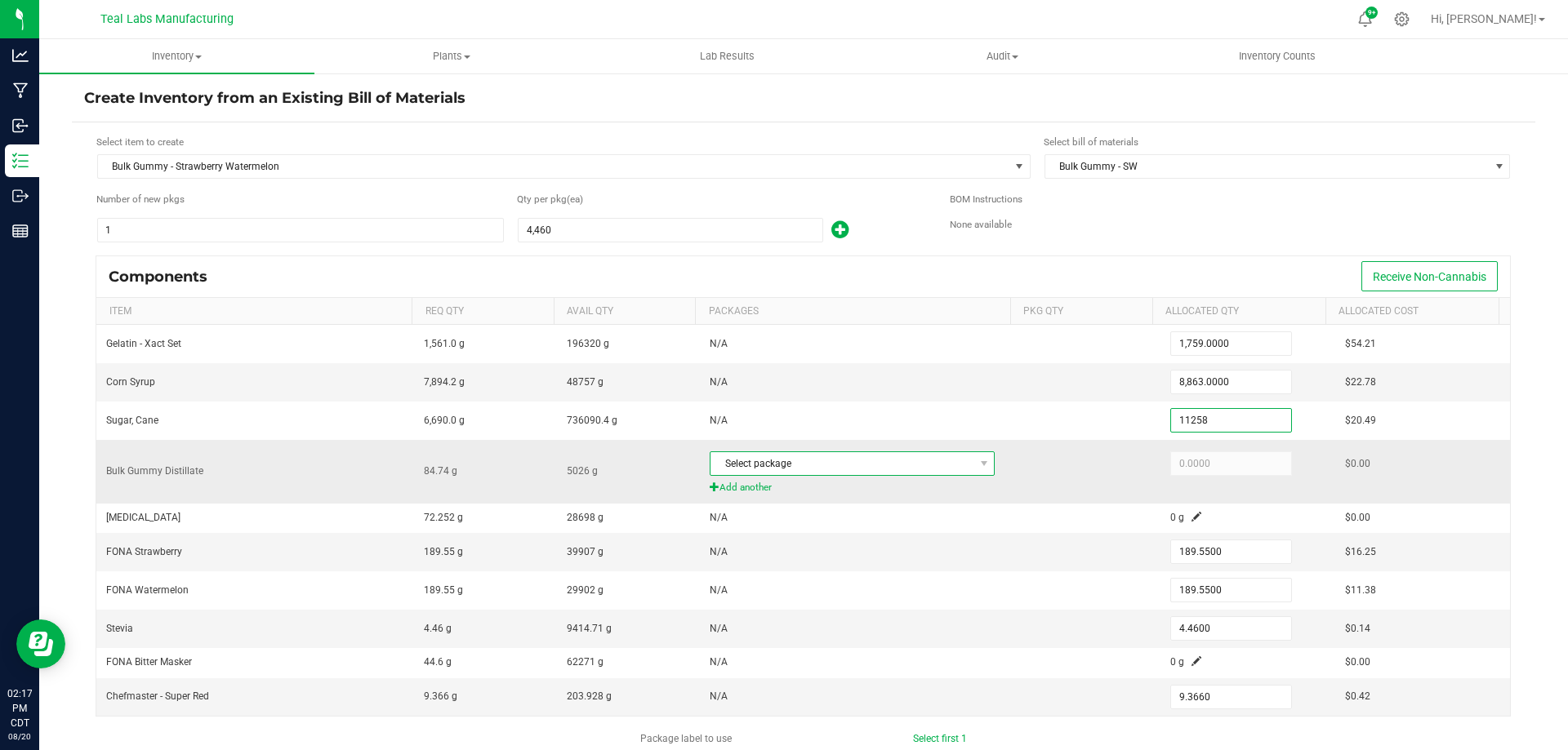
type input "11,258.0000"
click at [806, 459] on span "Select package" at bounding box center [842, 463] width 263 height 23
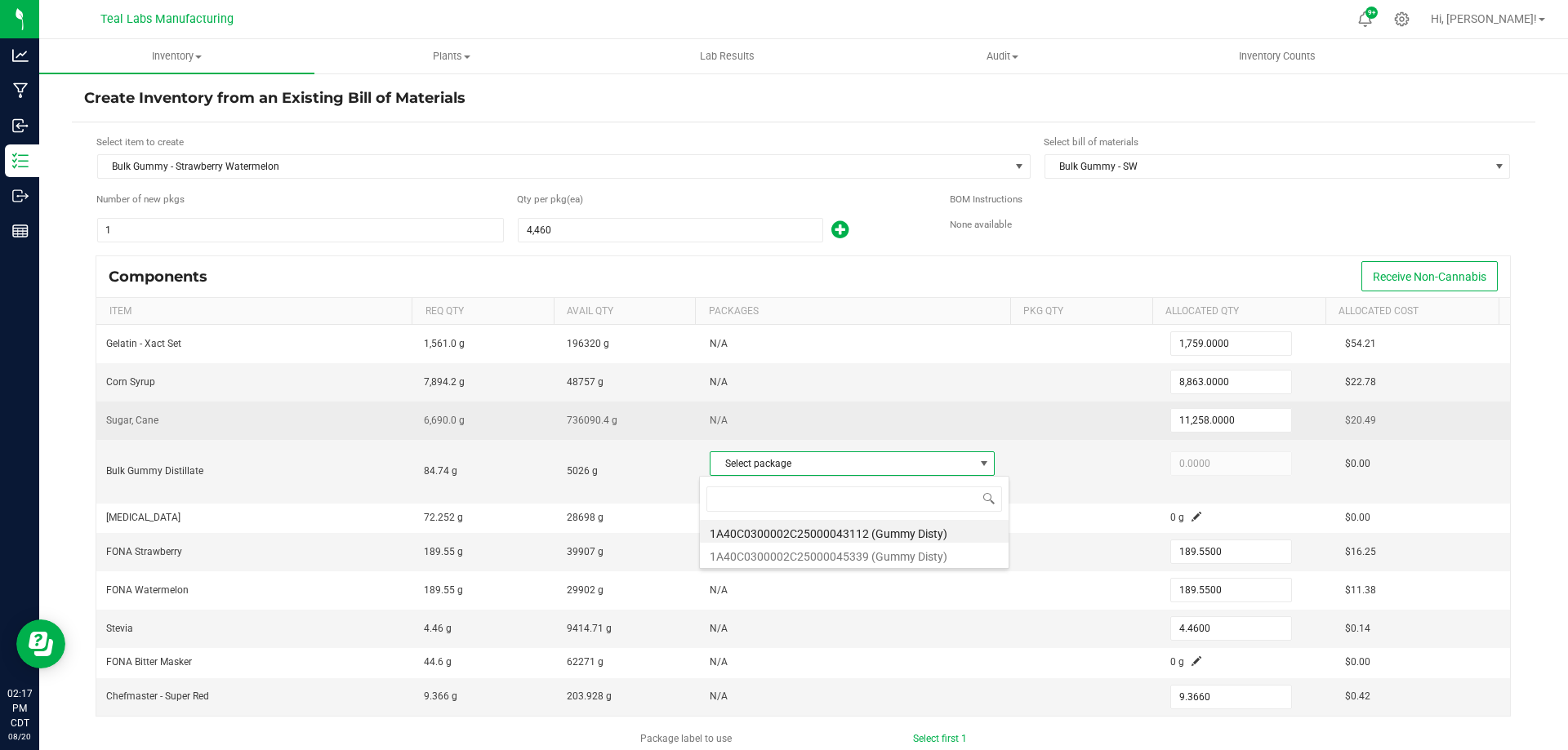
scroll to position [24, 279]
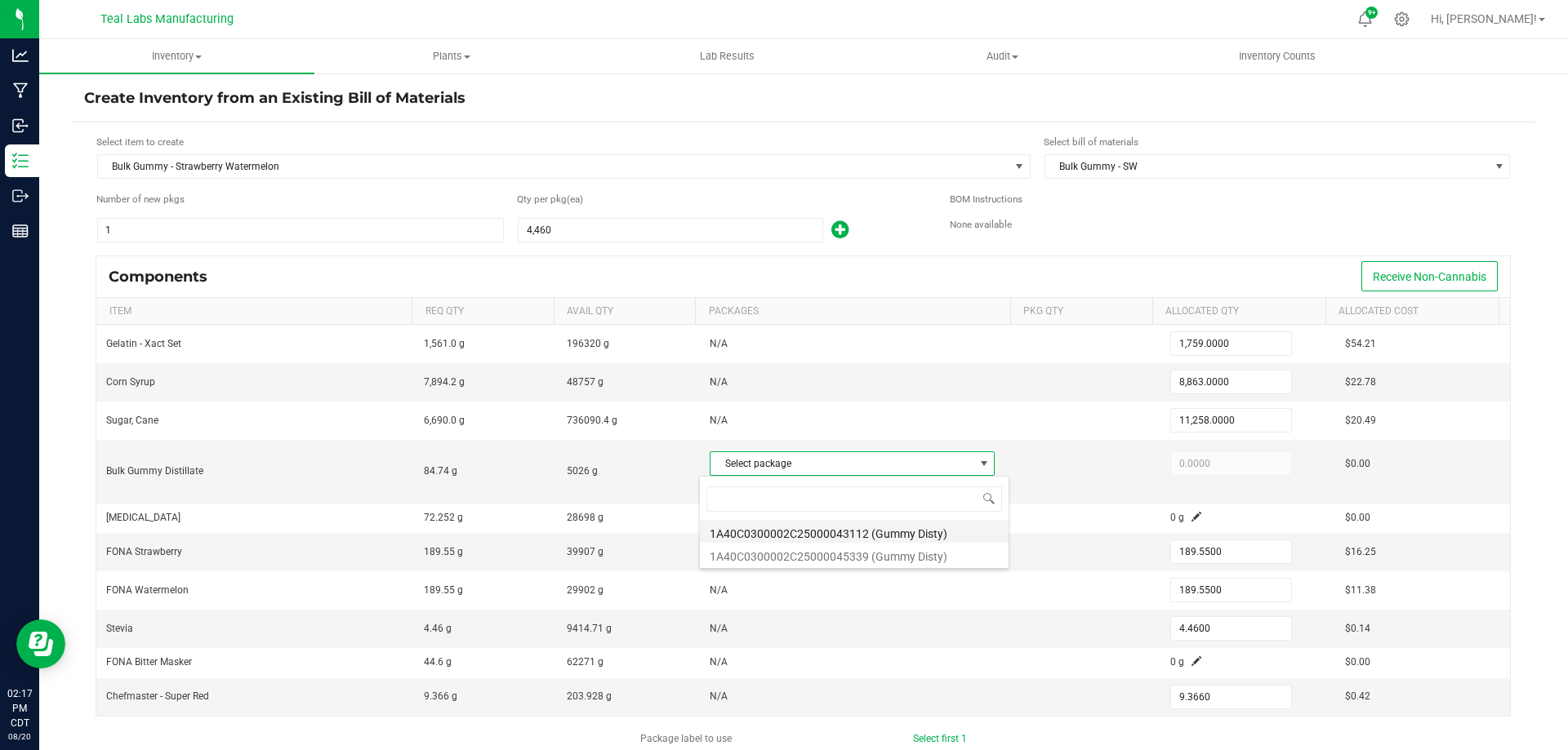
click at [838, 530] on li "1A40C0300002C25000043112 (Gummy Disty)" at bounding box center [855, 531] width 309 height 23
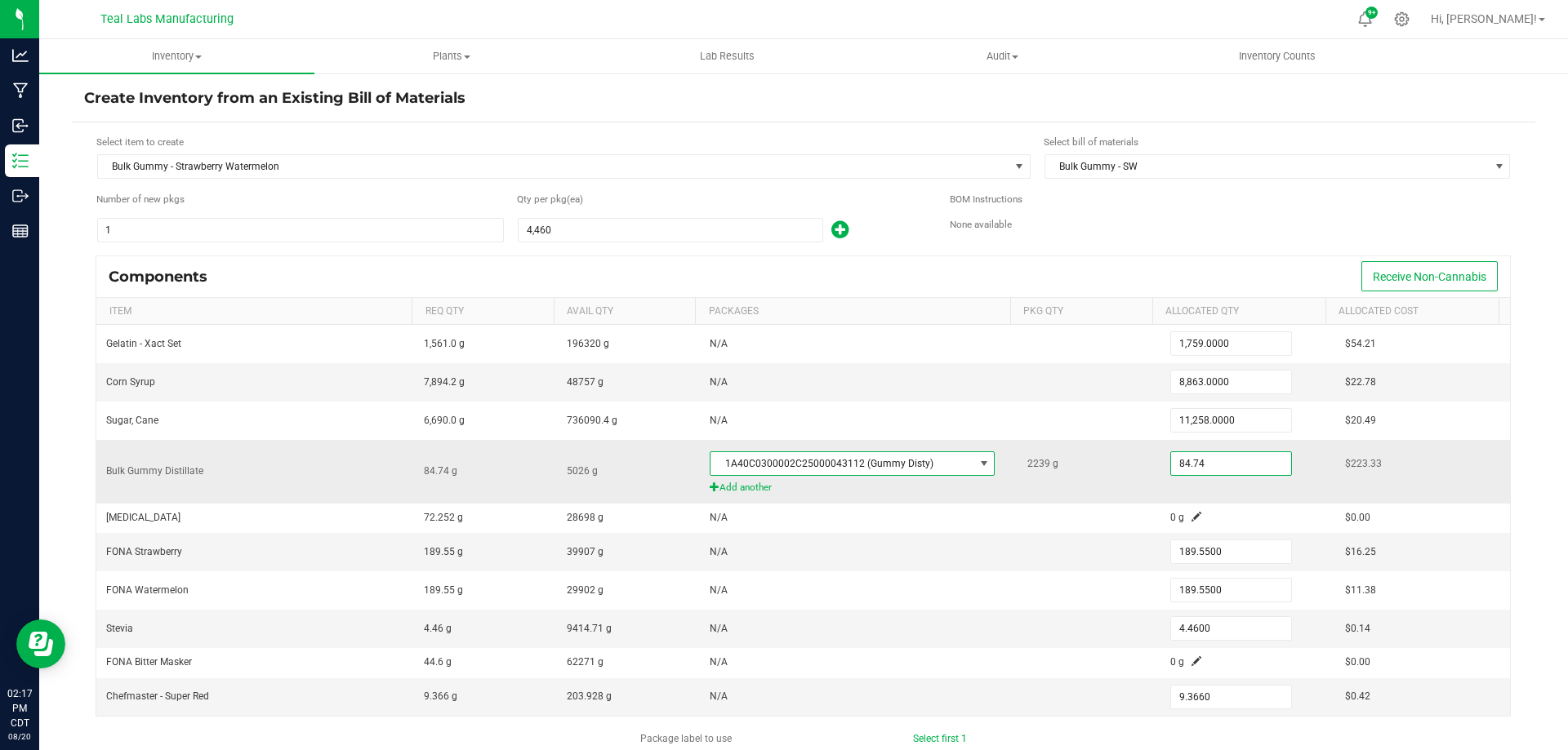
click at [1210, 466] on input "84.74" at bounding box center [1231, 463] width 120 height 23
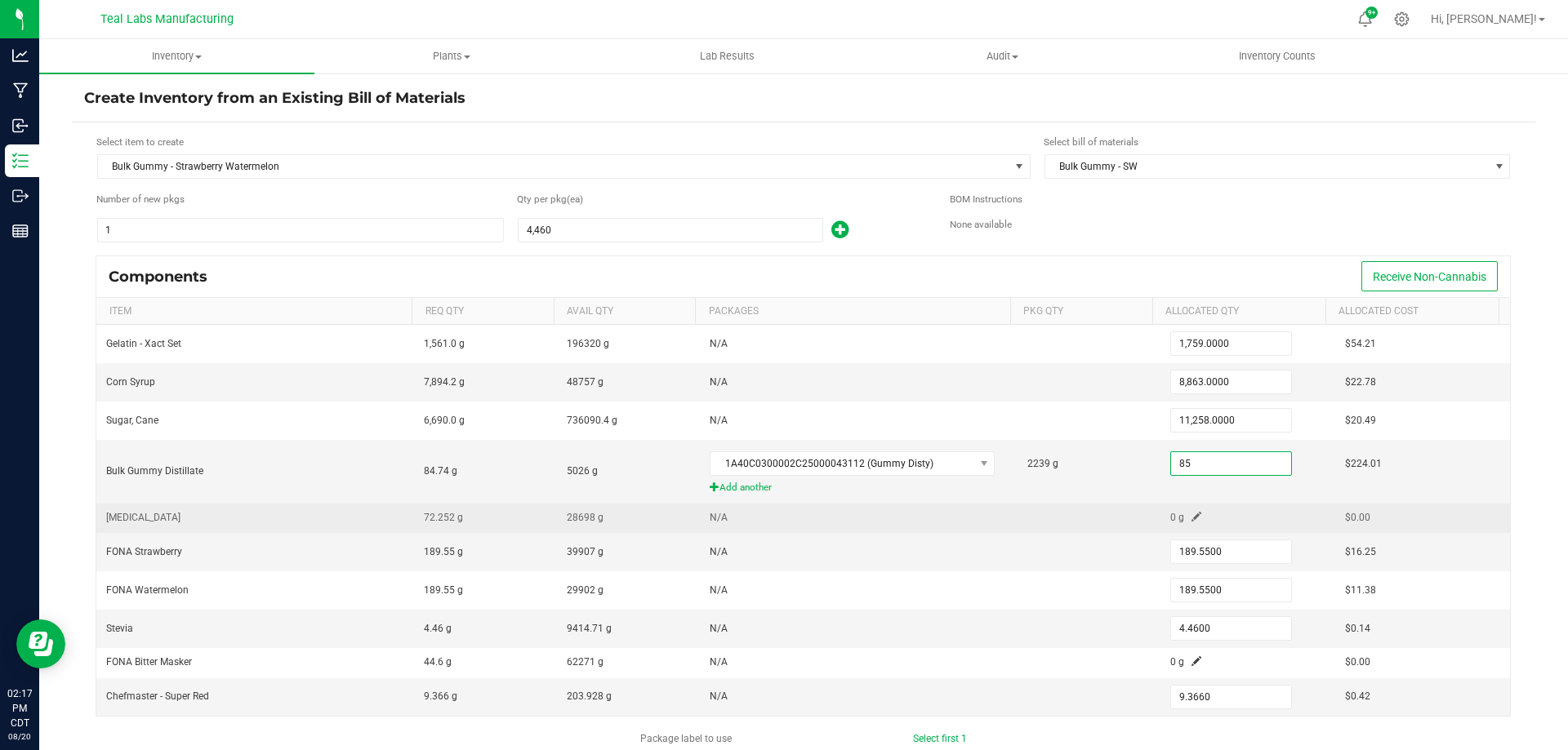
type input "85.0000"
click at [1192, 515] on span at bounding box center [1196, 516] width 10 height 10
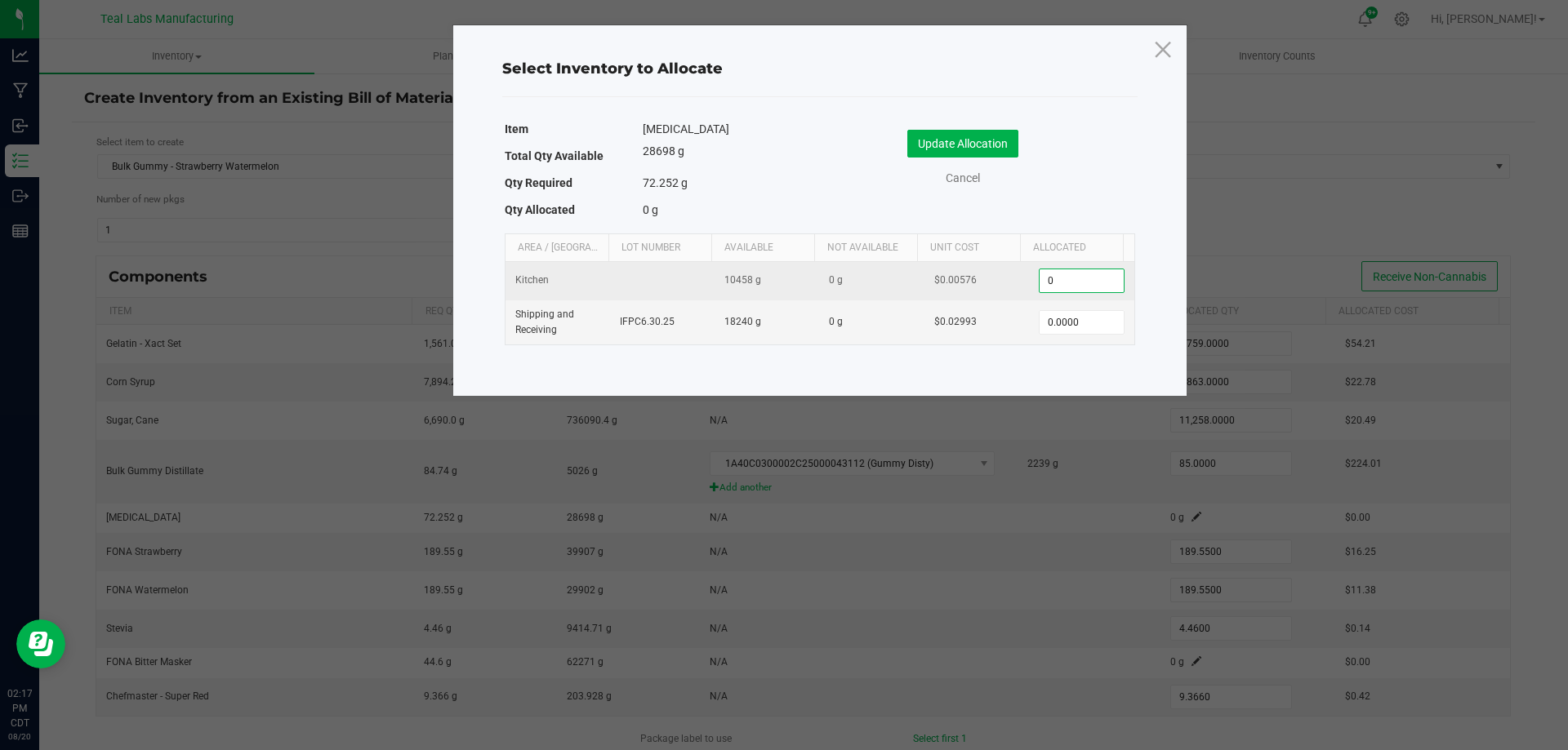
click at [1071, 281] on input "0" at bounding box center [1081, 280] width 83 height 23
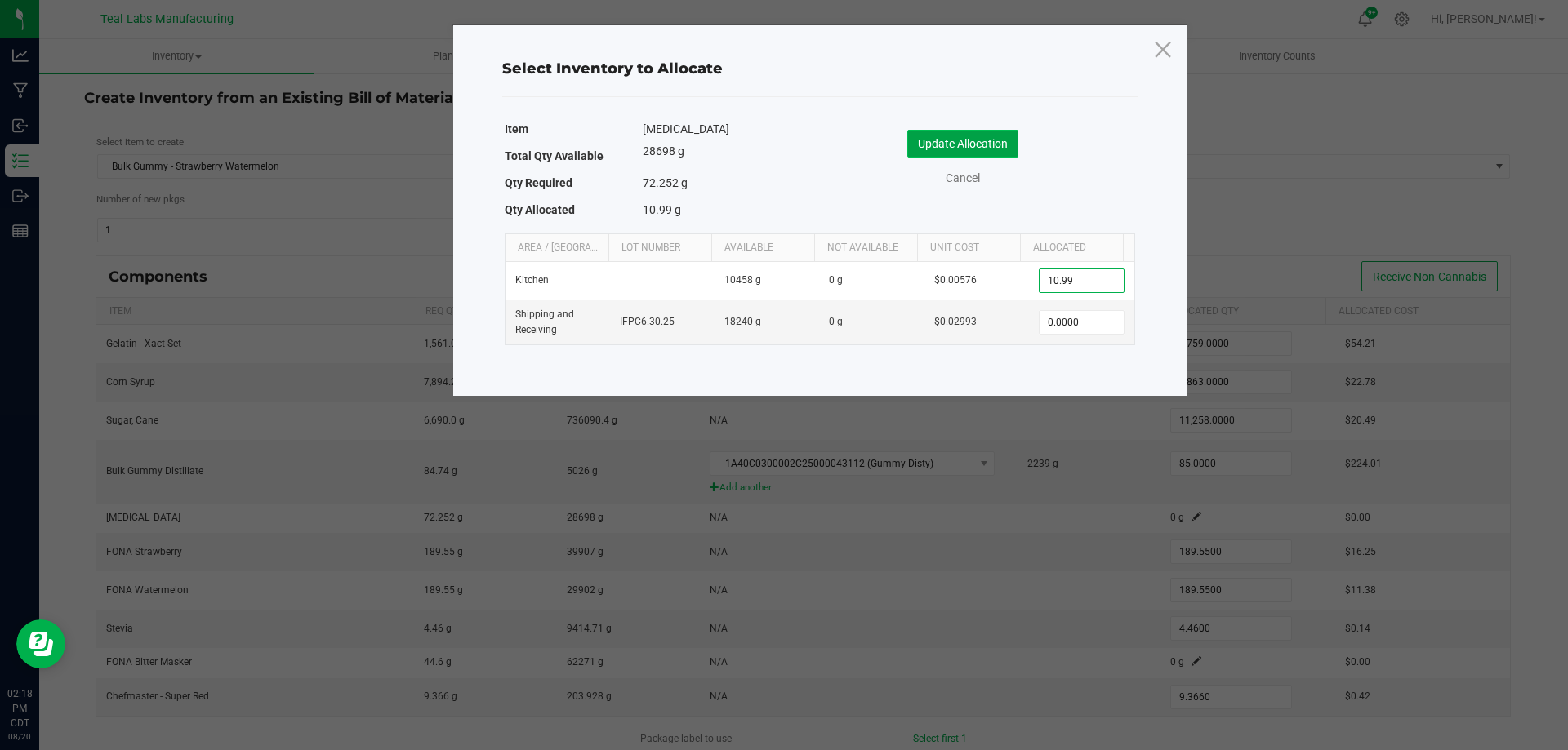
type input "10.9900"
click at [999, 141] on button "Update Allocation" at bounding box center [963, 143] width 111 height 28
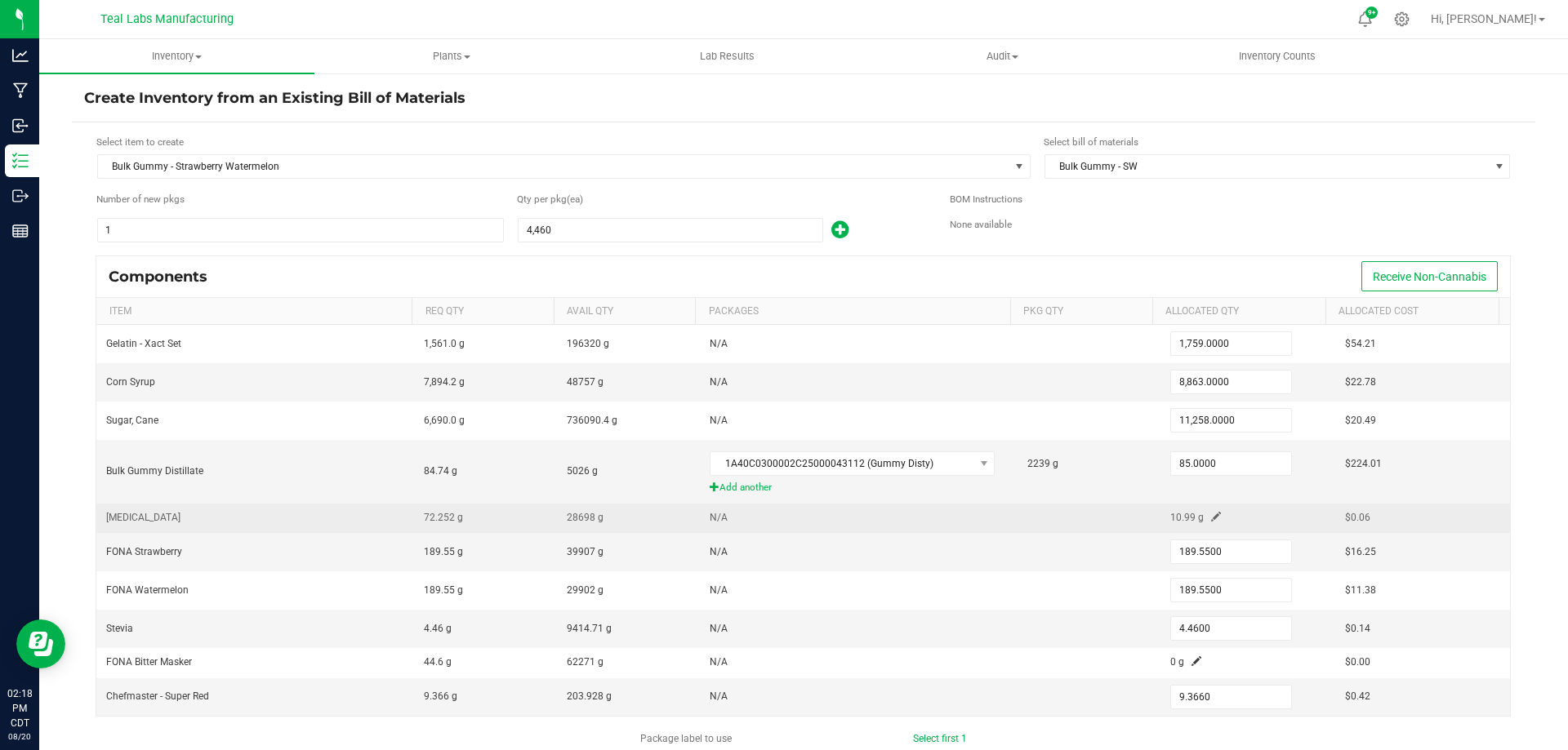
click at [1211, 516] on span at bounding box center [1216, 516] width 10 height 10
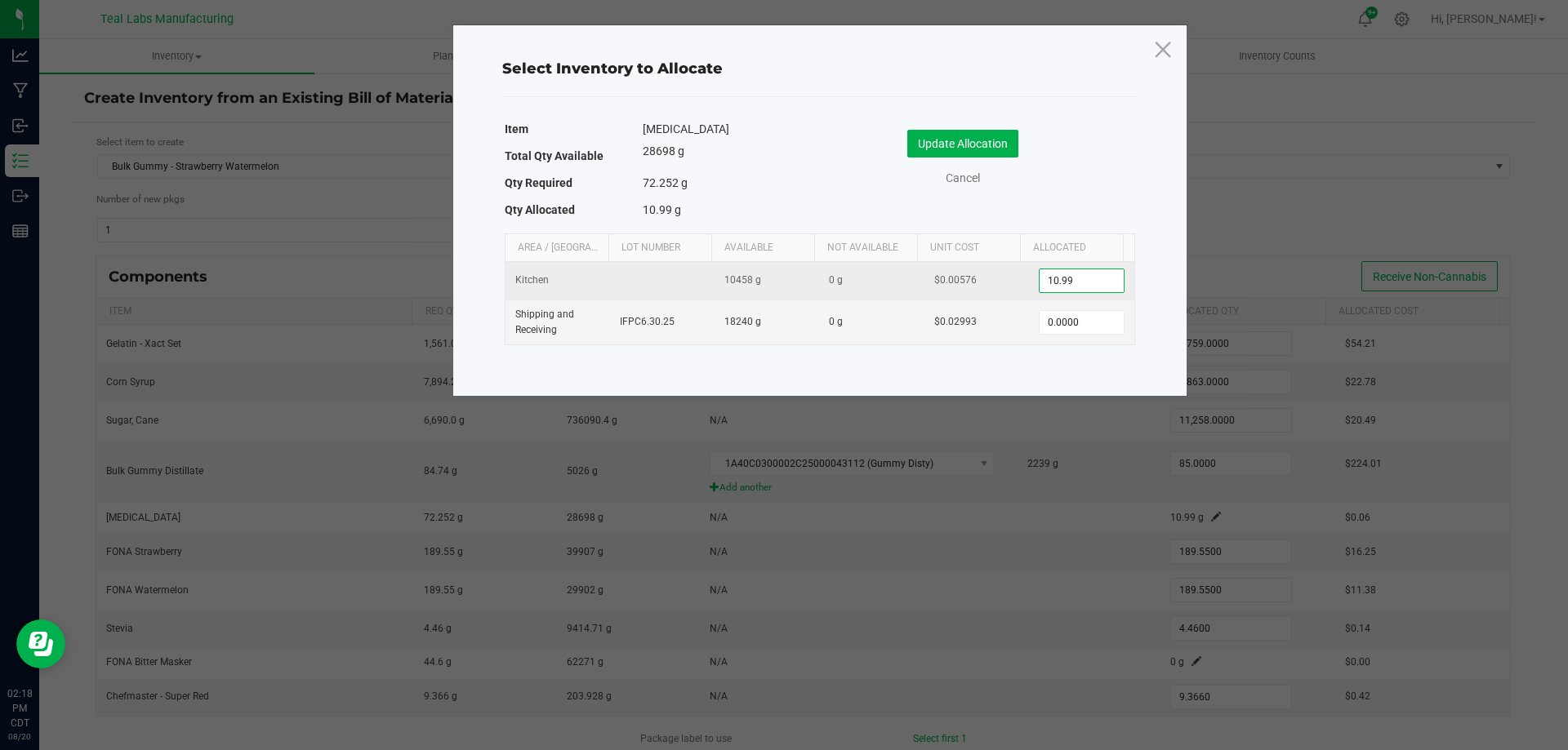
click at [1086, 281] on input "10.99" at bounding box center [1081, 280] width 83 height 23
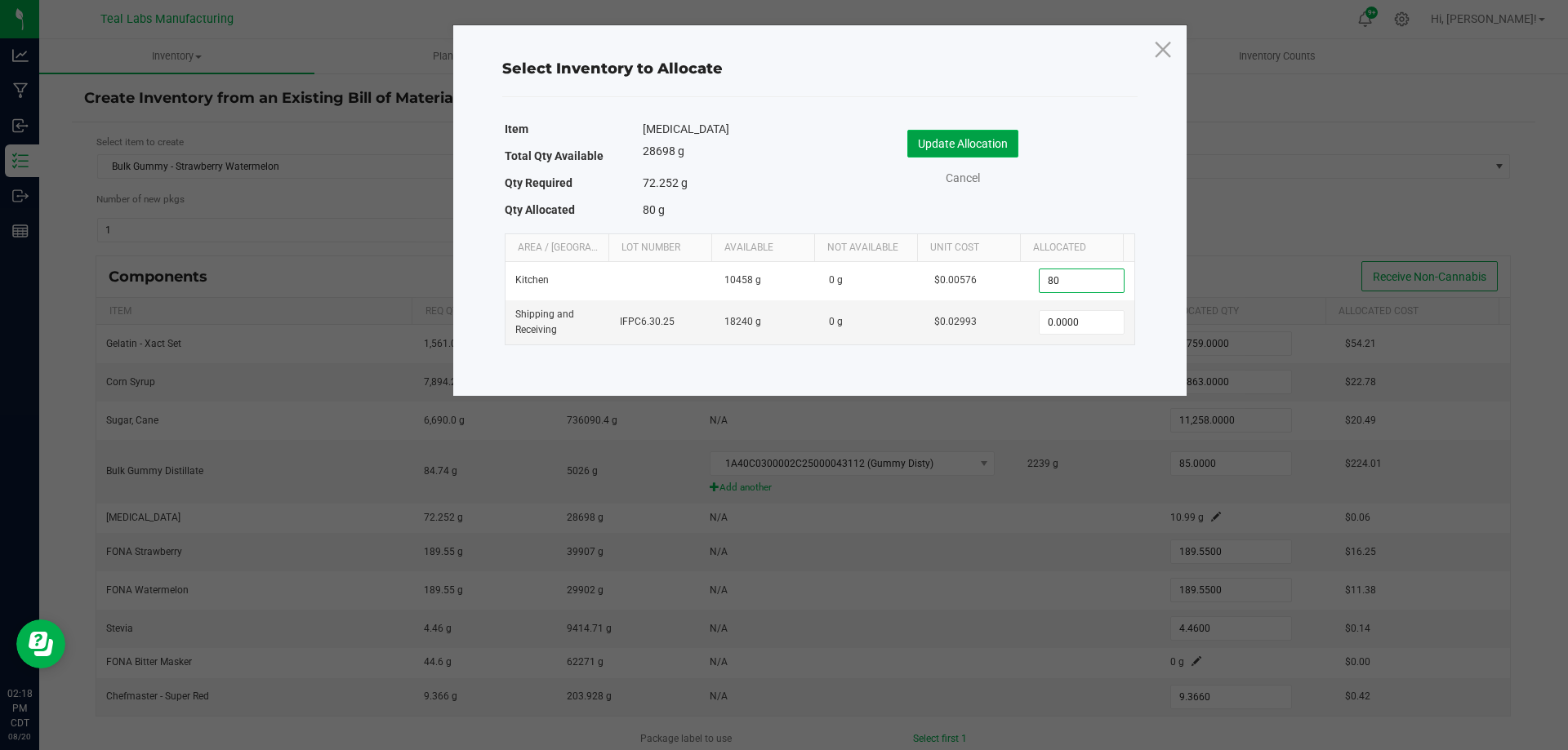
type input "80.0000"
click at [994, 147] on button "Update Allocation" at bounding box center [963, 143] width 111 height 28
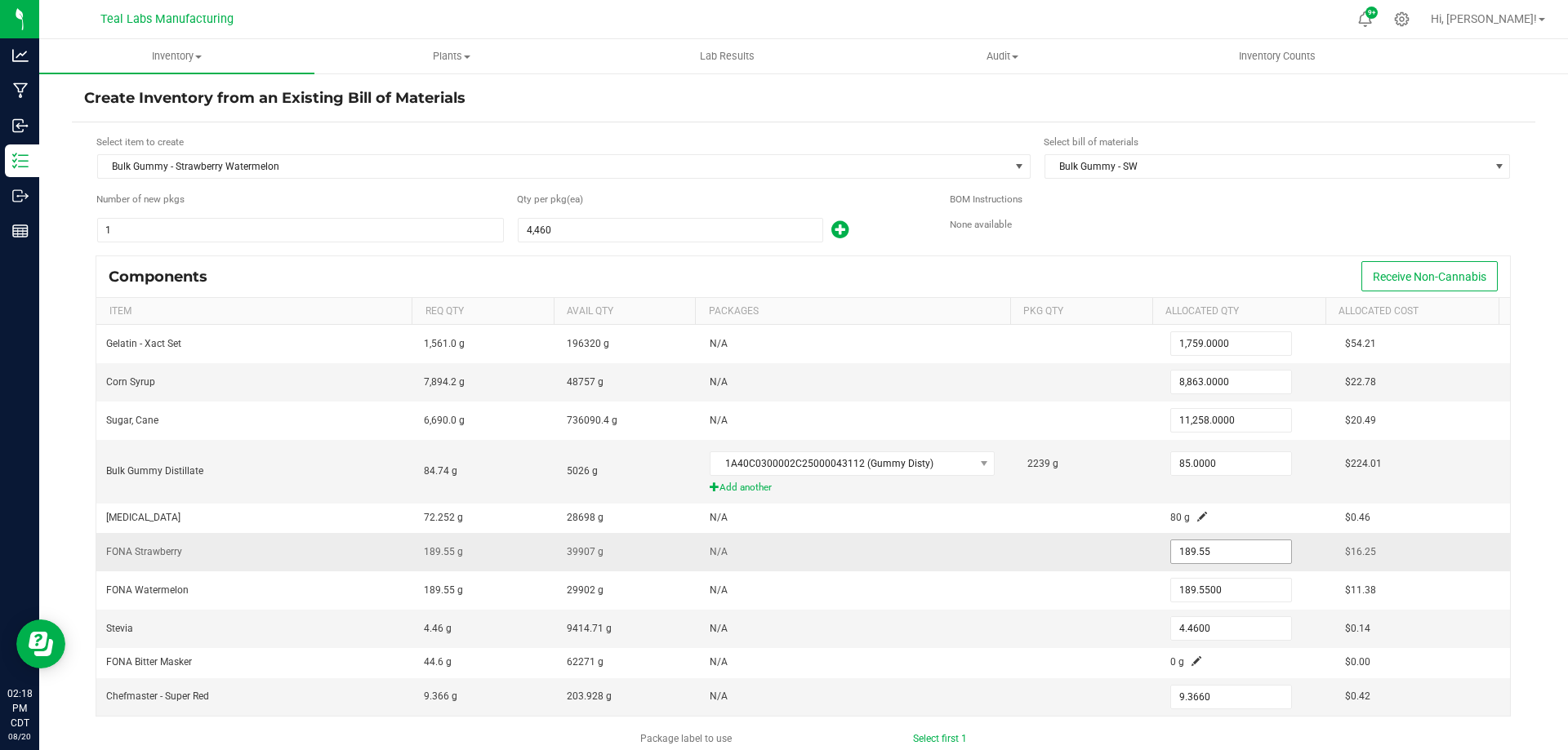
click at [1226, 546] on input "189.55" at bounding box center [1231, 552] width 120 height 23
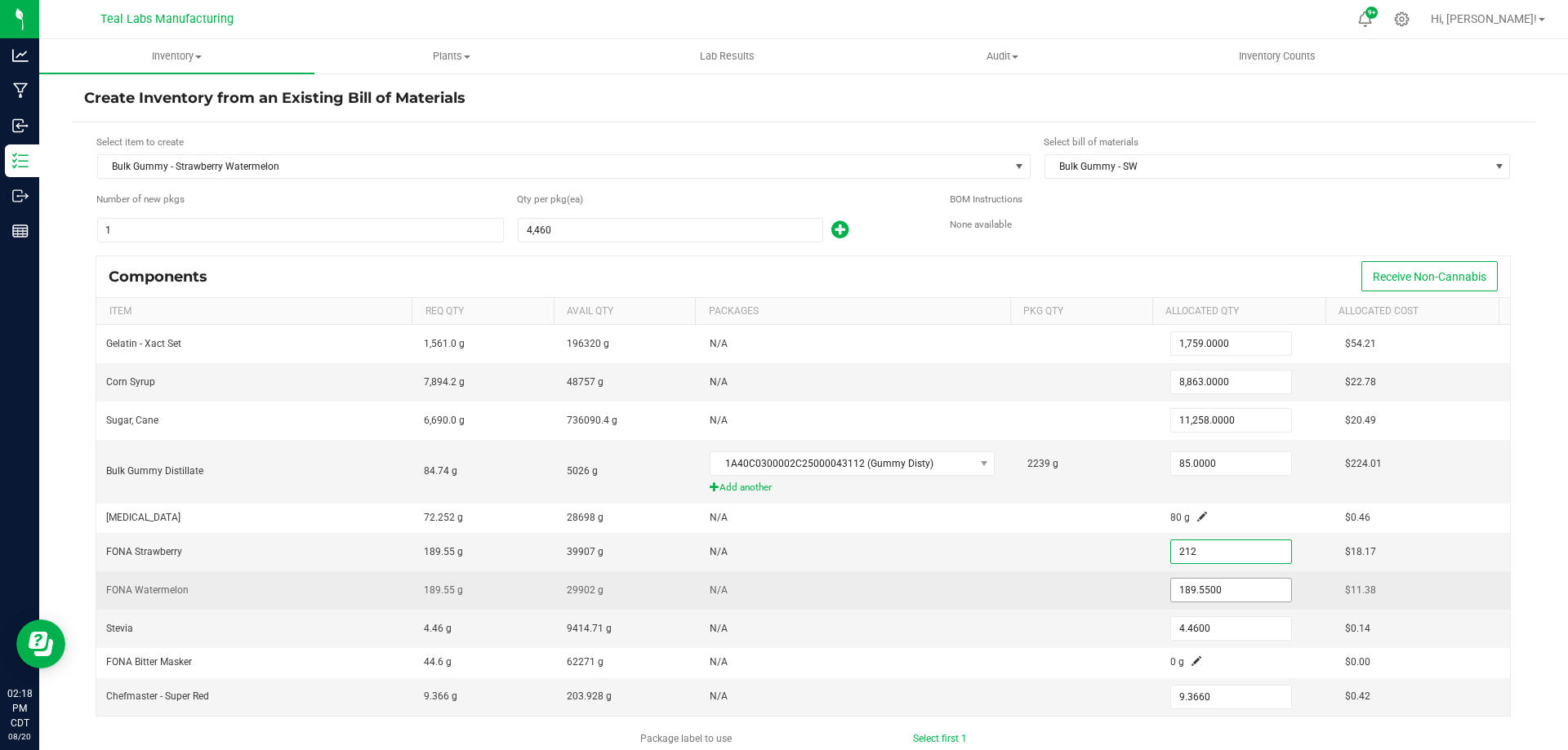
type input "212.0000"
click at [1238, 588] on input "189.55" at bounding box center [1231, 590] width 120 height 23
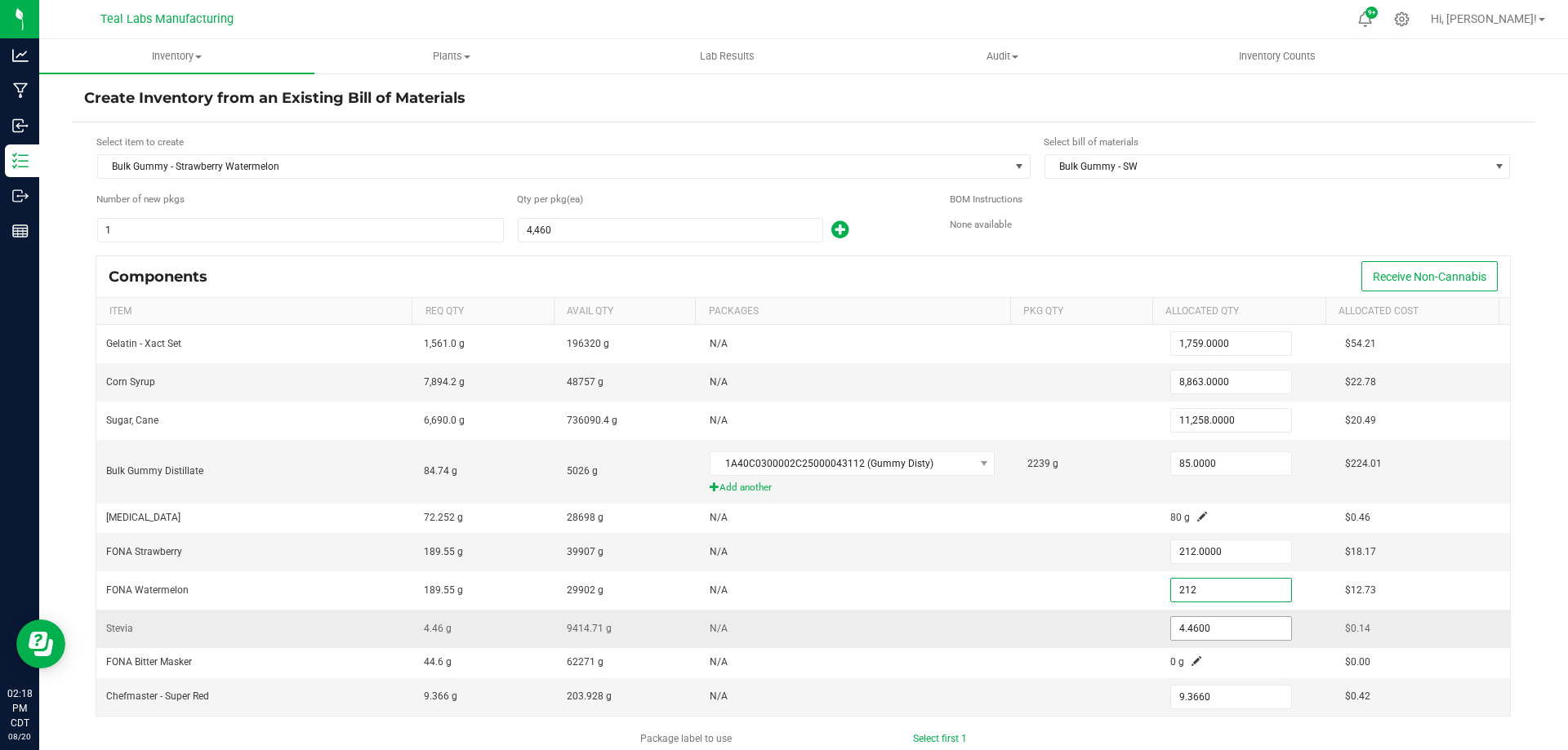
type input "212.0000"
click at [1210, 635] on input "4.46" at bounding box center [1231, 628] width 120 height 23
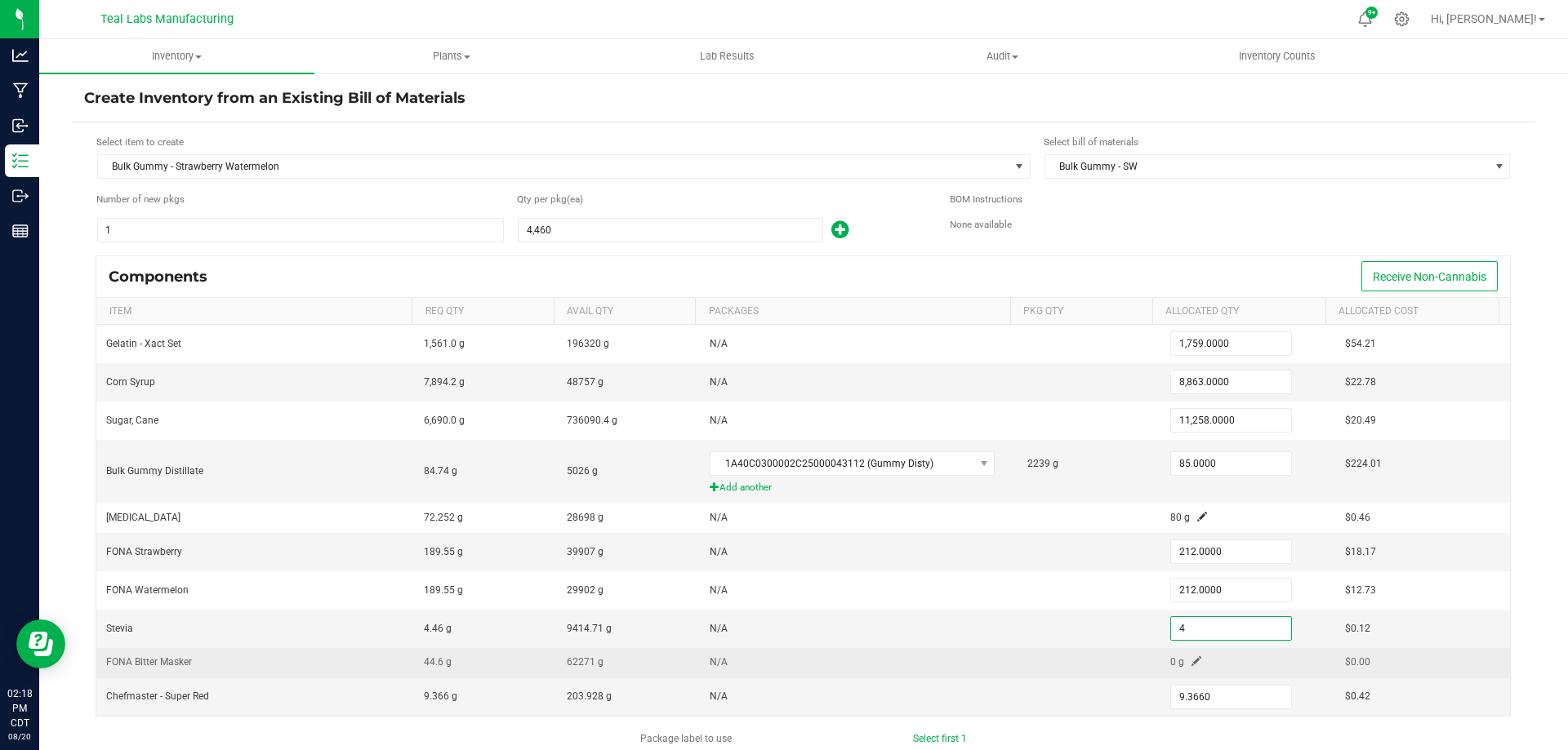
type input "4.0000"
click at [1192, 659] on span at bounding box center [1196, 661] width 10 height 10
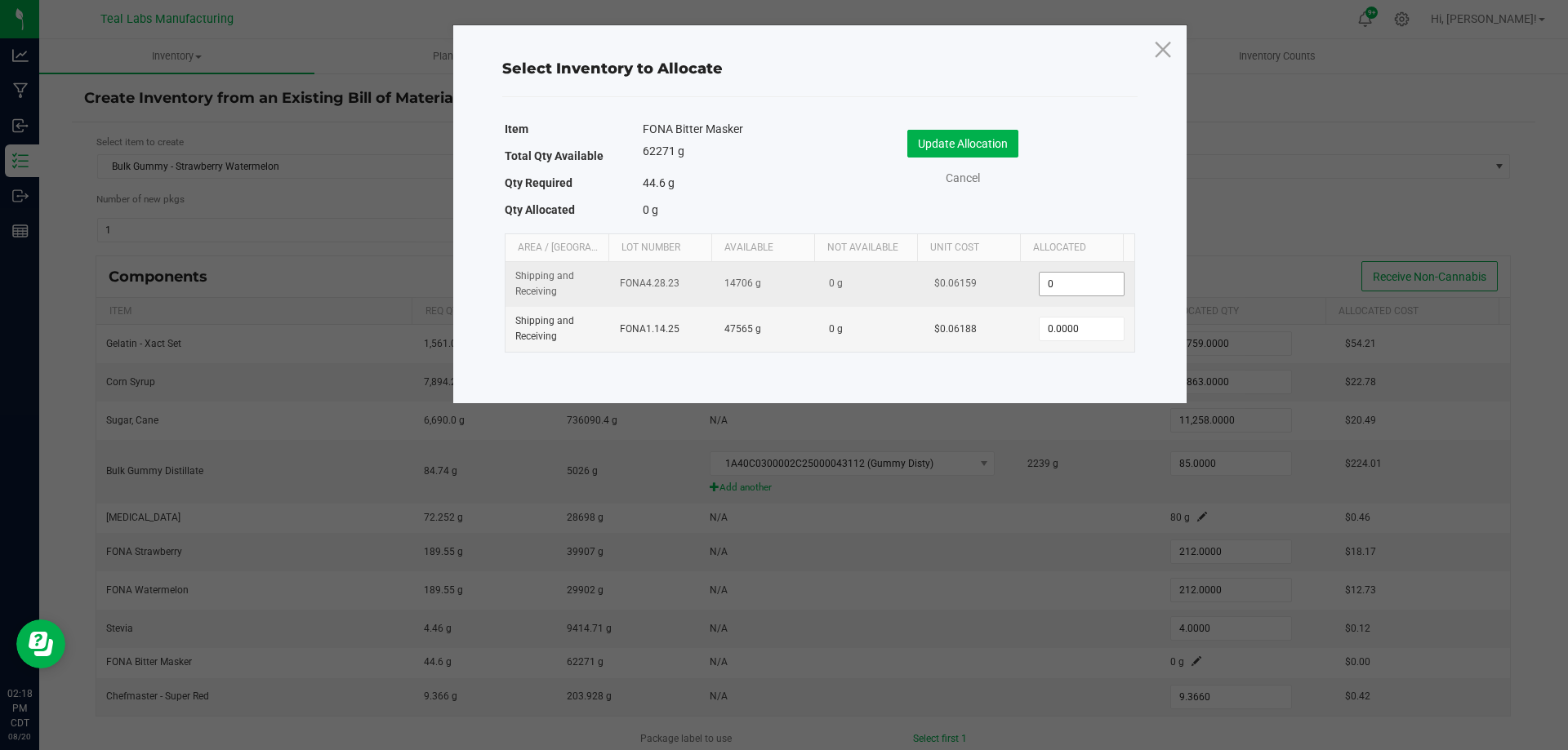
click at [1089, 285] on input "0" at bounding box center [1081, 284] width 83 height 23
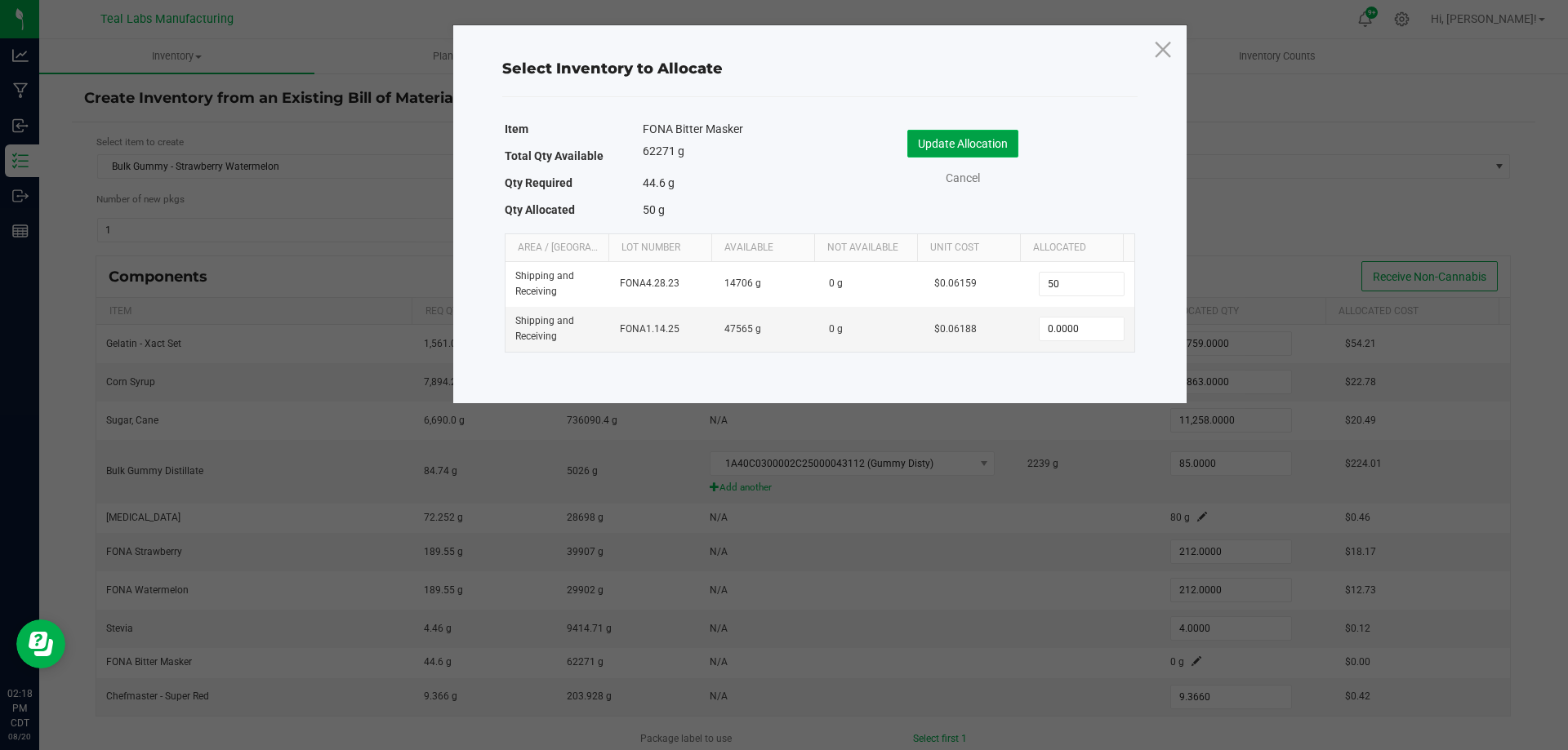
type input "50.0000"
click at [977, 150] on button "Update Allocation" at bounding box center [963, 143] width 111 height 28
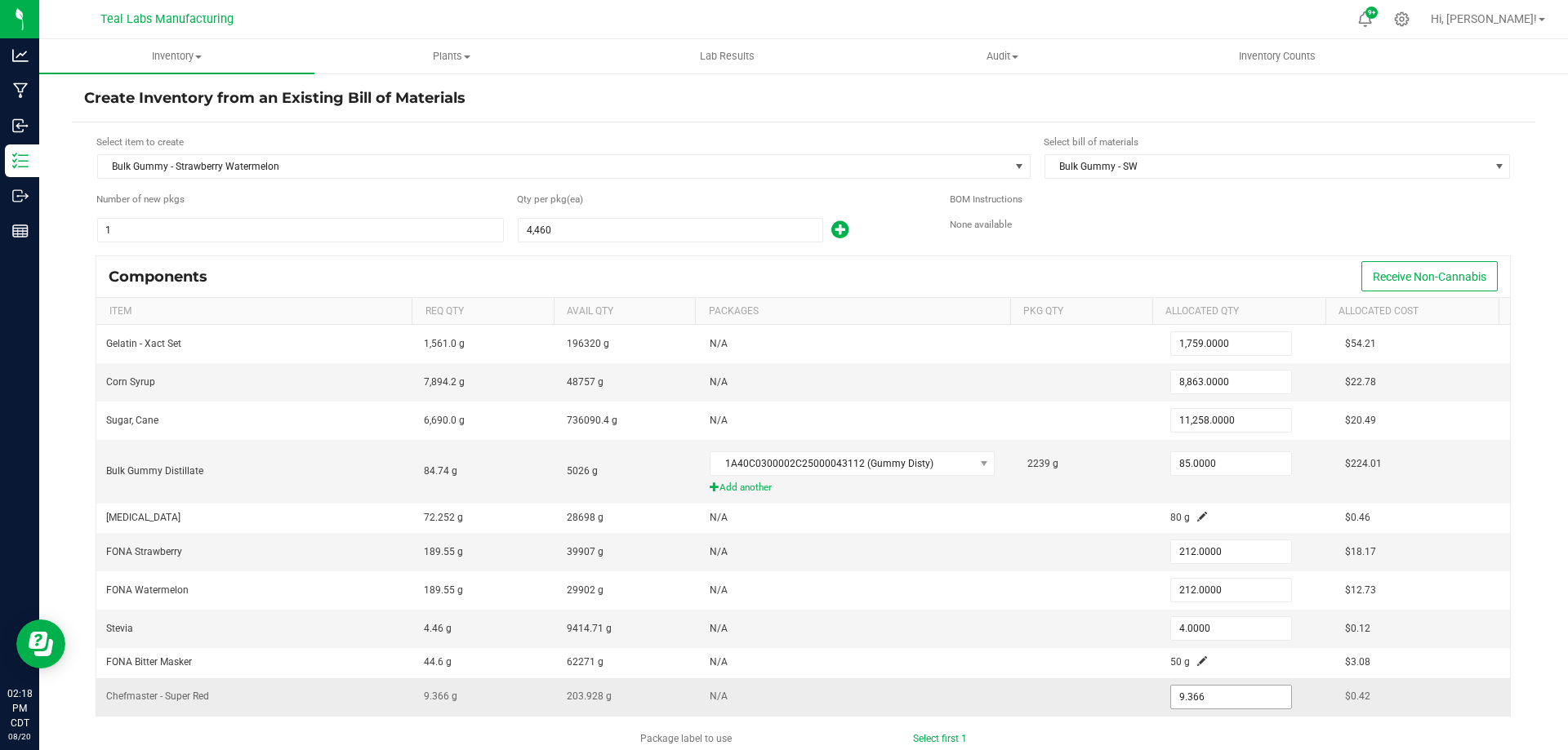
click at [1193, 700] on input "9.366" at bounding box center [1231, 697] width 120 height 23
type input "10.9900"
click at [1544, 612] on div "Inventory All packages All inventory Waste log Create inventory Plants All plan…" at bounding box center [804, 395] width 1529 height 711
click at [1521, 670] on div "Select item to create Bulk Gummy - Strawberry Watermelon Select bill of materia…" at bounding box center [804, 589] width 1464 height 932
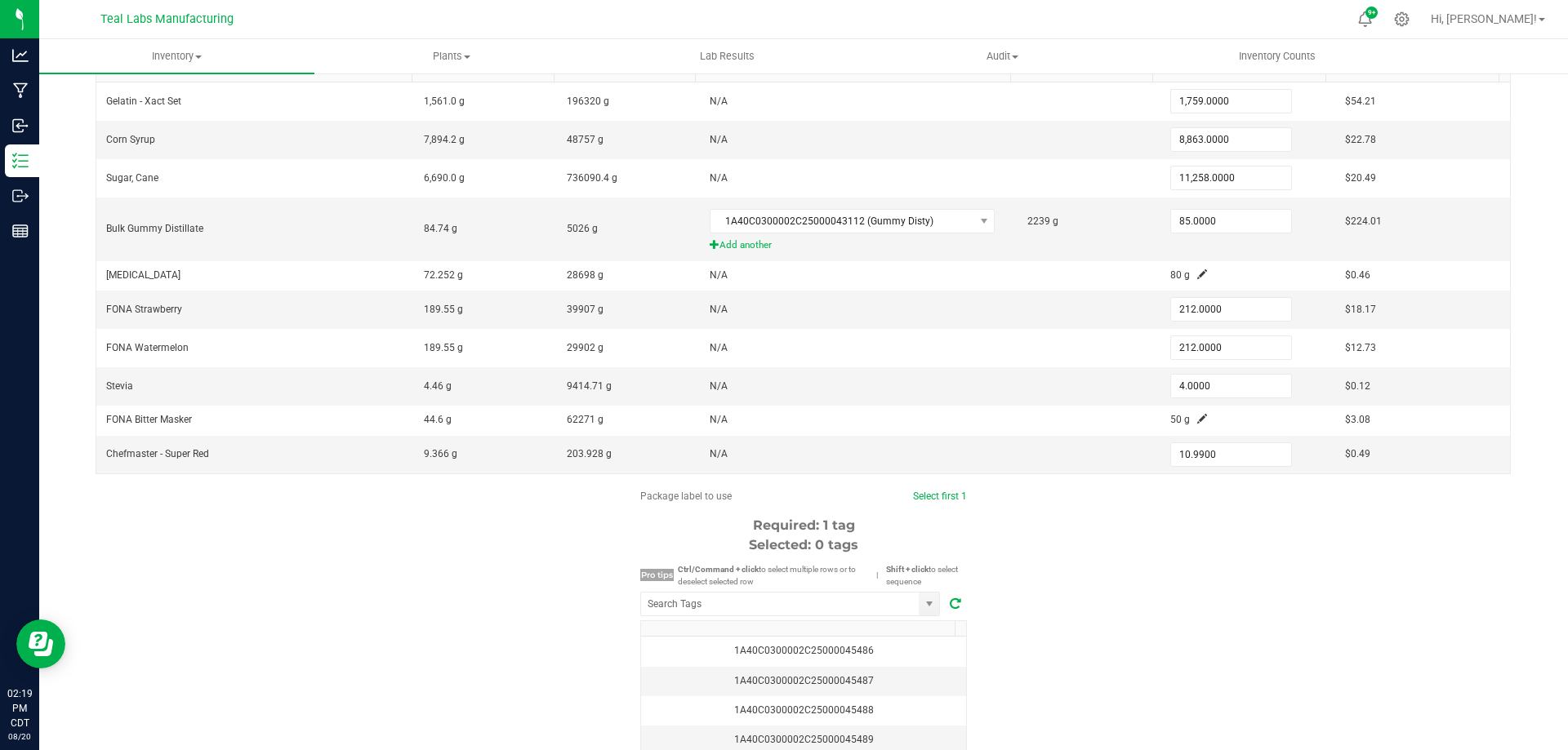
scroll to position [327, 0]
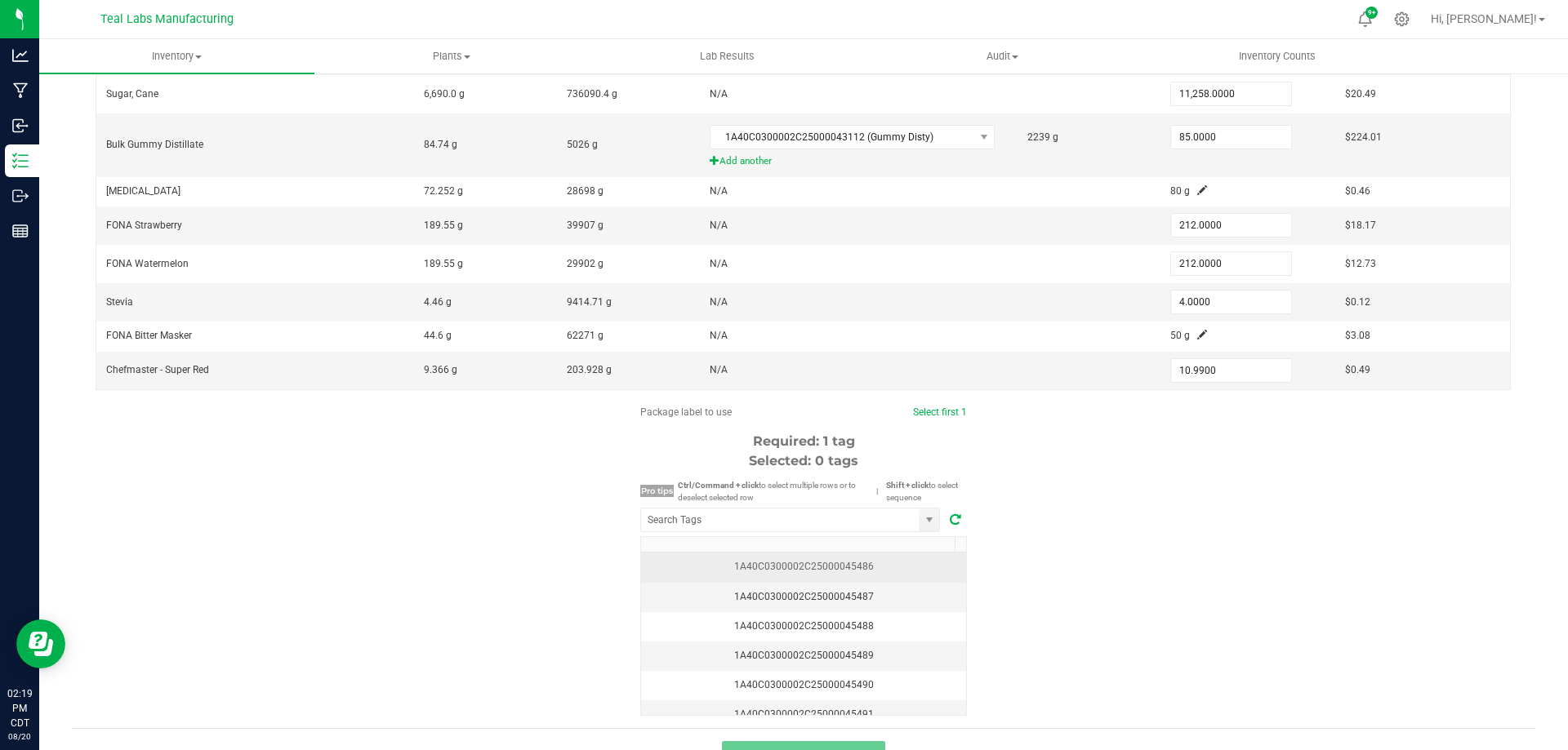
click at [858, 575] on div "1A40C0300002C25000045486" at bounding box center [804, 567] width 305 height 16
click at [1232, 660] on div "Package label to use Select first 1 Clear selected Required: 1 tag Selected: 1 …" at bounding box center [804, 560] width 1464 height 311
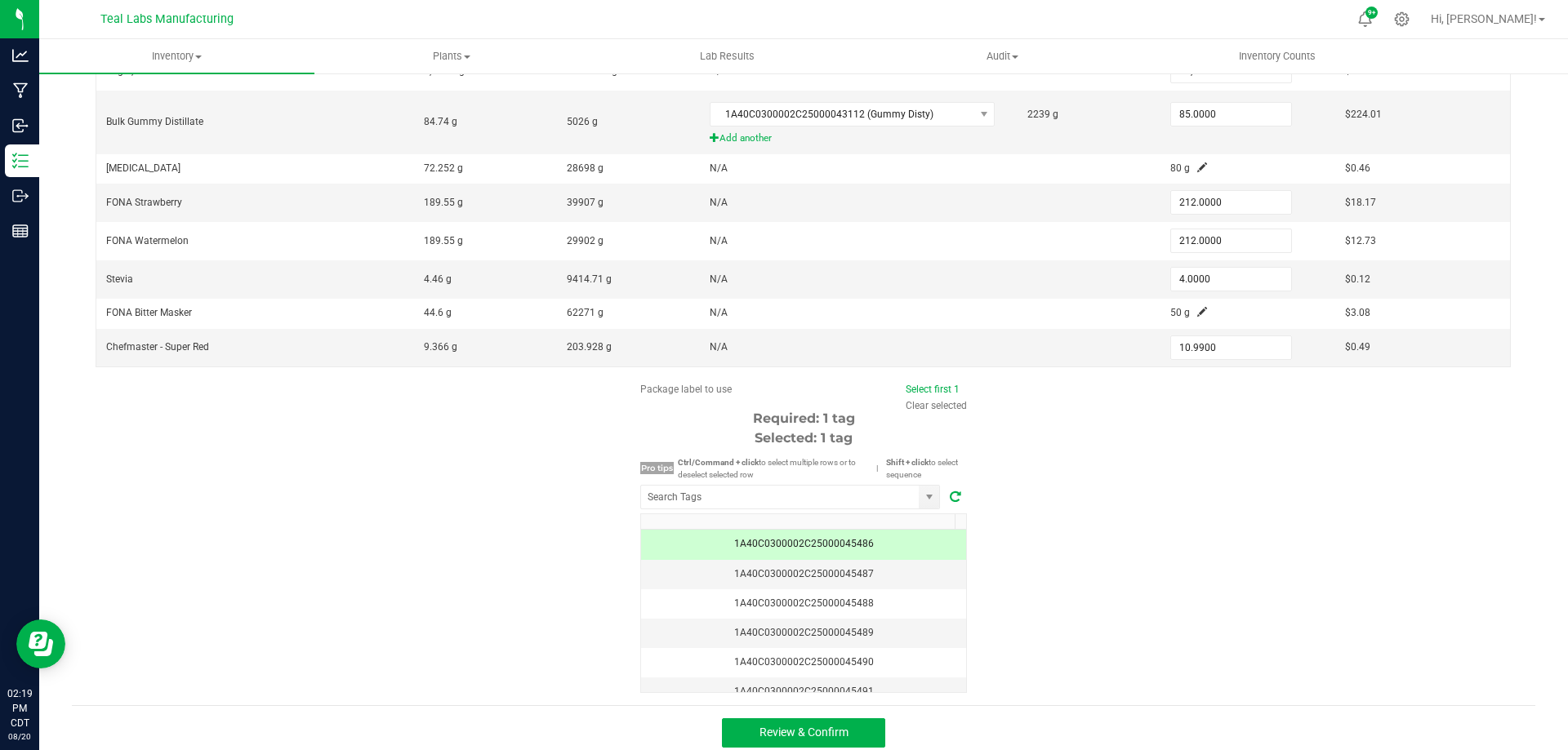
scroll to position [359, 0]
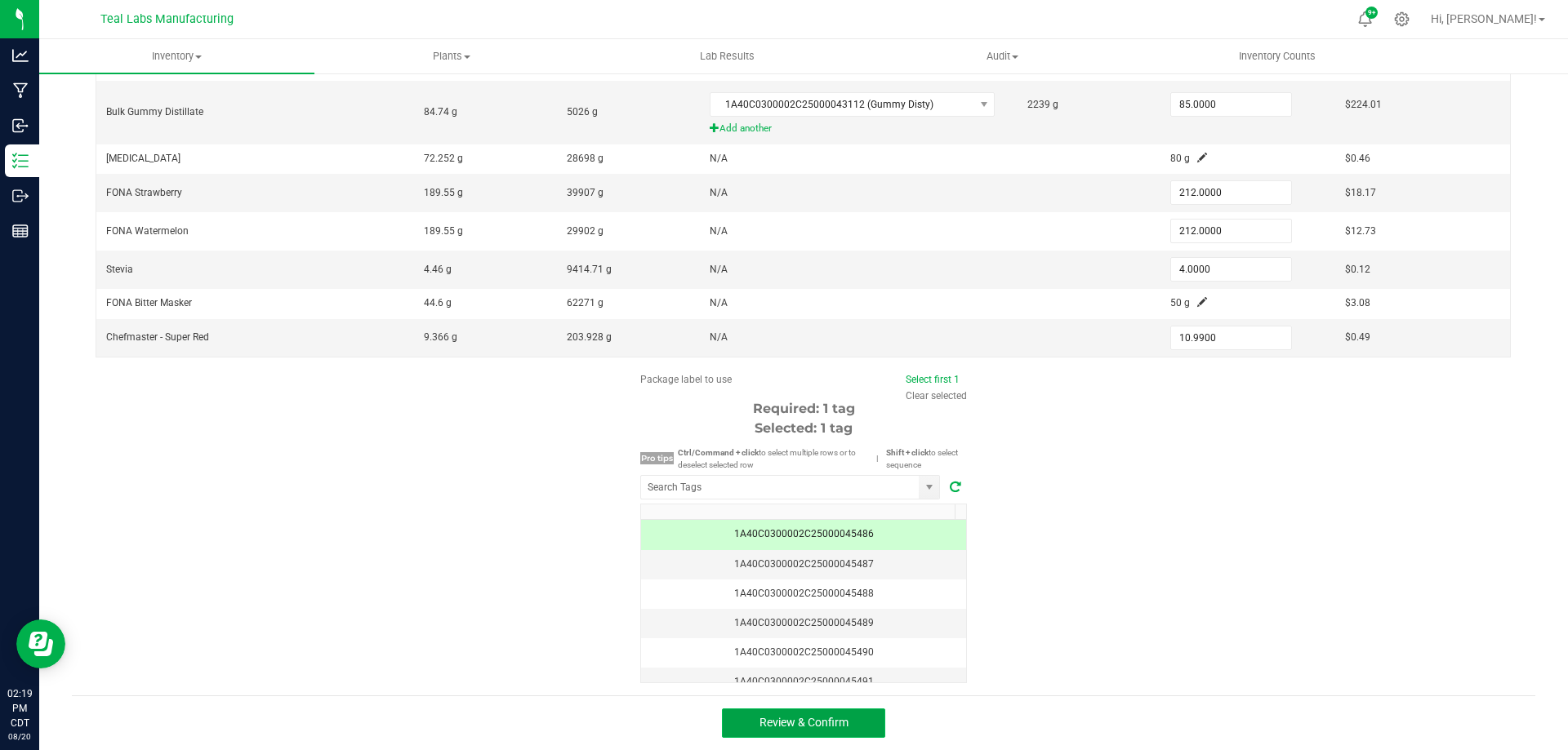
click at [822, 725] on span "Review & Confirm" at bounding box center [804, 722] width 89 height 13
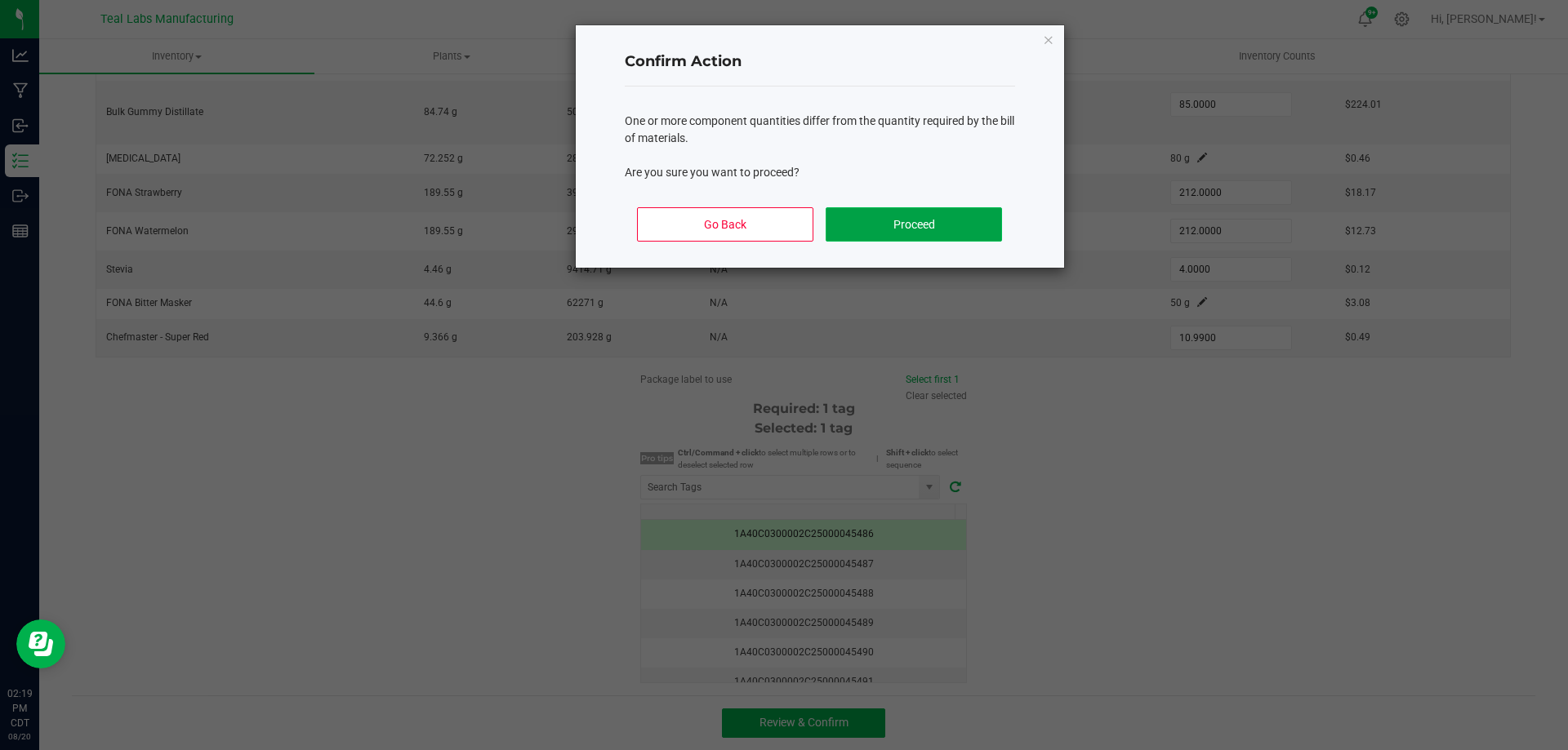
click at [893, 209] on button "Proceed" at bounding box center [913, 224] width 176 height 34
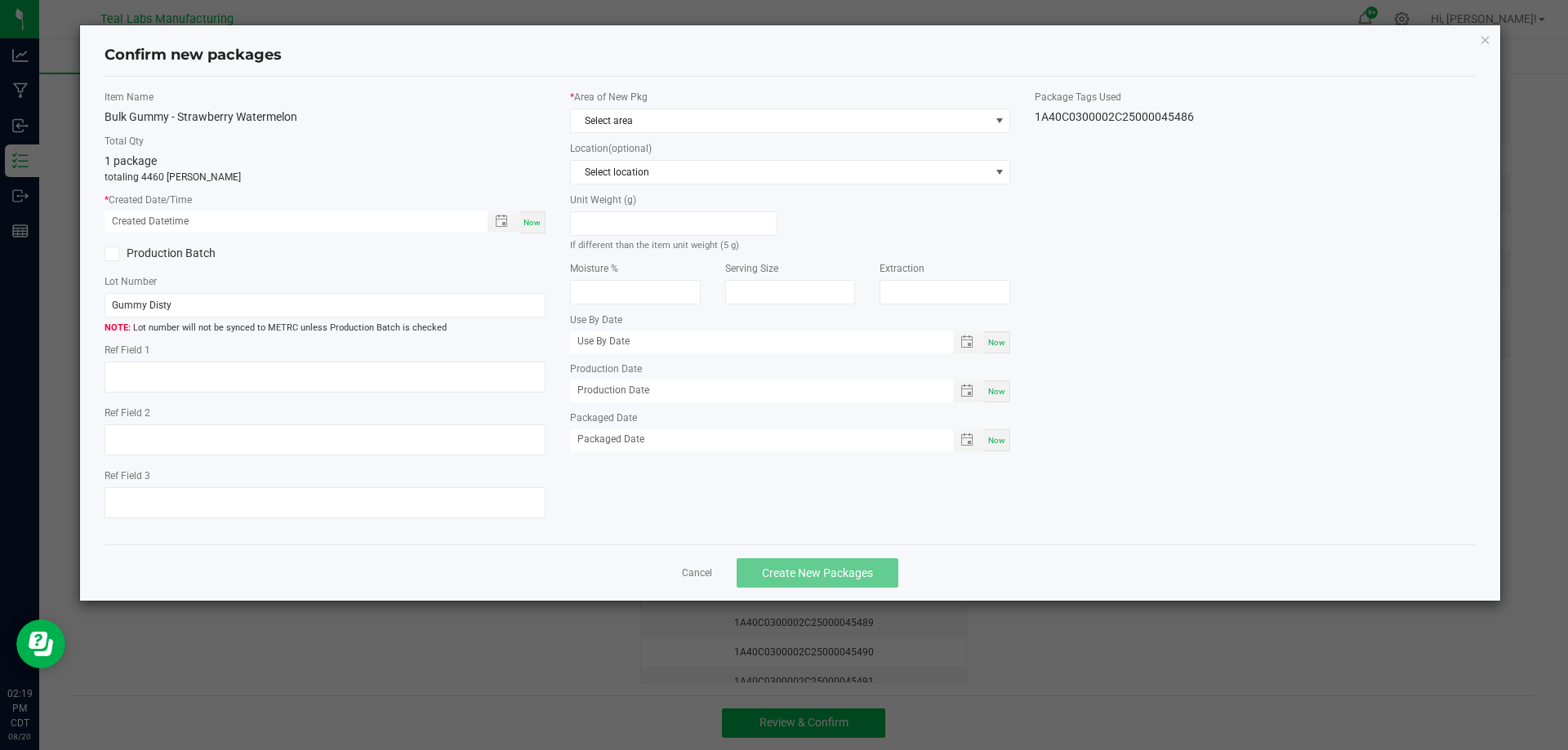
click at [539, 228] on div "Now" at bounding box center [533, 222] width 26 height 22
type input "08/20/2025 02:19 PM"
click at [109, 254] on icon at bounding box center [111, 254] width 10 height 0
click at [0, 0] on input "Production Batch" at bounding box center [0, 0] width 0 height 0
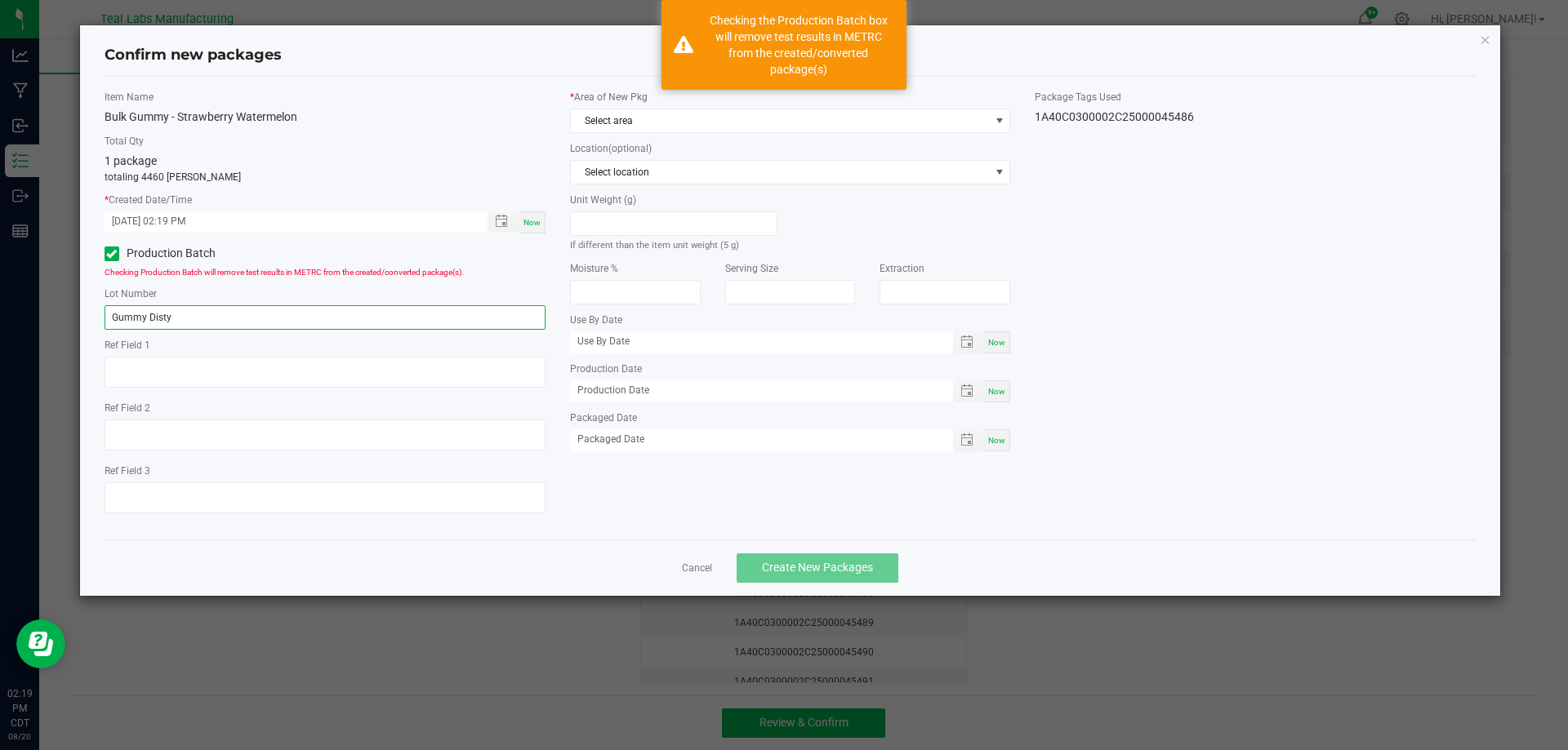
click at [243, 317] on input "Gummy Disty" at bounding box center [325, 317] width 441 height 24
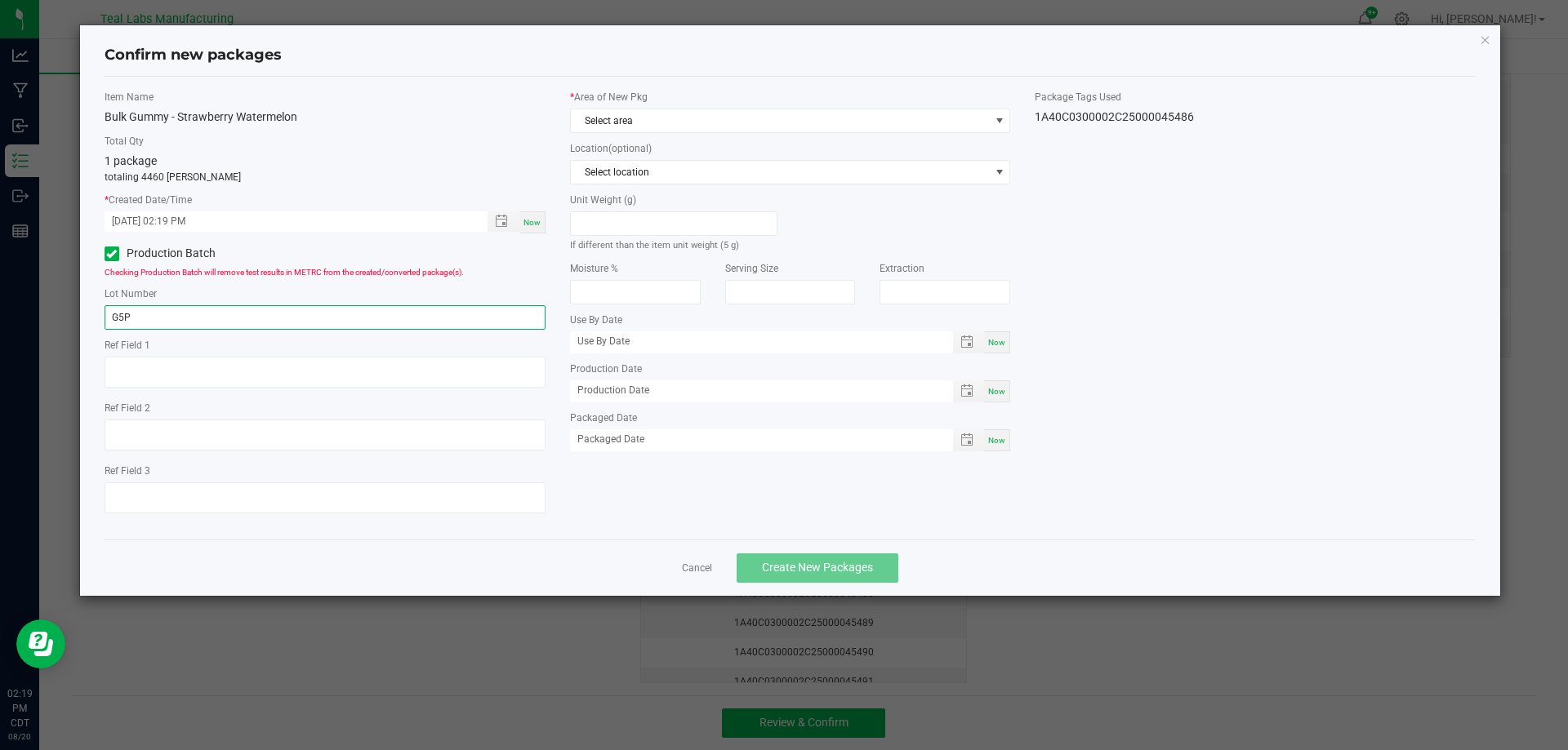
type input "G5P19-01"
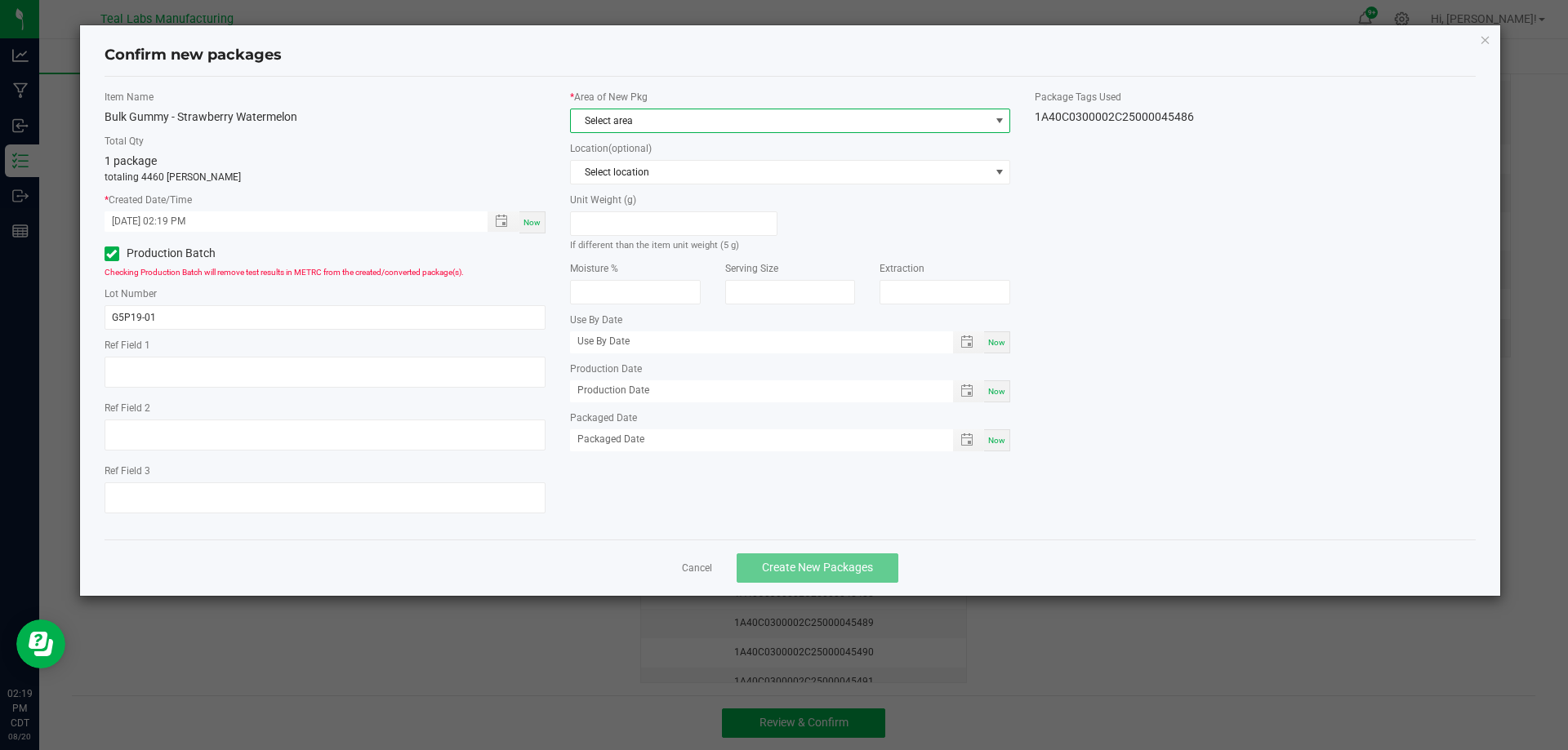
click at [728, 124] on span "Select area" at bounding box center [780, 121] width 419 height 23
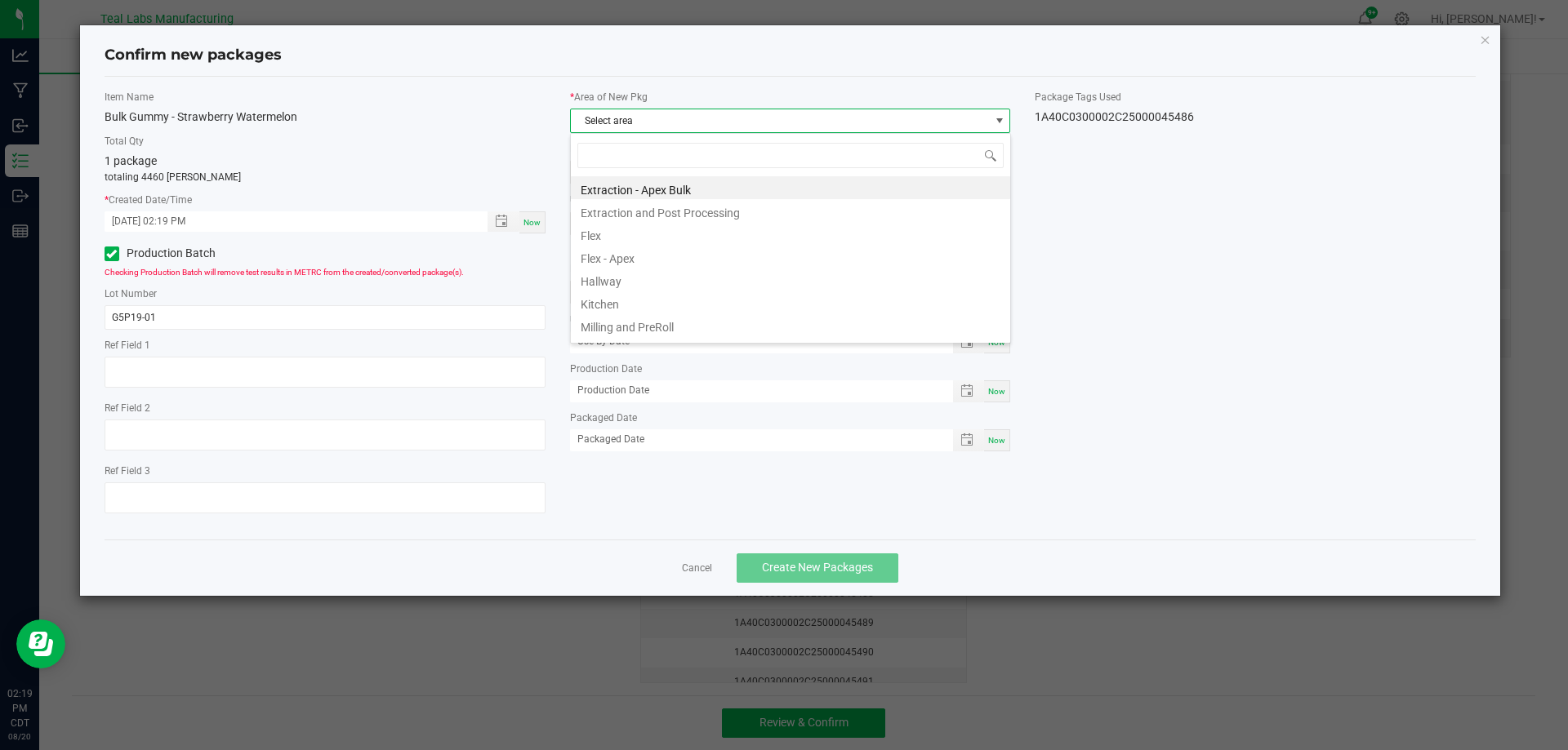
scroll to position [24, 441]
click at [632, 309] on li "Kitchen" at bounding box center [791, 301] width 439 height 23
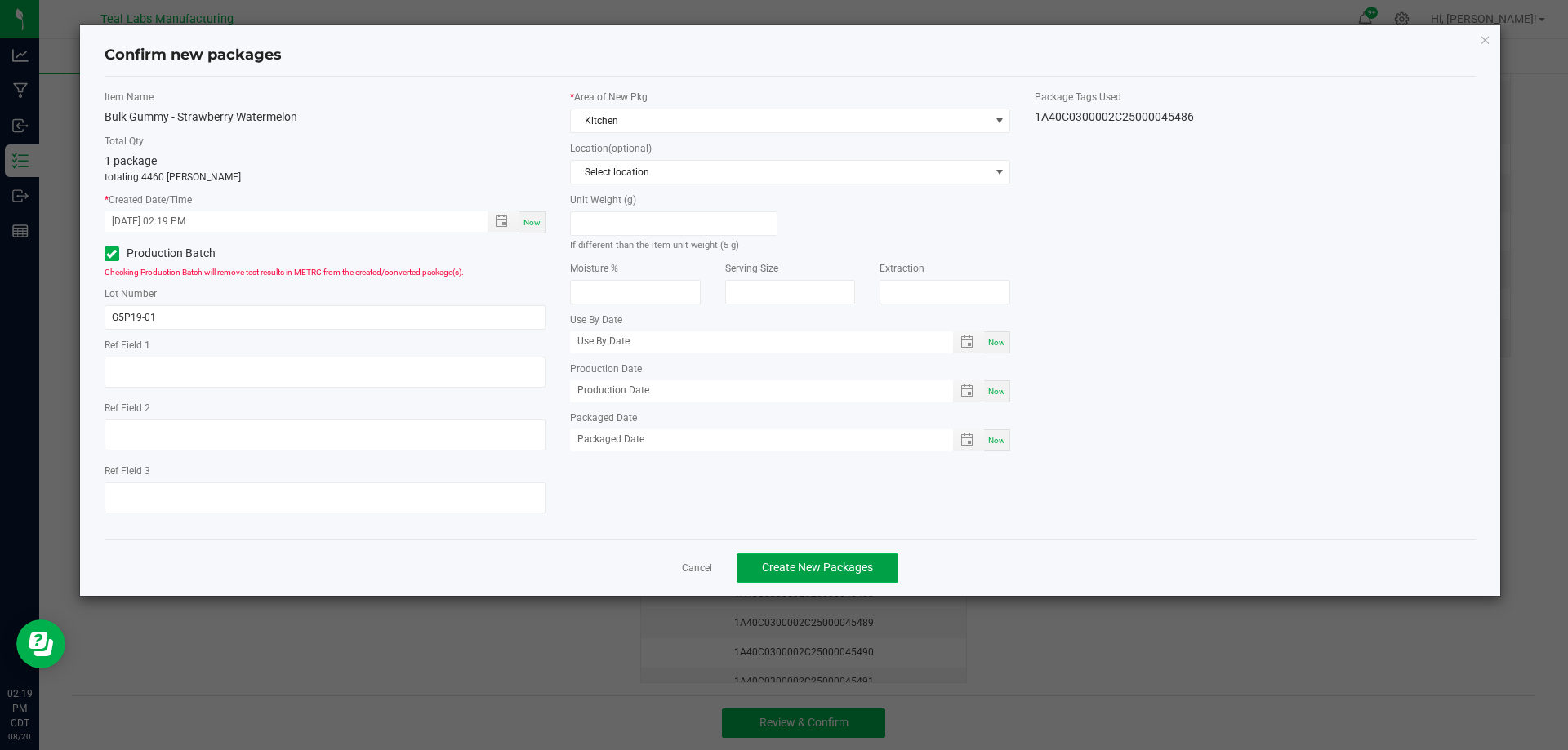
click at [845, 572] on span "Create New Packages" at bounding box center [817, 568] width 111 height 13
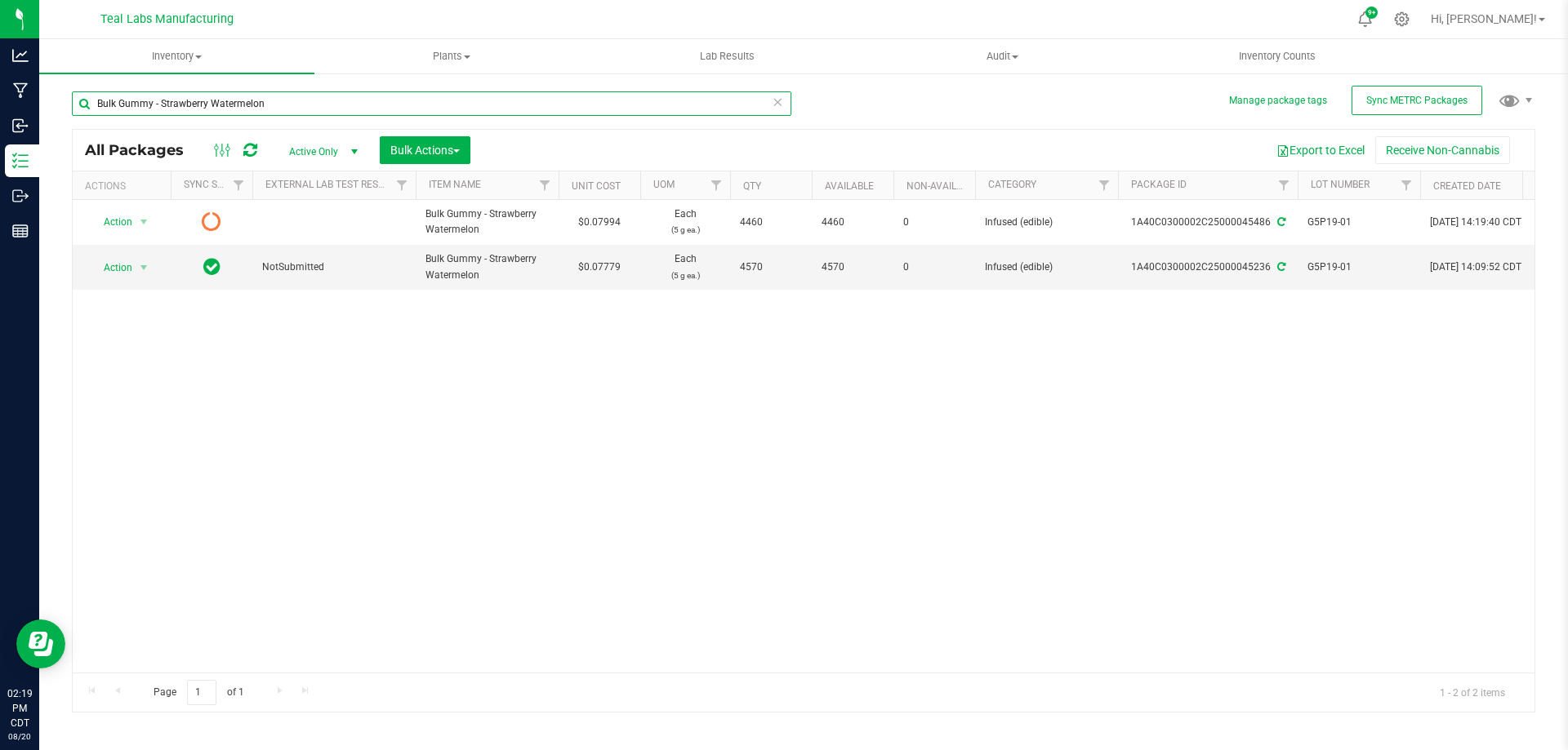
click at [278, 110] on input "Bulk Gummy - Strawberry Watermelon" at bounding box center [431, 103] width 720 height 24
drag, startPoint x: 741, startPoint y: 463, endPoint x: 741, endPoint y: 474, distance: 11.0
click at [741, 474] on div "Action Action Edit attributes Global inventory Lock package Print package label…" at bounding box center [804, 436] width 1462 height 473
